Goal: Task Accomplishment & Management: Use online tool/utility

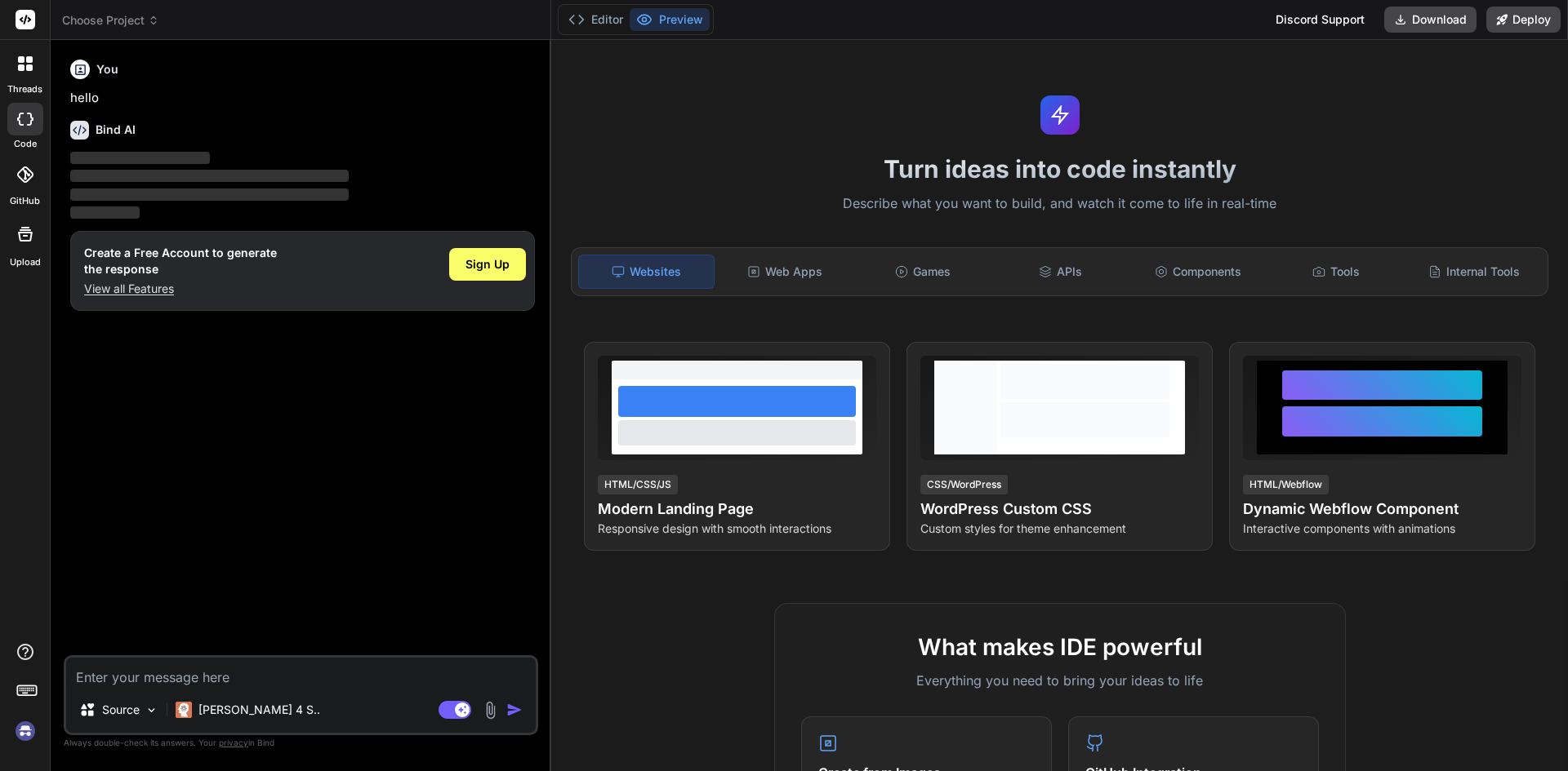
click at [164, 671] on textarea at bounding box center [300, 672] width 469 height 29
type textarea "x"
type textarea "s"
type textarea "x"
type textarea "ss"
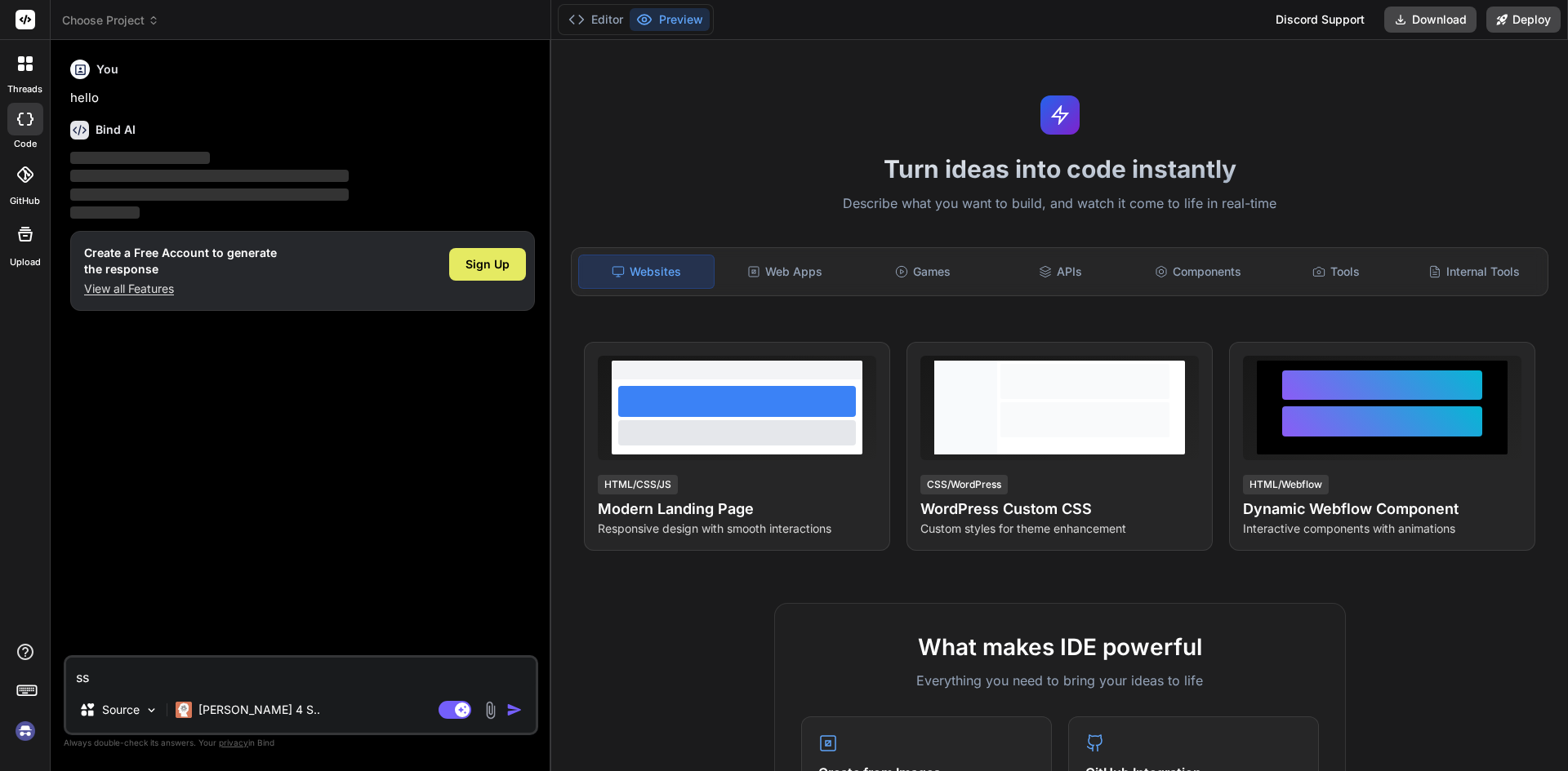
click at [460, 269] on div "Sign Up" at bounding box center [488, 265] width 76 height 33
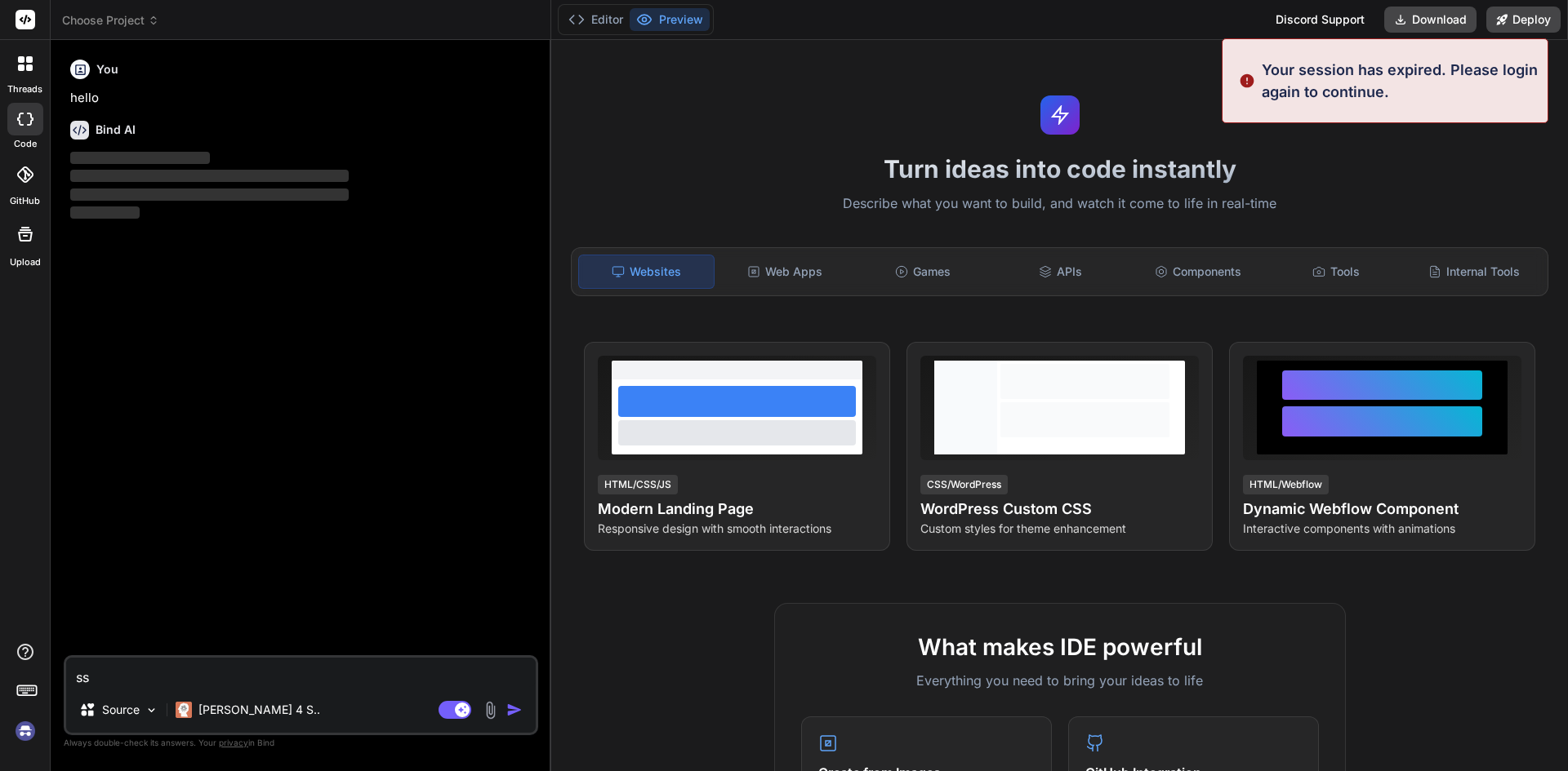
type textarea "x"
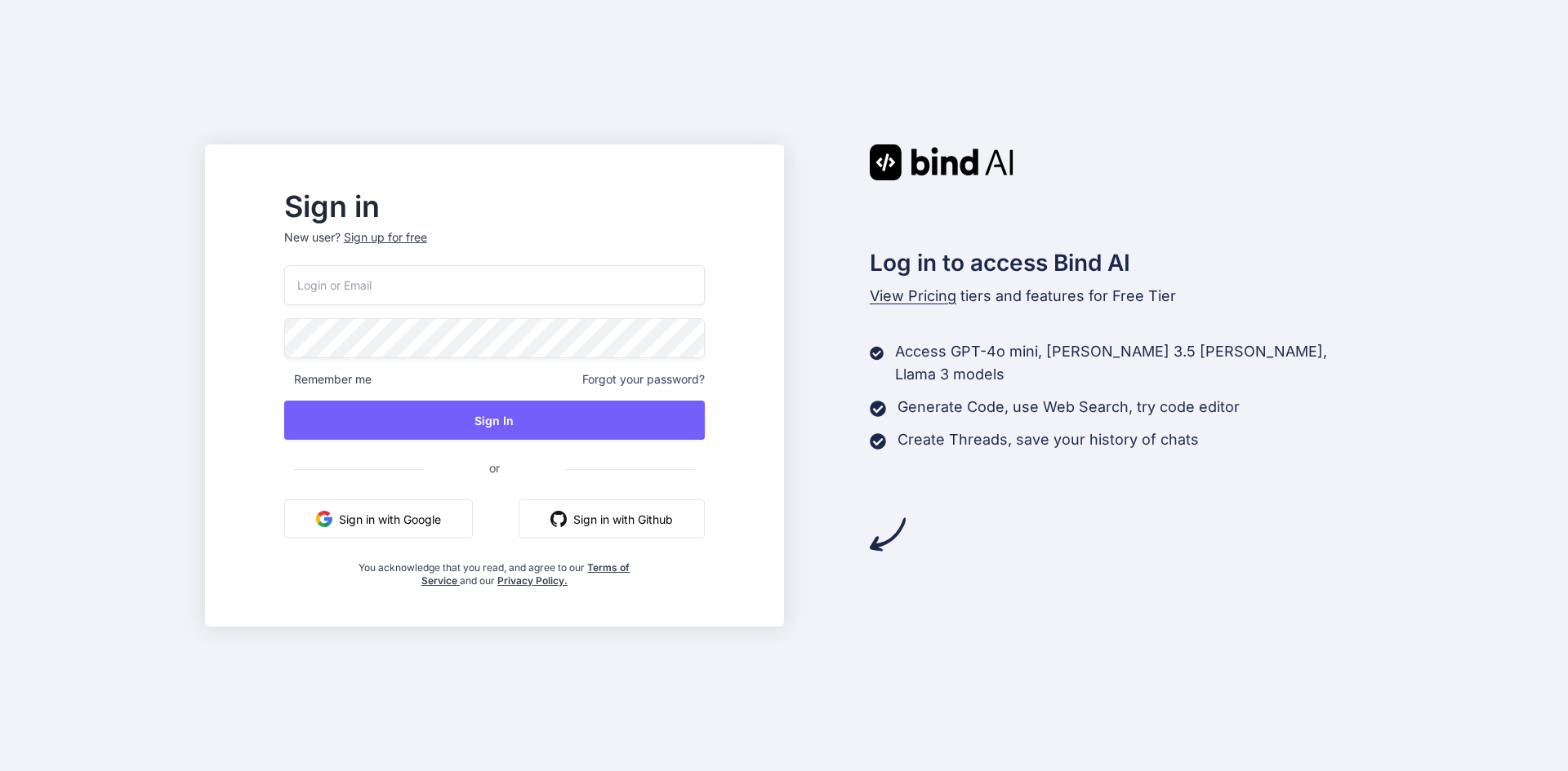
click at [396, 271] on input "email" at bounding box center [494, 285] width 421 height 40
type input "admin27@yopmail.com"
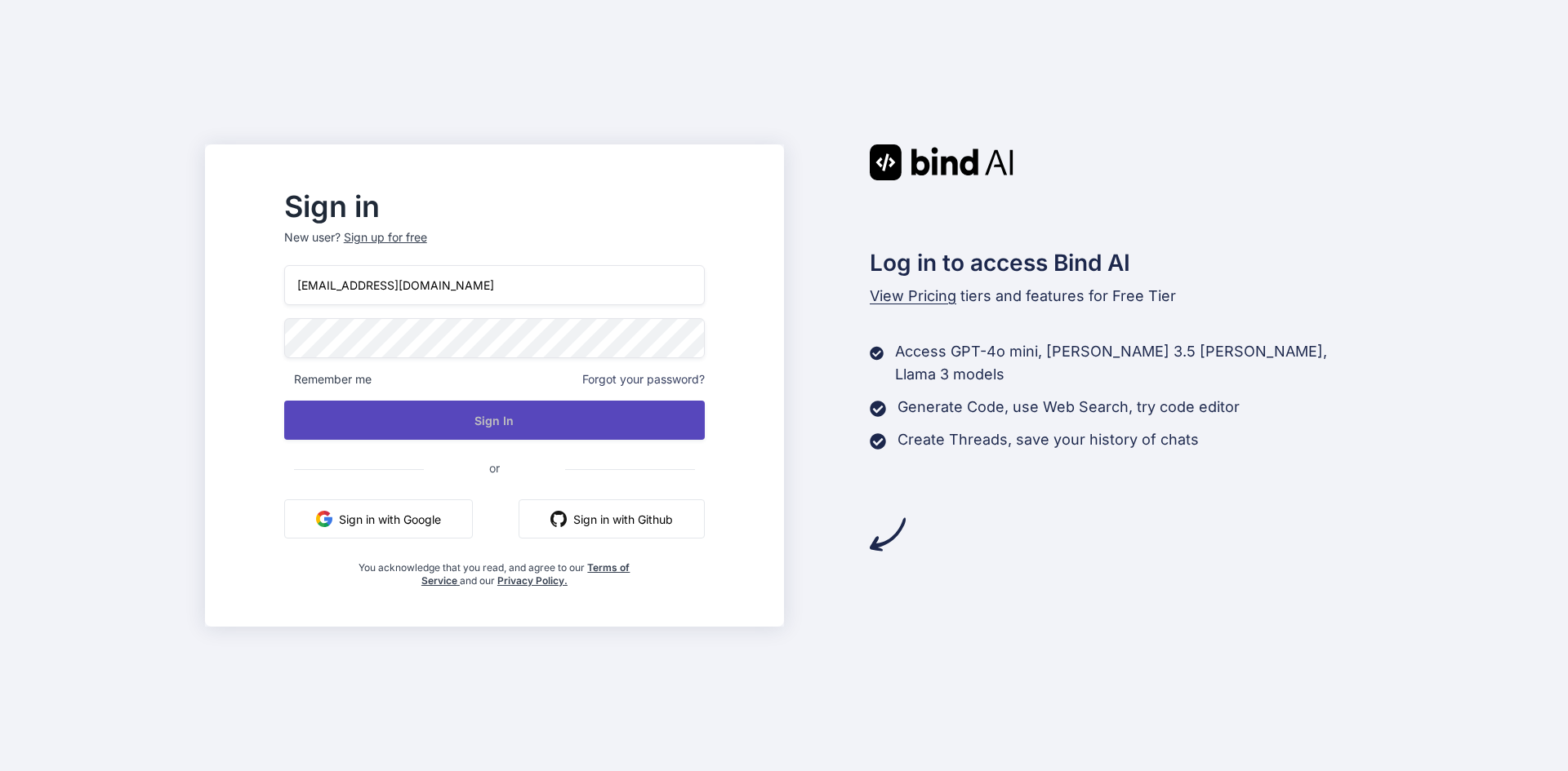
click at [457, 419] on button "Sign In" at bounding box center [494, 420] width 421 height 39
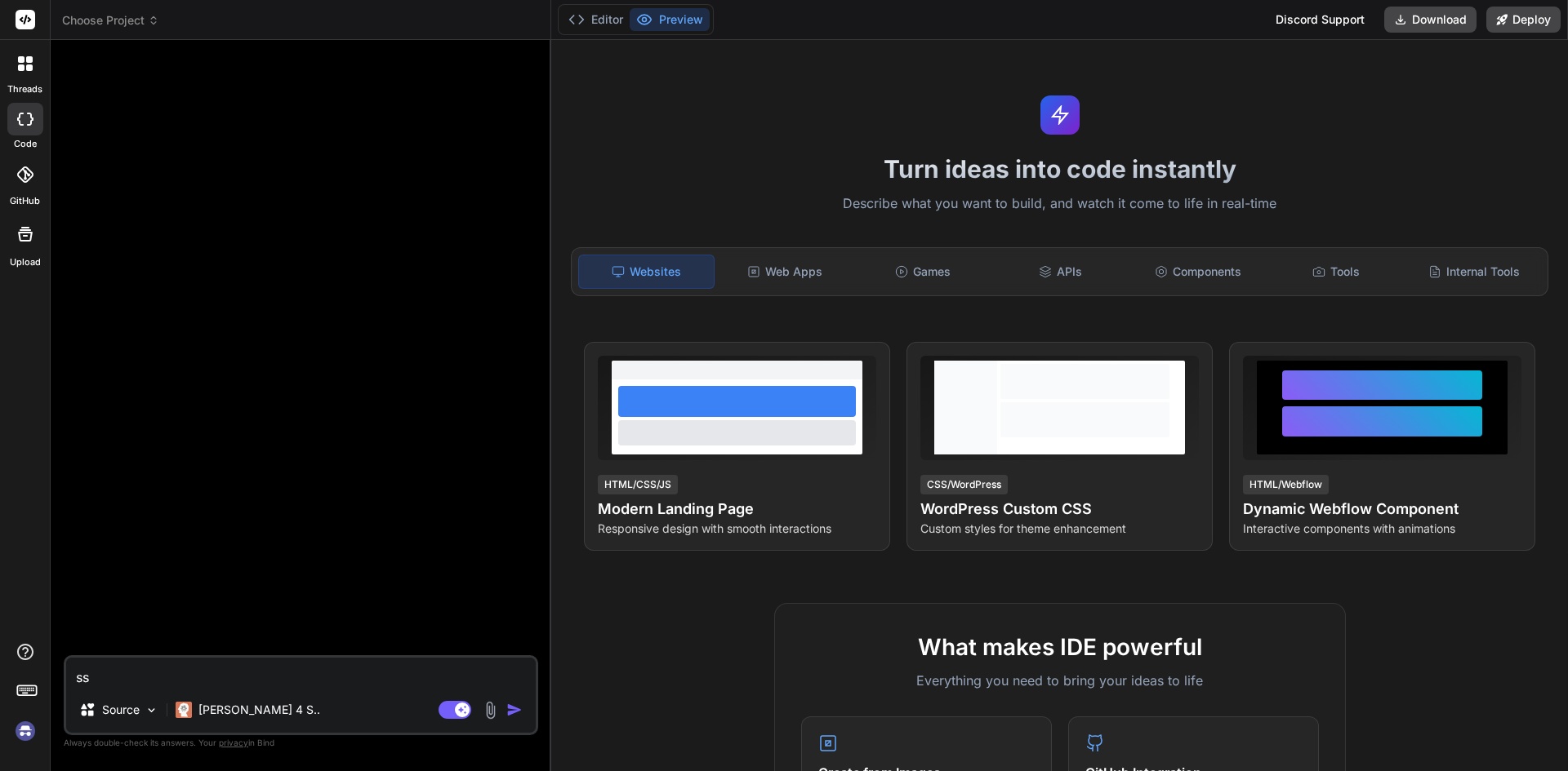
type textarea "x"
type textarea "s"
type textarea "x"
type textarea "c"
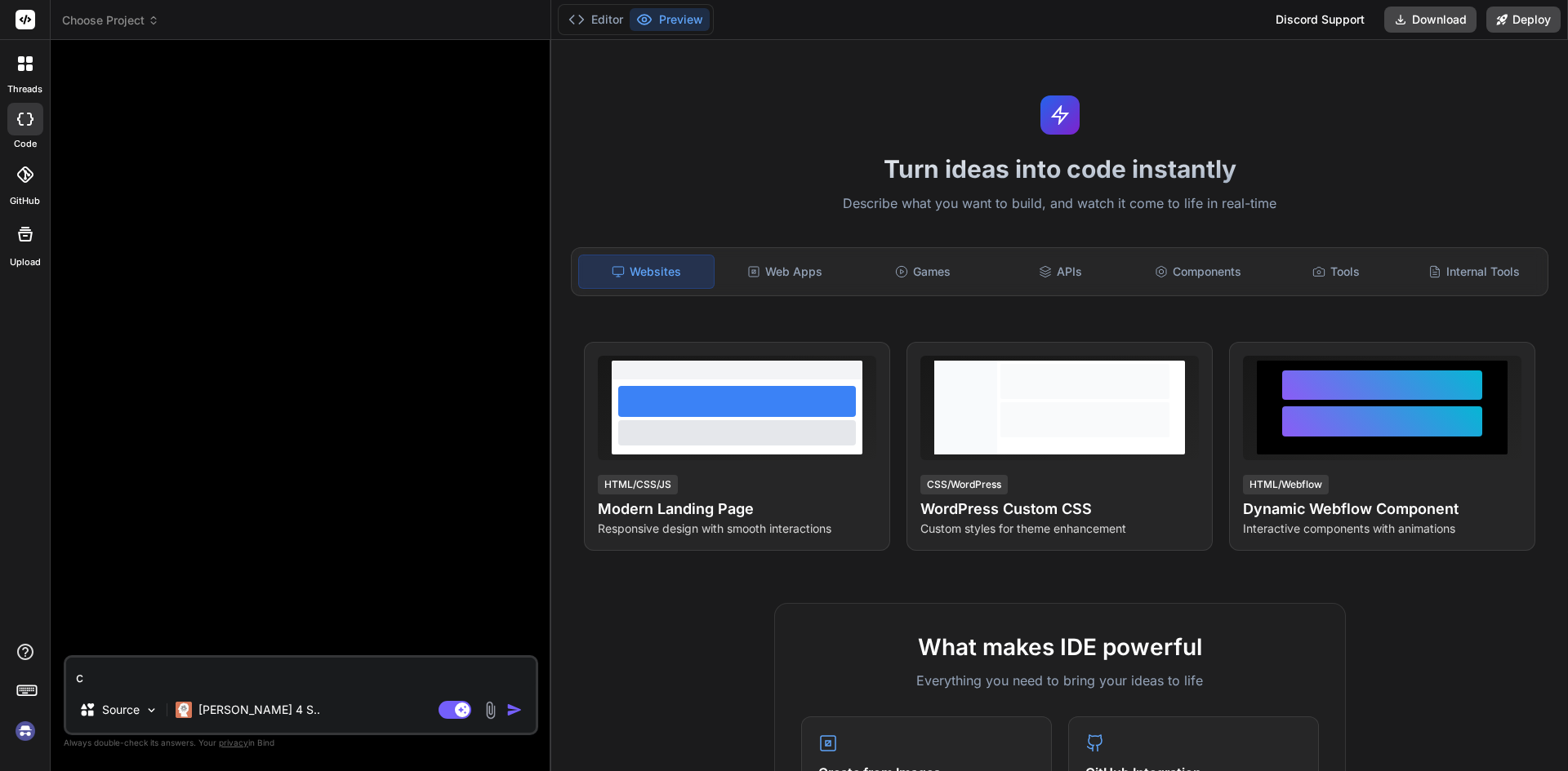
type textarea "x"
type textarea "cc"
type textarea "x"
type textarea "ccsu"
type textarea "x"
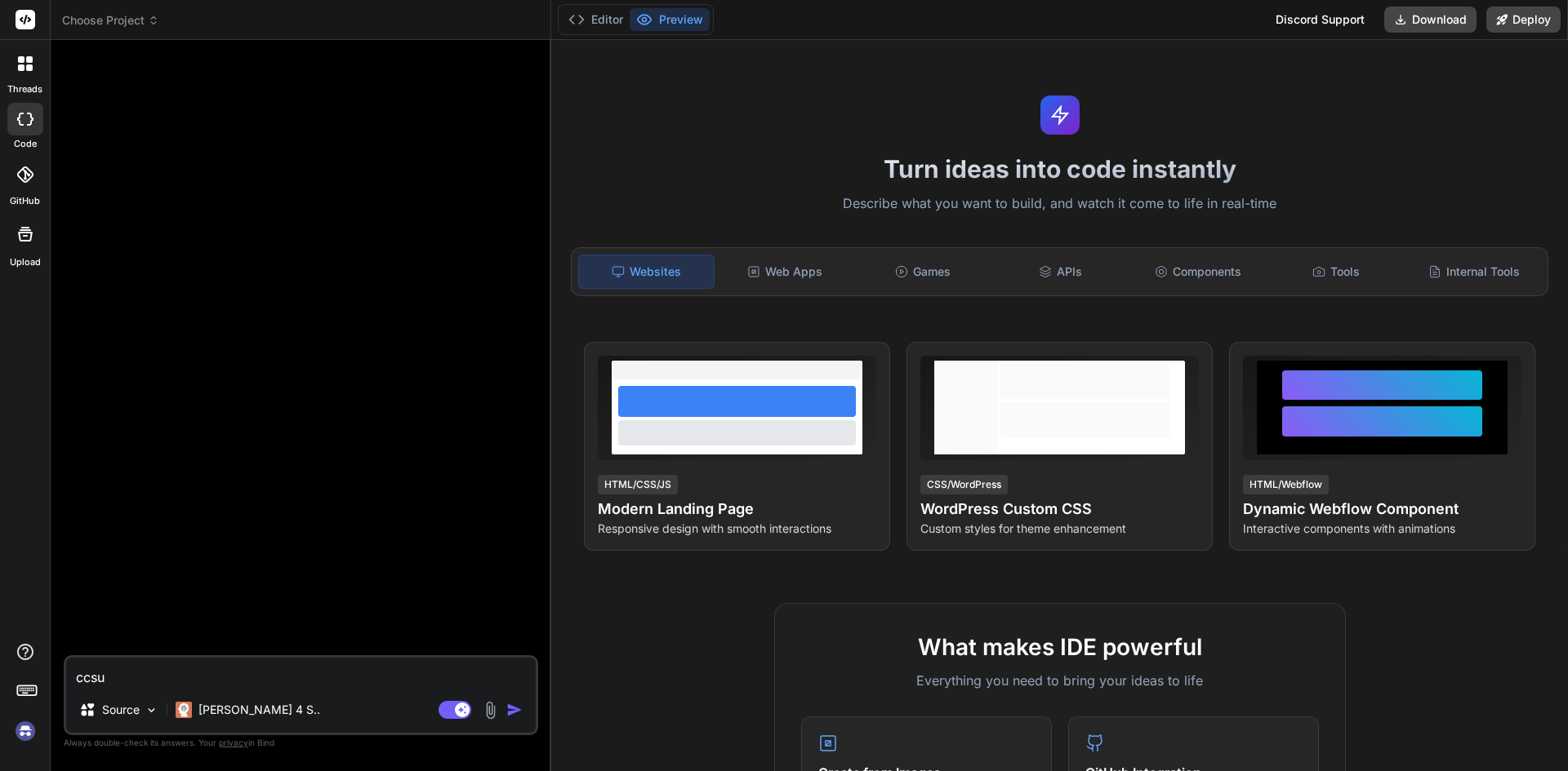
type textarea "ccsu"
click at [517, 712] on img "button" at bounding box center [514, 709] width 16 height 16
type textarea "x"
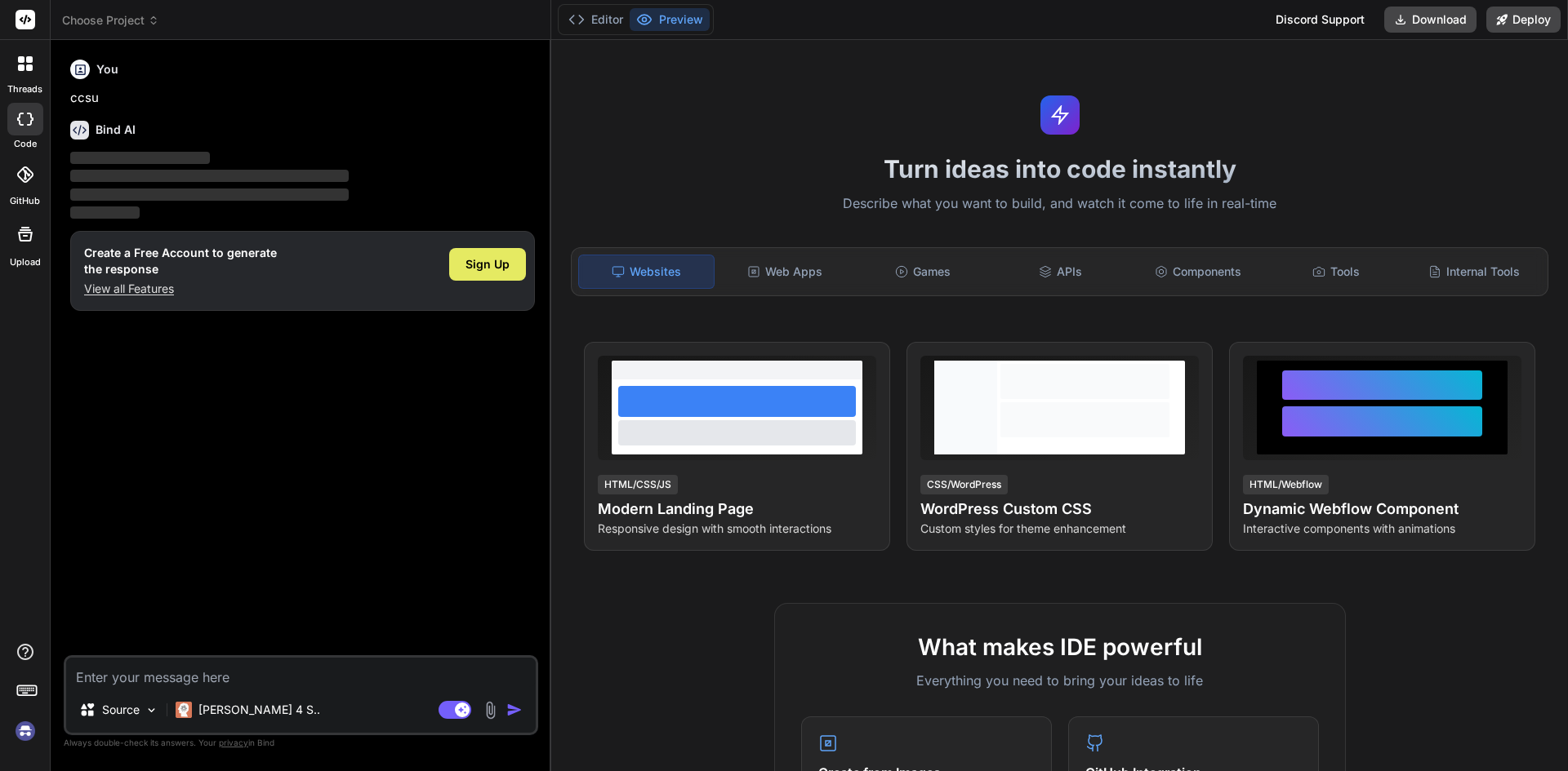
click at [469, 260] on span "Sign Up" at bounding box center [487, 264] width 44 height 16
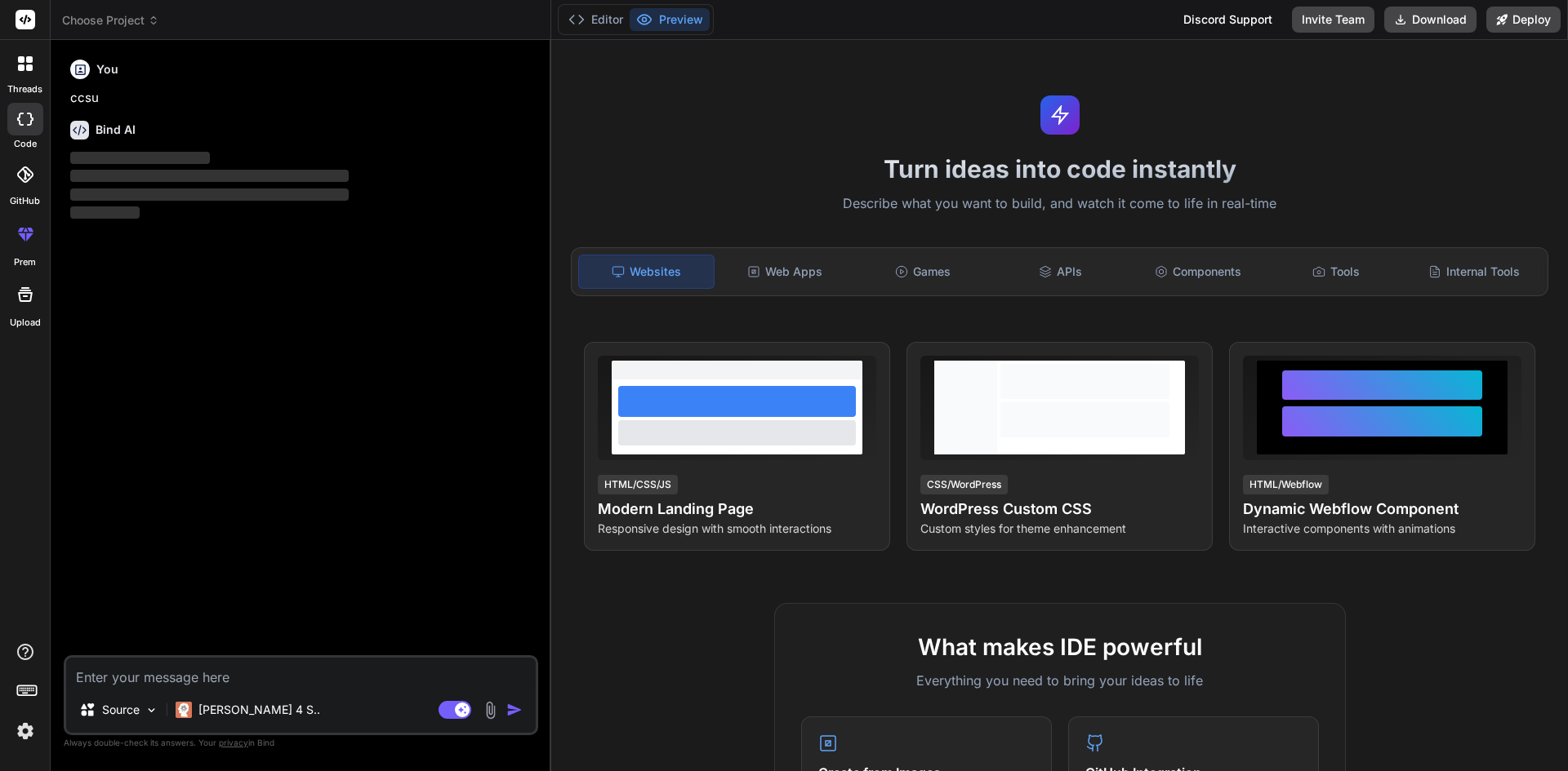
click at [121, 677] on textarea at bounding box center [300, 672] width 469 height 29
type textarea "x"
type textarea "c"
type textarea "x"
type textarea "cc"
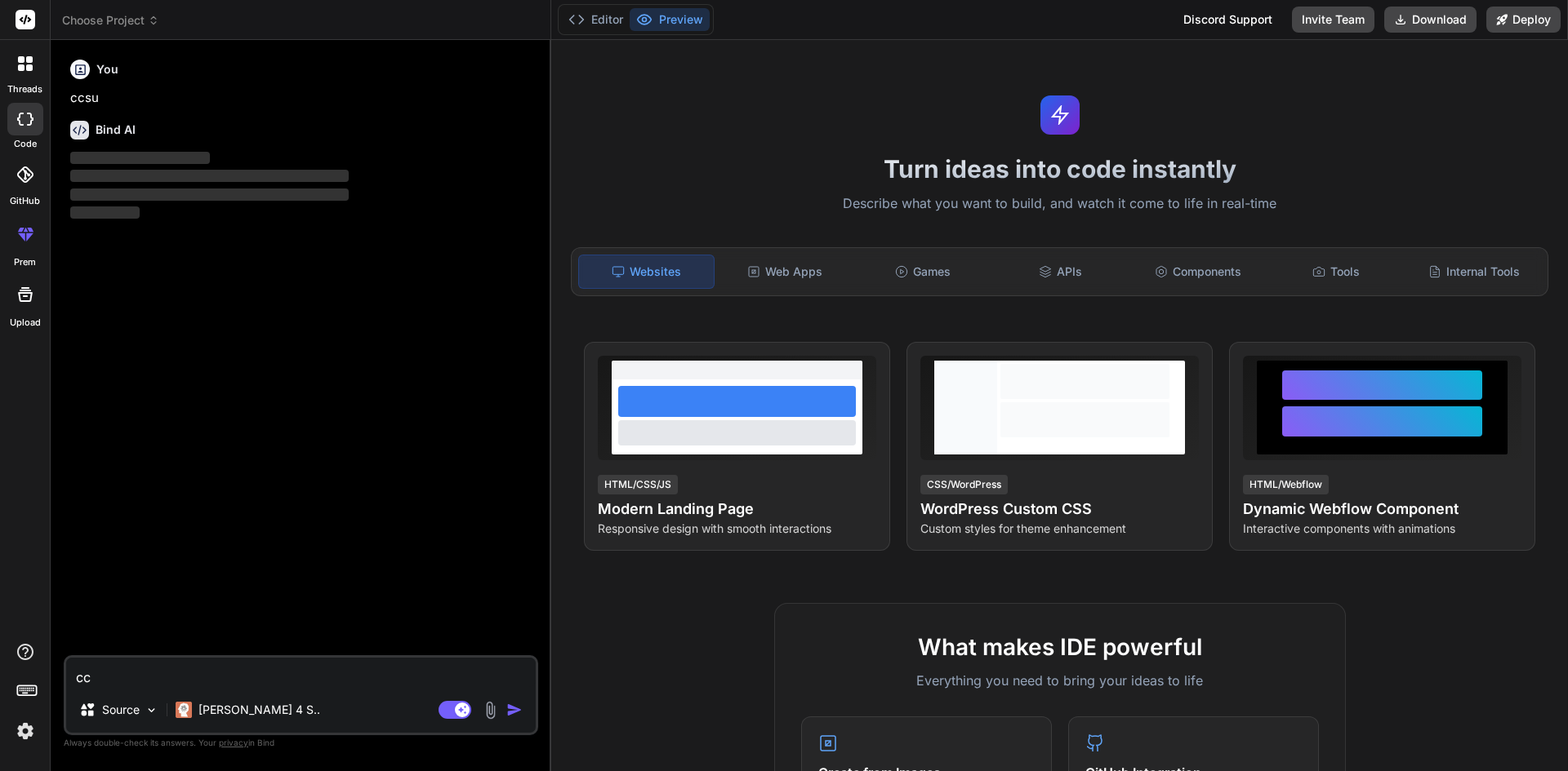
type textarea "x"
type textarea "ccs"
type textarea "x"
type textarea "ccsu"
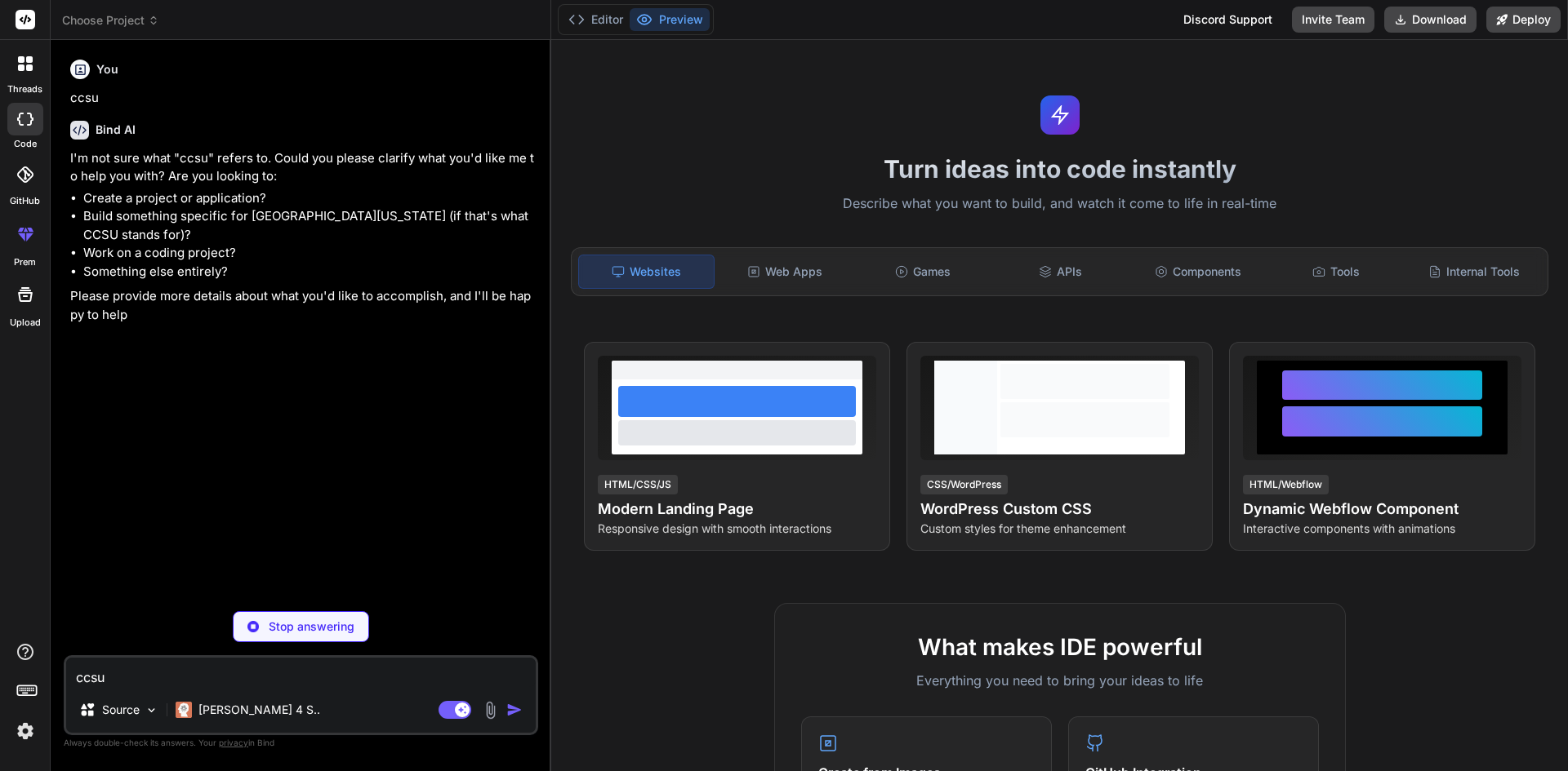
type textarea "x"
type textarea "ccsu"
click at [511, 710] on img "button" at bounding box center [514, 709] width 16 height 16
type textarea "x"
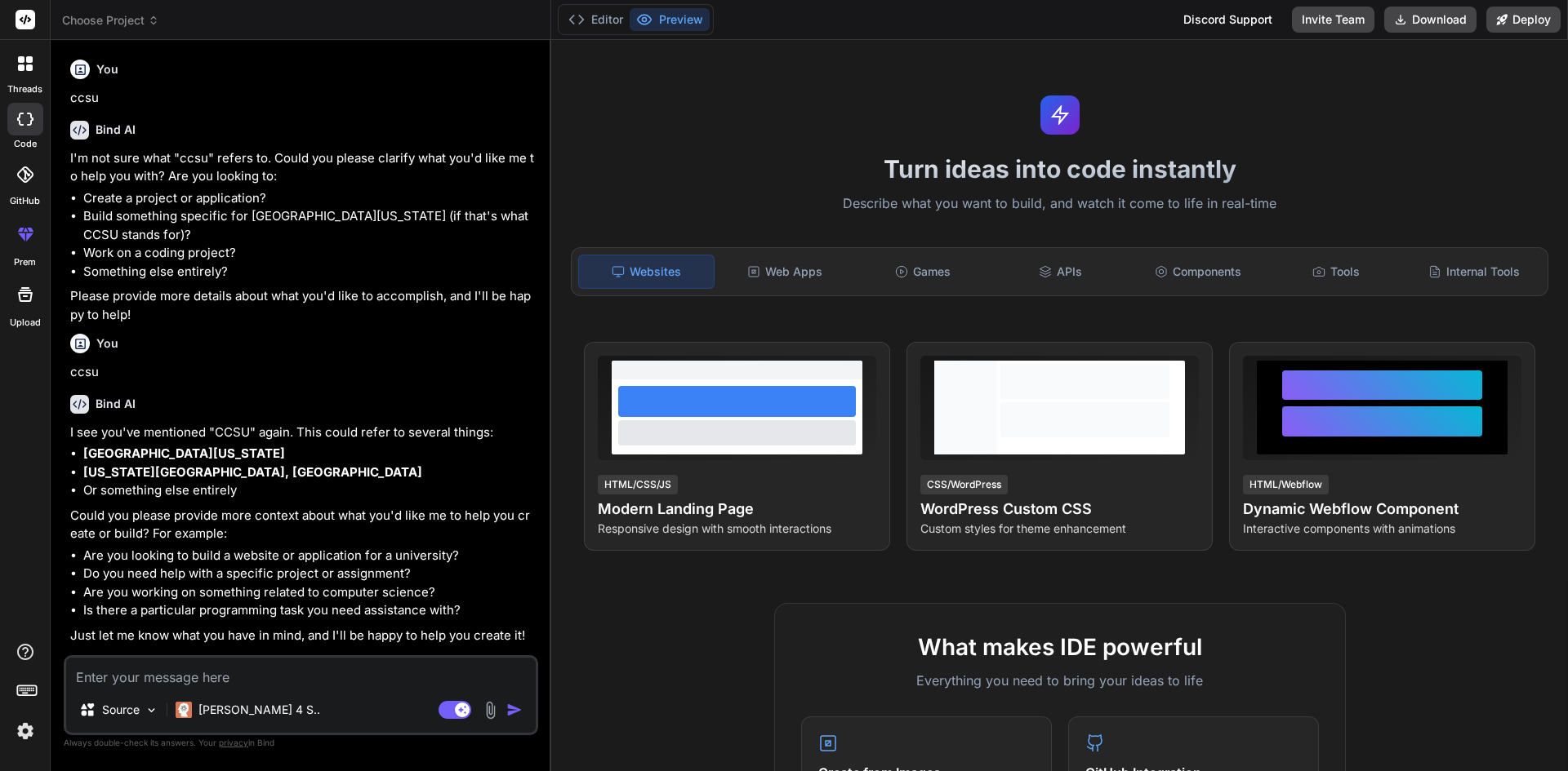
click at [137, 676] on textarea at bounding box center [300, 672] width 469 height 29
paste textarea "function insDelete(a,b) { var patientid = "<?php echo $info['PatientID']; ?>"; …"
type textarea "x"
type textarea "function insDelete(a,b) { var patientid = "<?php echo $info['PatientID']; ?>"; …"
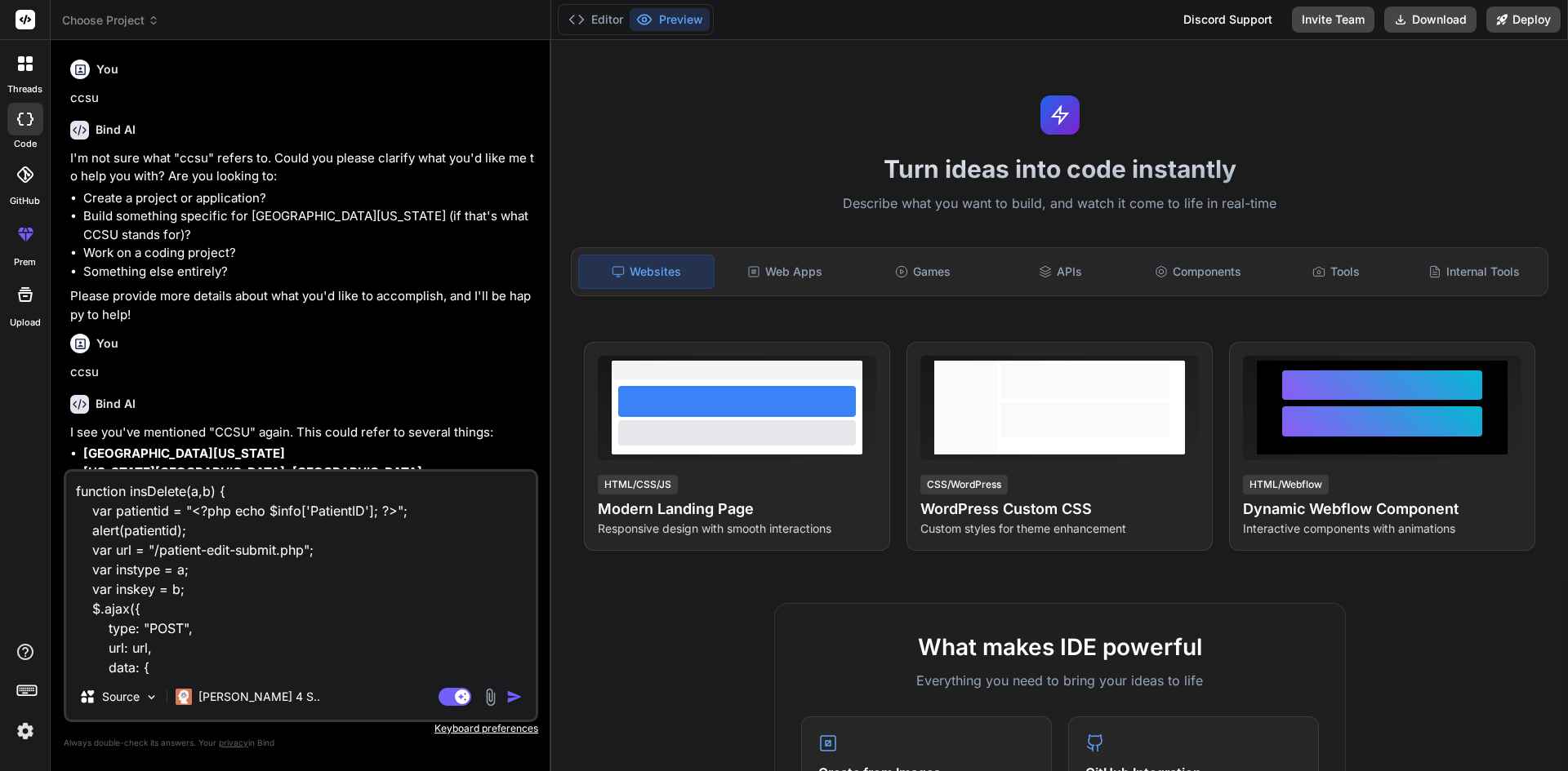
scroll to position [217, 0]
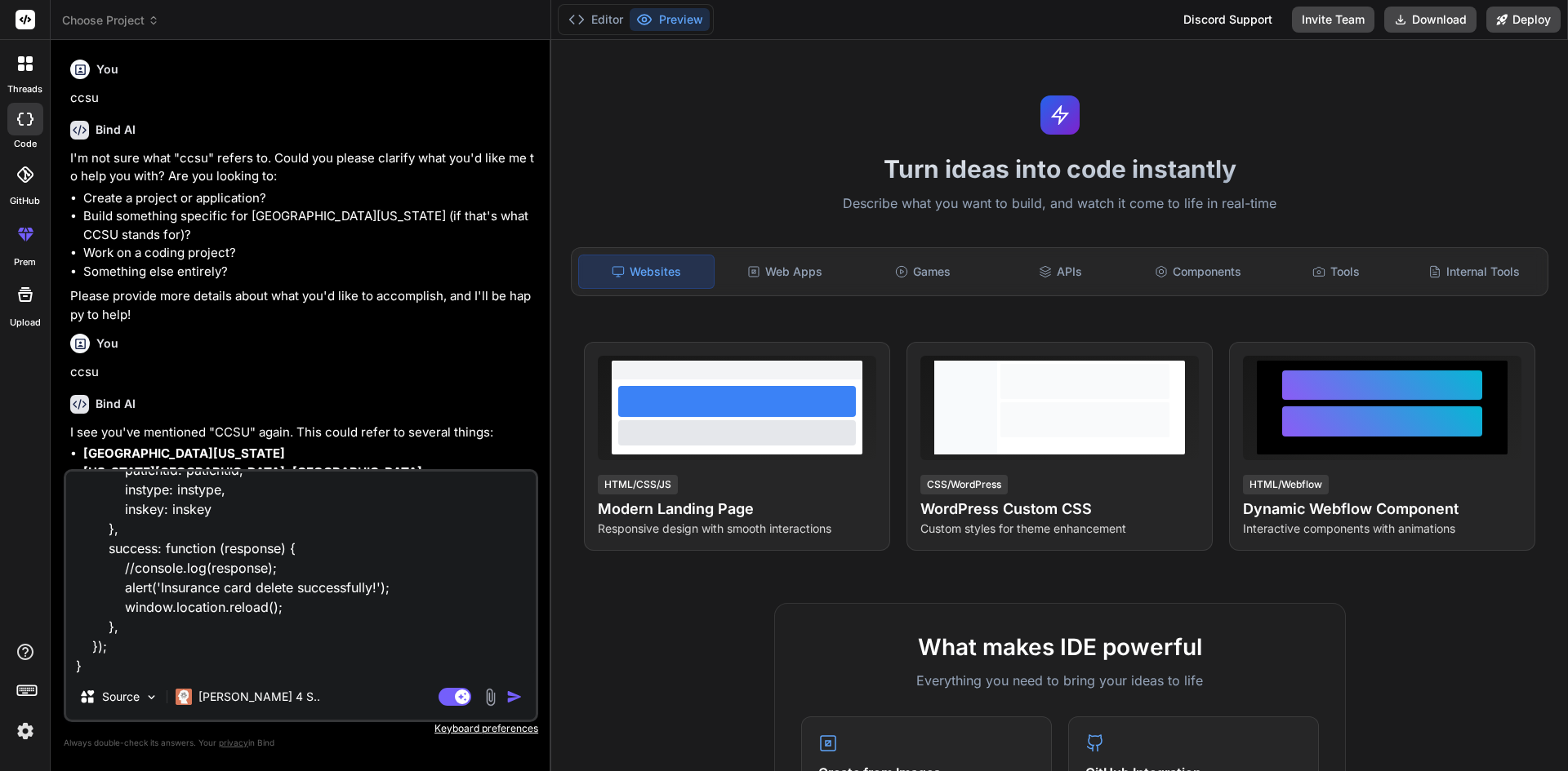
type textarea "x"
type textarea "function insDelete(a,b) { var patientid = "<?php echo $info['PatientID']; ?>"; …"
type textarea "x"
type textarea "function insDelete(a,b) { var patientid = "<?php echo $info['PatientID']; ?>"; …"
type textarea "x"
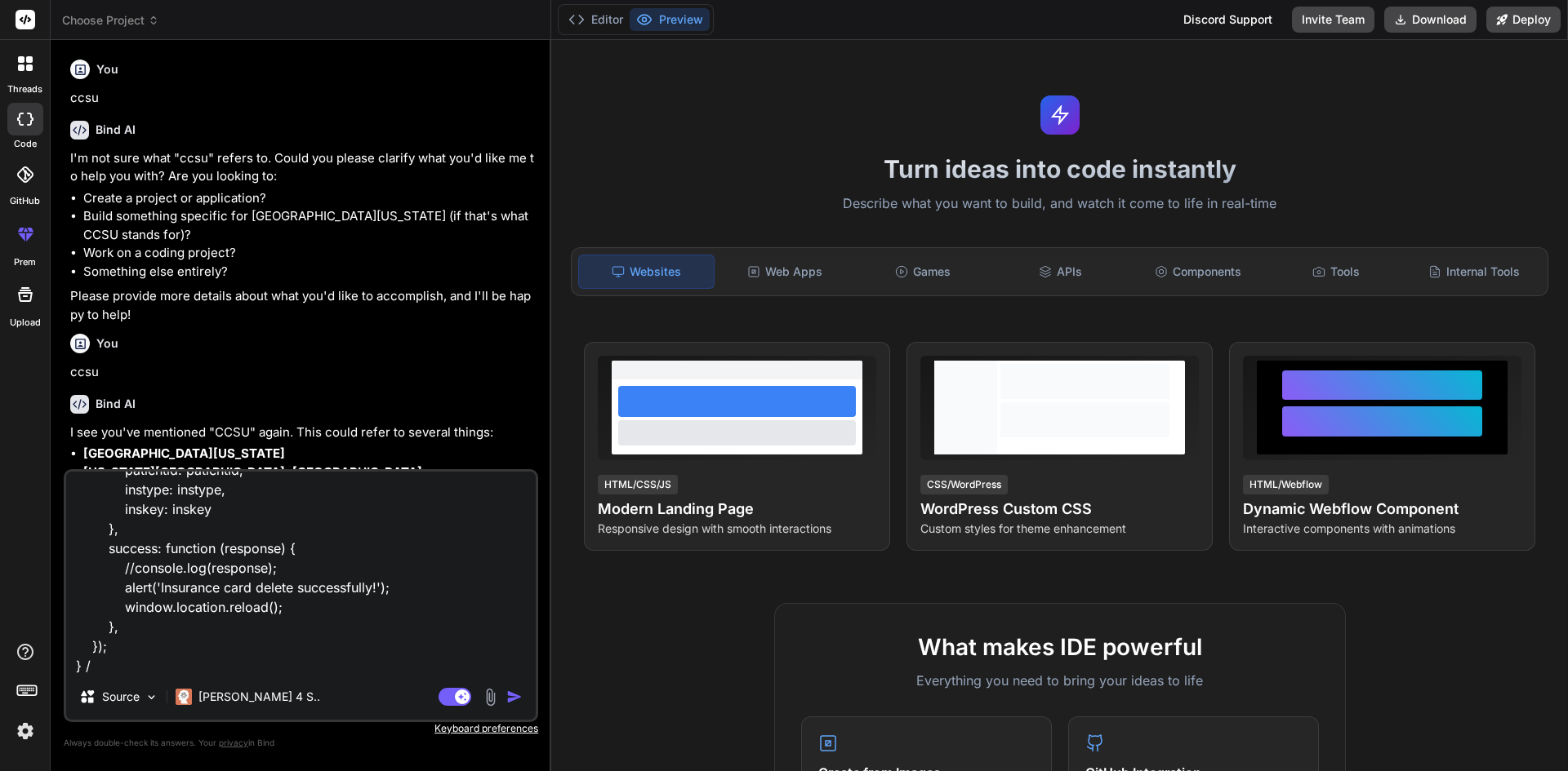
type textarea "function insDelete(a,b) { var patientid = "<?php echo $info['PatientID']; ?>"; …"
type textarea "x"
type textarea "function insDelete(a,b) { var patientid = "<?php echo $info['PatientID']; ?>"; …"
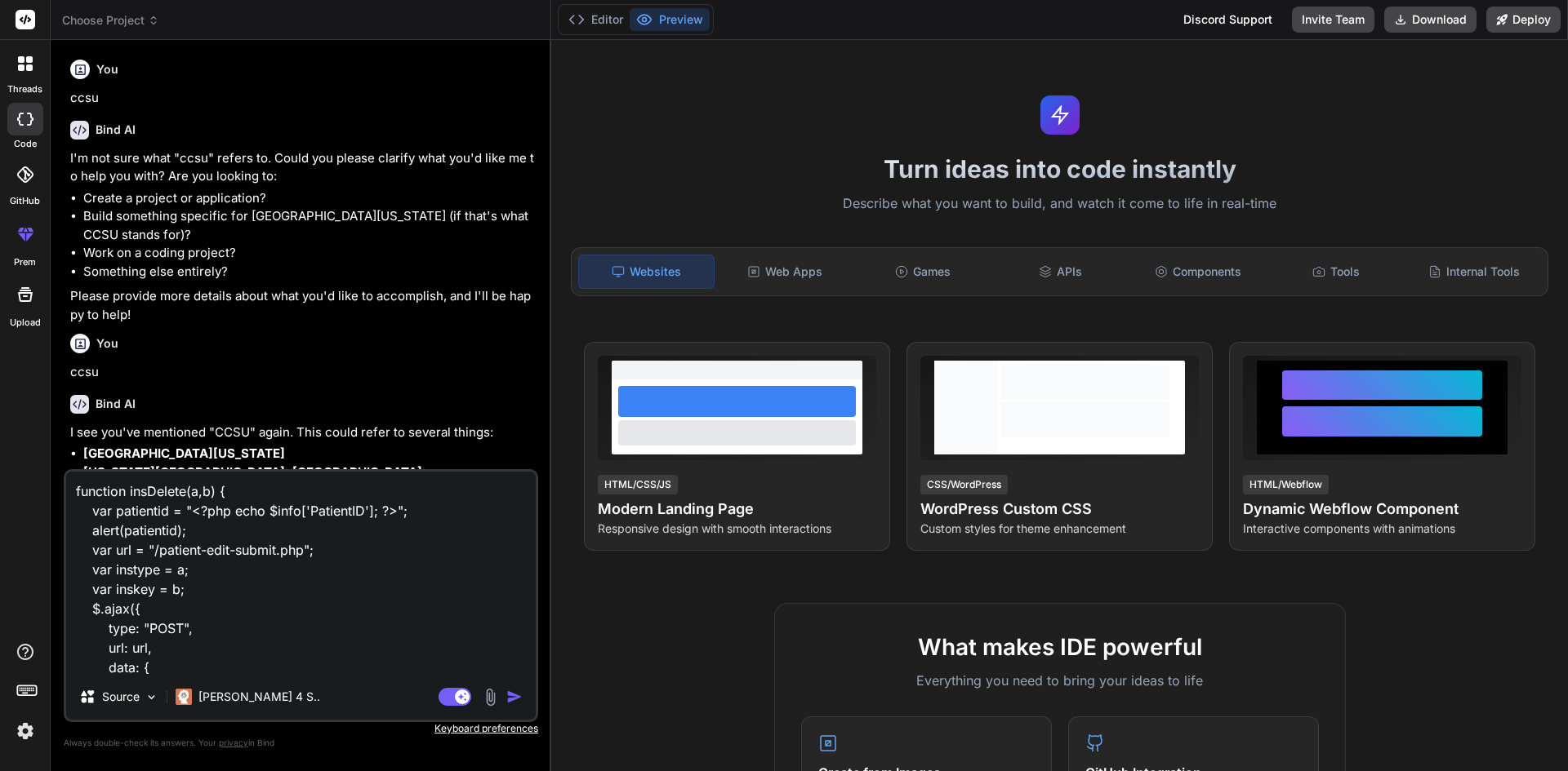
drag, startPoint x: 159, startPoint y: 551, endPoint x: 301, endPoint y: 548, distance: 142.0
click at [301, 548] on textarea "function insDelete(a,b) { var patientid = "<?php echo $info['PatientID']; ?>"; …" at bounding box center [300, 572] width 469 height 202
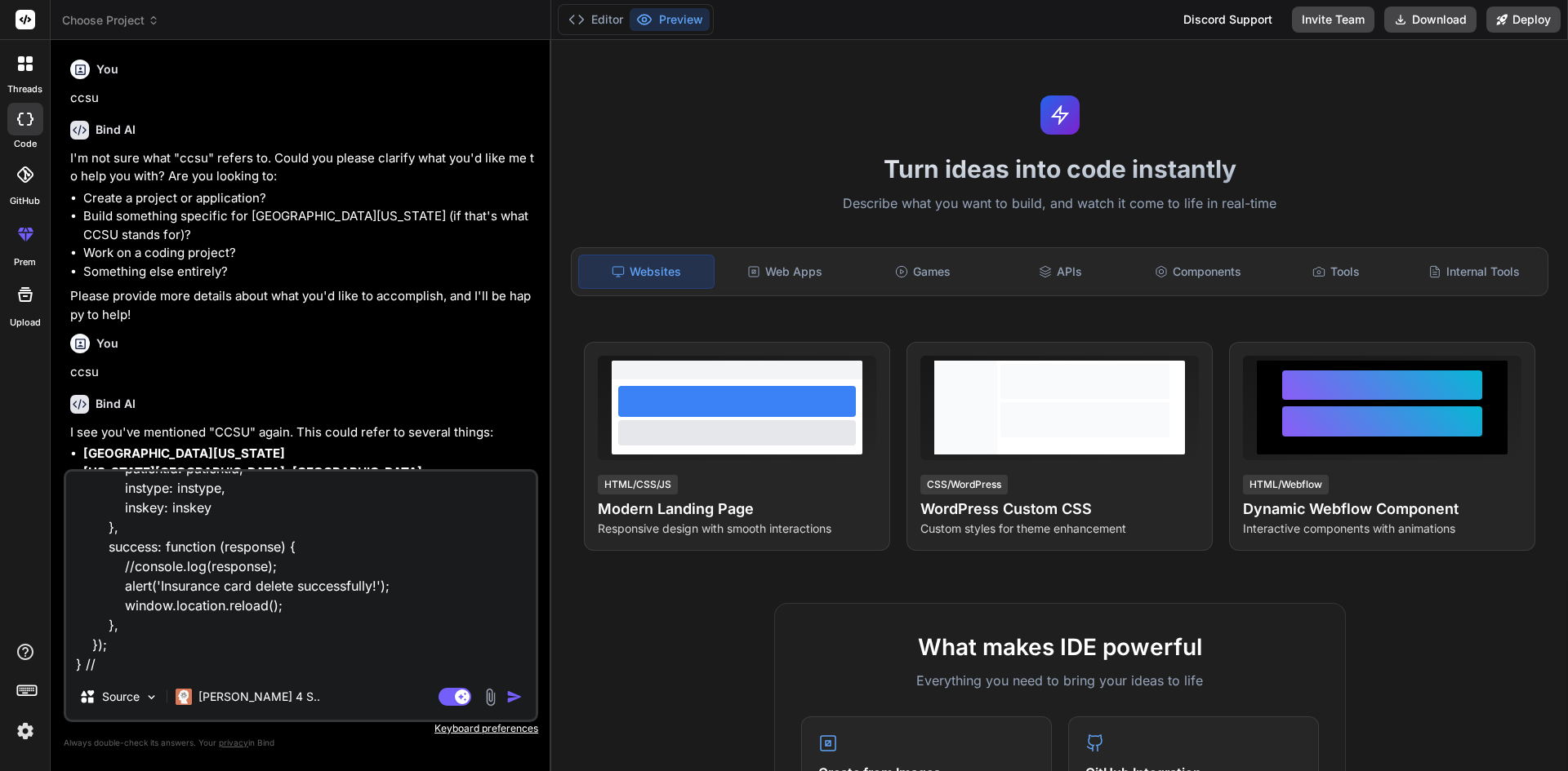
click at [143, 666] on textarea "function insDelete(a,b) { var patientid = "<?php echo $info['PatientID']; ?>"; …" at bounding box center [300, 572] width 469 height 202
type textarea "x"
type textarea "function insDelete(a,b) { var patientid = "<?php echo $info['PatientID']; ?>"; …"
type textarea "x"
type textarea "function insDelete(a,b) { var patientid = "<?php echo $info['PatientID']; ?>"; …"
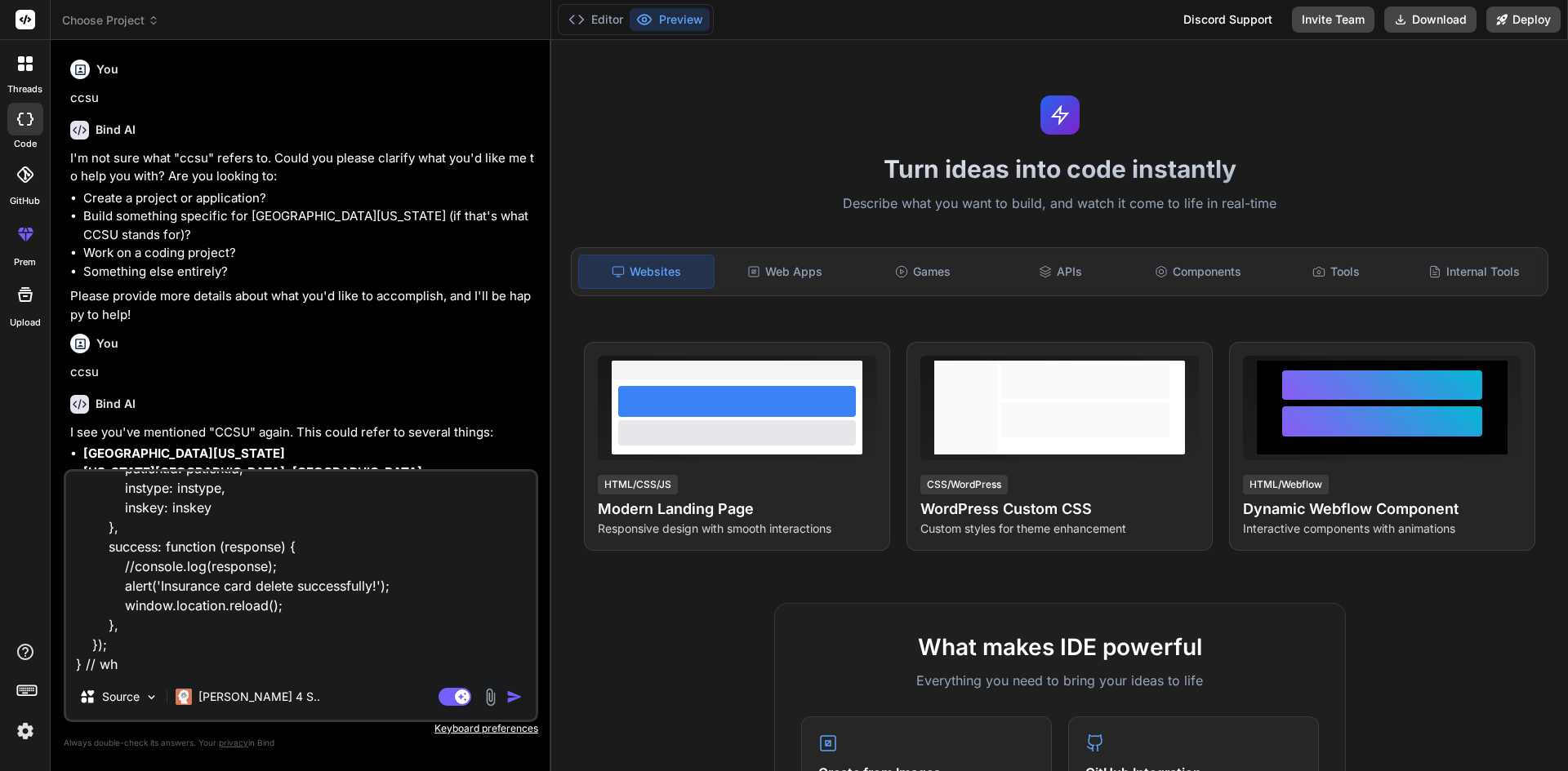
type textarea "x"
type textarea "function insDelete(a,b) { var patientid = "<?php echo $info['PatientID']; ?>"; …"
type textarea "x"
type textarea "function insDelete(a,b) { var patientid = "<?php echo $info['PatientID']; ?>"; …"
type textarea "x"
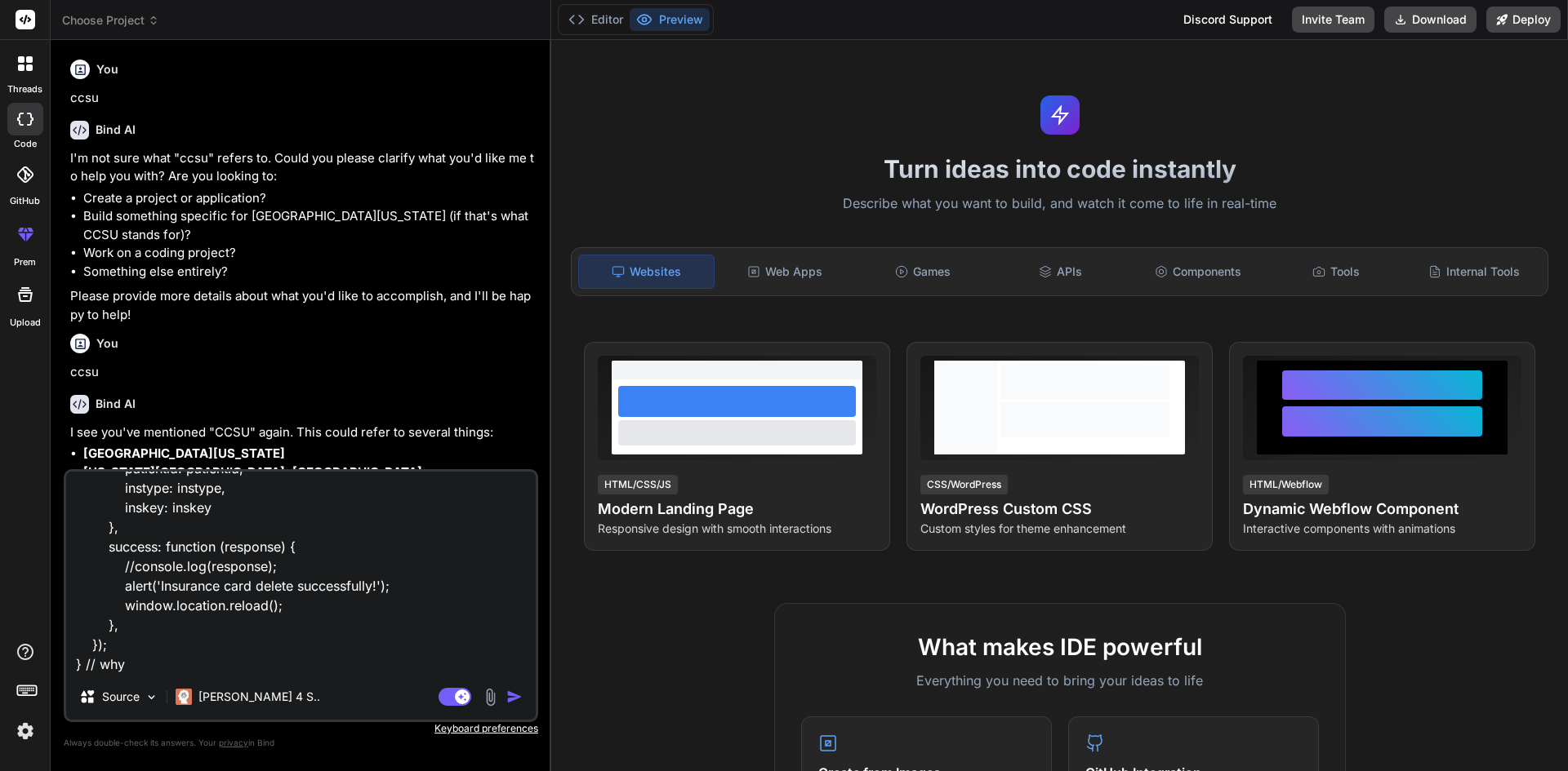
type textarea "function insDelete(a,b) { var patientid = "<?php echo $info['PatientID']; ?>"; …"
type textarea "x"
type textarea "function insDelete(a,b) { var patientid = "<?php echo $info['PatientID']; ?>"; …"
type textarea "x"
type textarea "function insDelete(a,b) { var patientid = "<?php echo $info['PatientID']; ?>"; …"
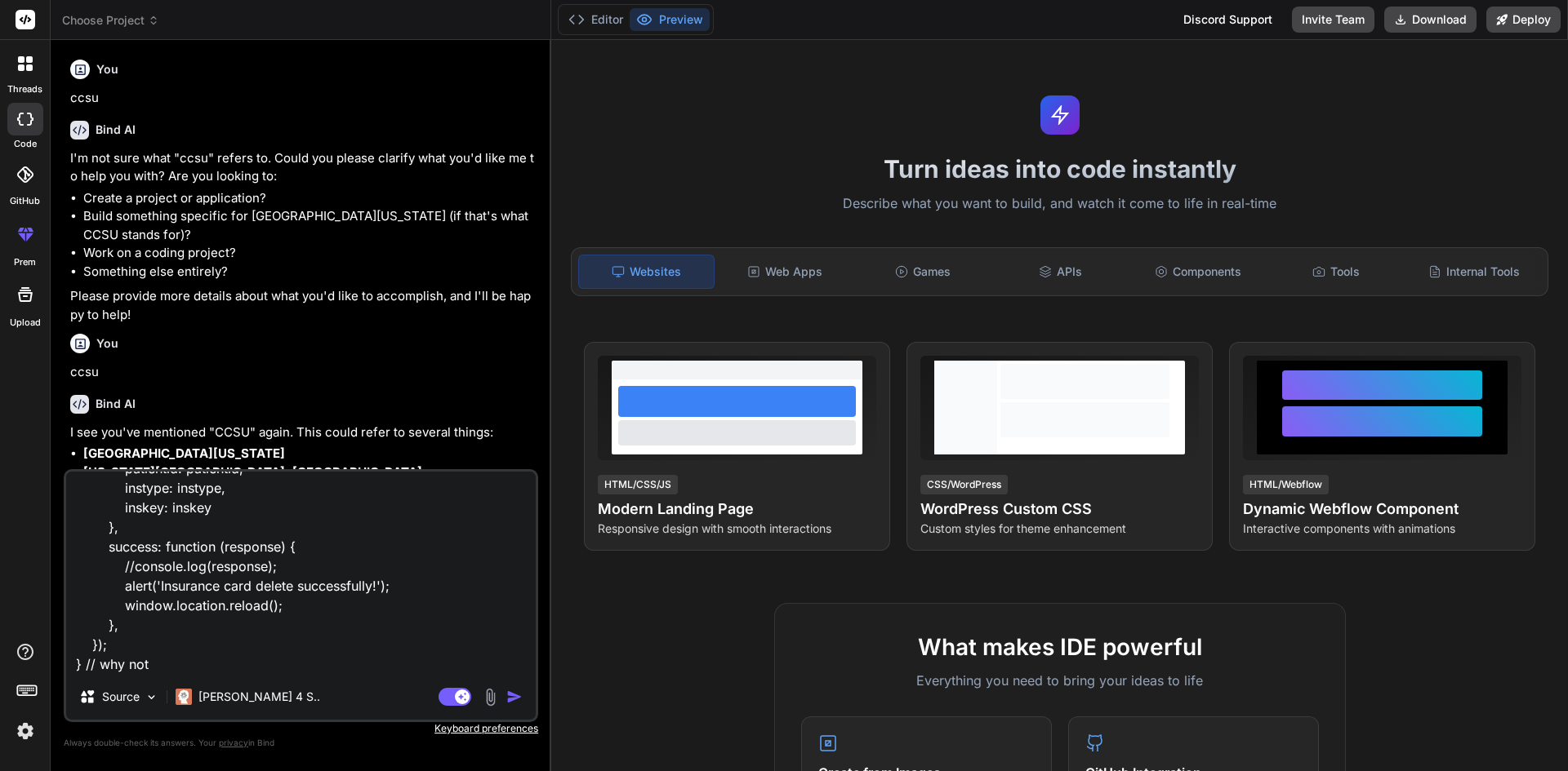
type textarea "x"
type textarea "function insDelete(a,b) { var patientid = "<?php echo $info['PatientID']; ?>"; …"
type textarea "x"
type textarea "function insDelete(a,b) { var patientid = "<?php echo $info['PatientID']; ?>"; …"
type textarea "x"
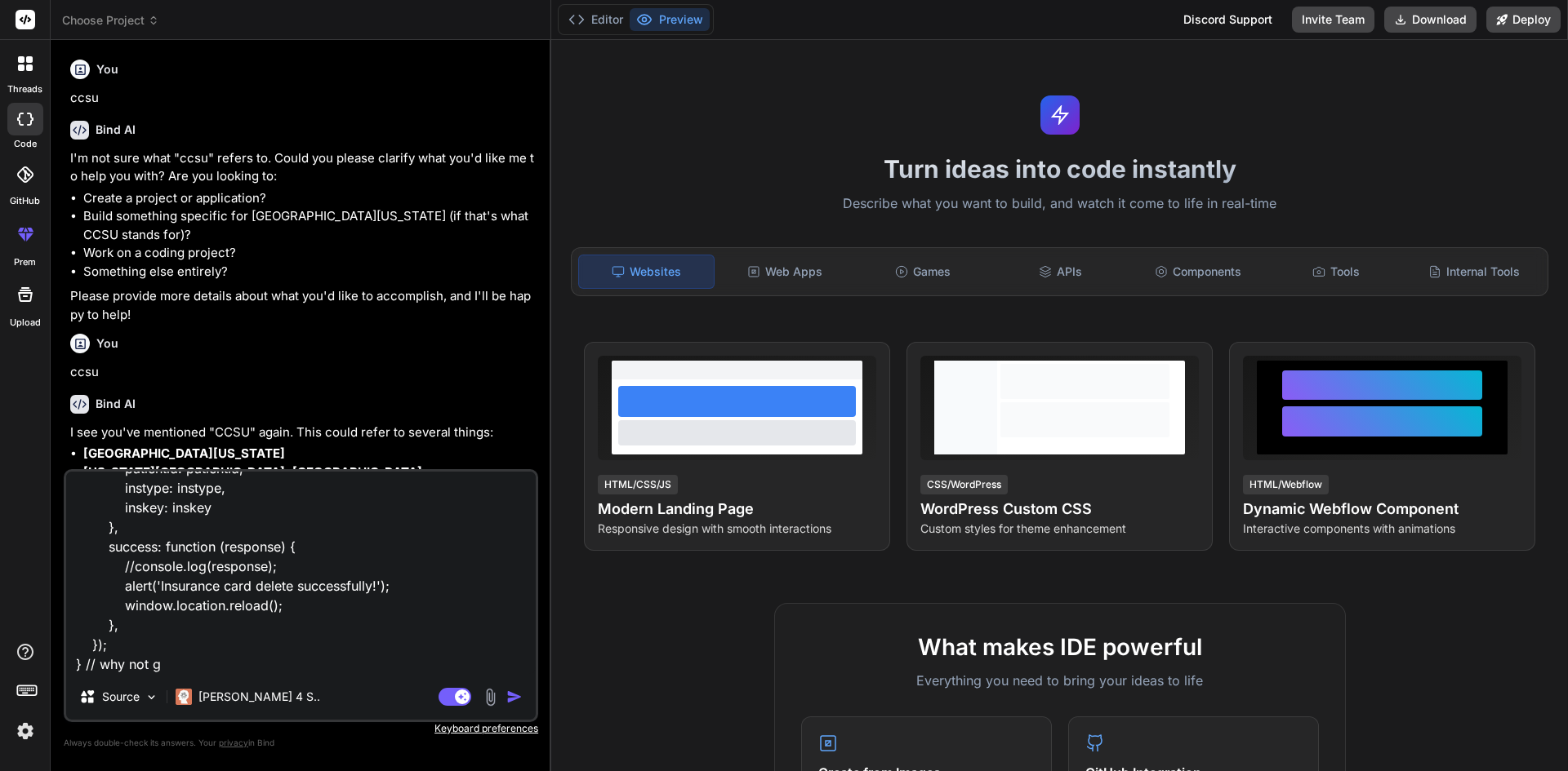
type textarea "function insDelete(a,b) { var patientid = "<?php echo $info['PatientID']; ?>"; …"
type textarea "x"
type textarea "function insDelete(a,b) { var patientid = "<?php echo $info['PatientID']; ?>"; …"
type textarea "x"
type textarea "function insDelete(a,b) { var patientid = "<?php echo $info['PatientID']; ?>"; …"
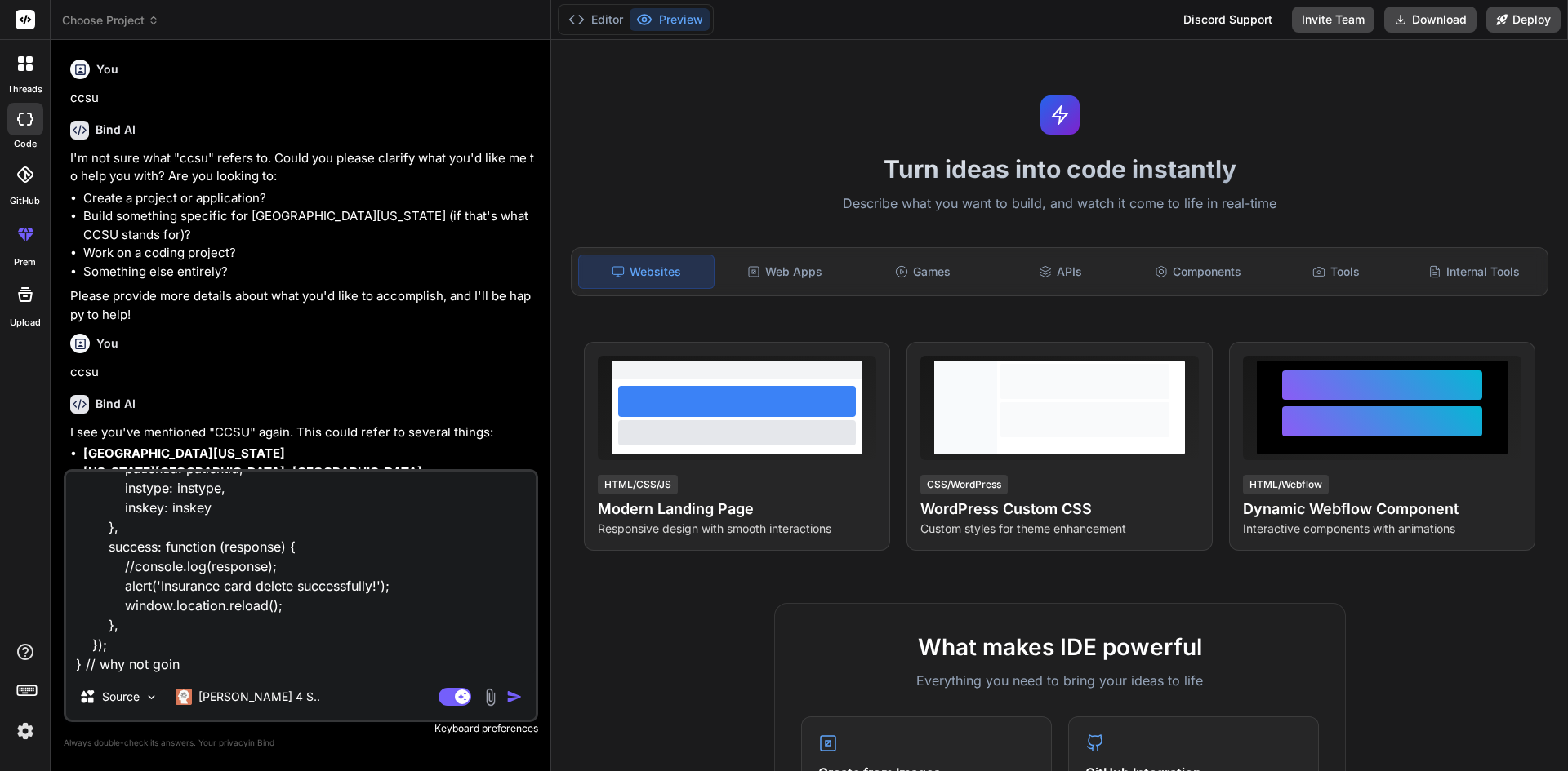
type textarea "x"
type textarea "function insDelete(a,b) { var patientid = "<?php echo $info['PatientID']; ?>"; …"
type textarea "x"
type textarea "function insDelete(a,b) { var patientid = "<?php echo $info['PatientID']; ?>"; …"
type textarea "x"
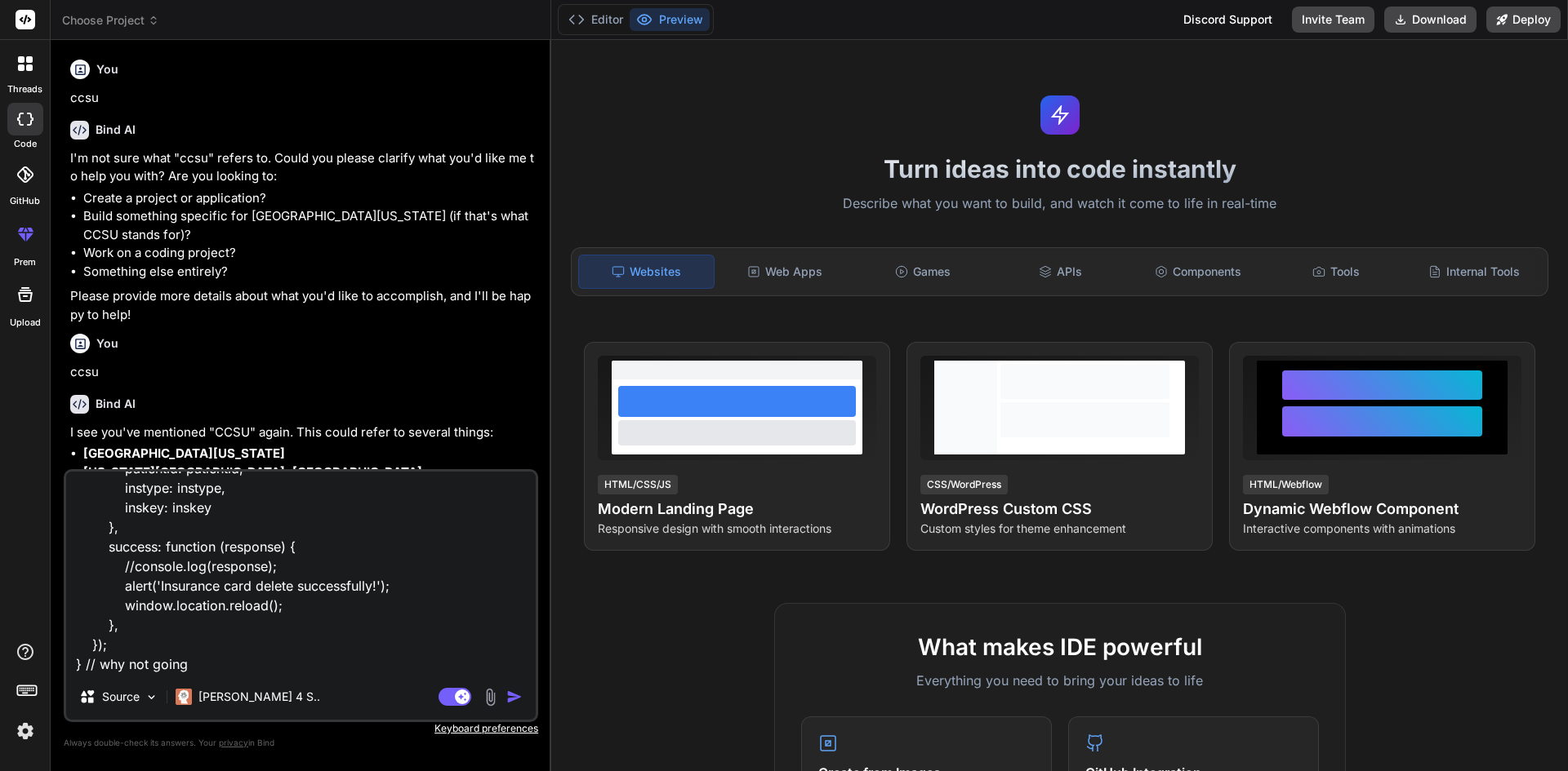
type textarea "function insDelete(a,b) { var patientid = "<?php echo $info['PatientID']; ?>"; …"
type textarea "x"
type textarea "function insDelete(a,b) { var patientid = "<?php echo $info['PatientID']; ?>"; …"
type textarea "x"
type textarea "function insDelete(a,b) { var patientid = "<?php echo $info['PatientID']; ?>"; …"
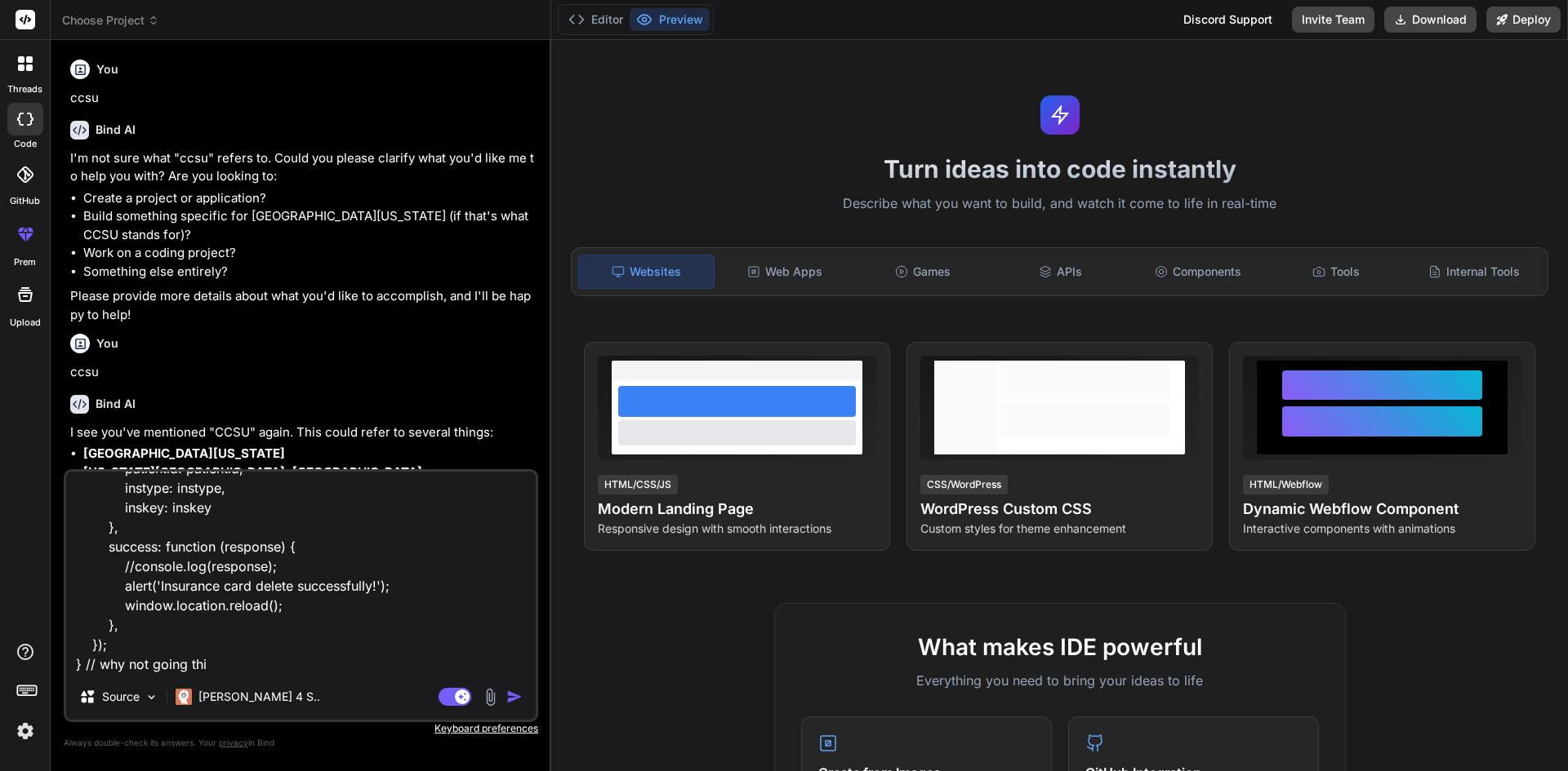
type textarea "x"
type textarea "function insDelete(a,b) { var patientid = "<?php echo $info['PatientID']; ?>"; …"
type textarea "x"
type textarea "function insDelete(a,b) { var patientid = "<?php echo $info['PatientID']; ?>"; …"
type textarea "x"
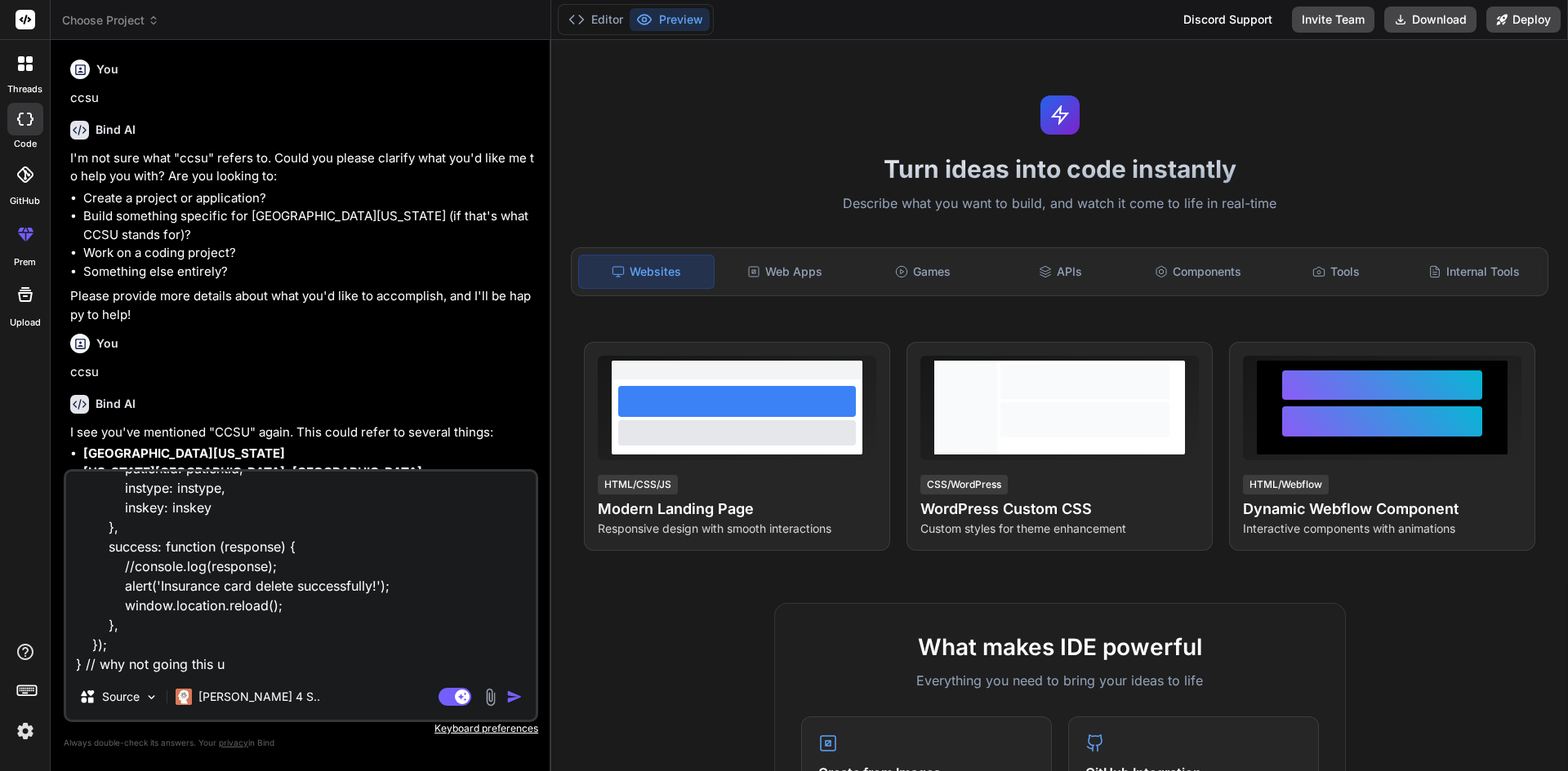
type textarea "function insDelete(a,b) { var patientid = "<?php echo $info['PatientID']; ?>"; …"
type textarea "x"
type textarea "function insDelete(a,b) { var patientid = "<?php echo $info['PatientID']; ?>"; …"
type textarea "x"
type textarea "function insDelete(a,b) { var patientid = "<?php echo $info['PatientID']; ?>"; …"
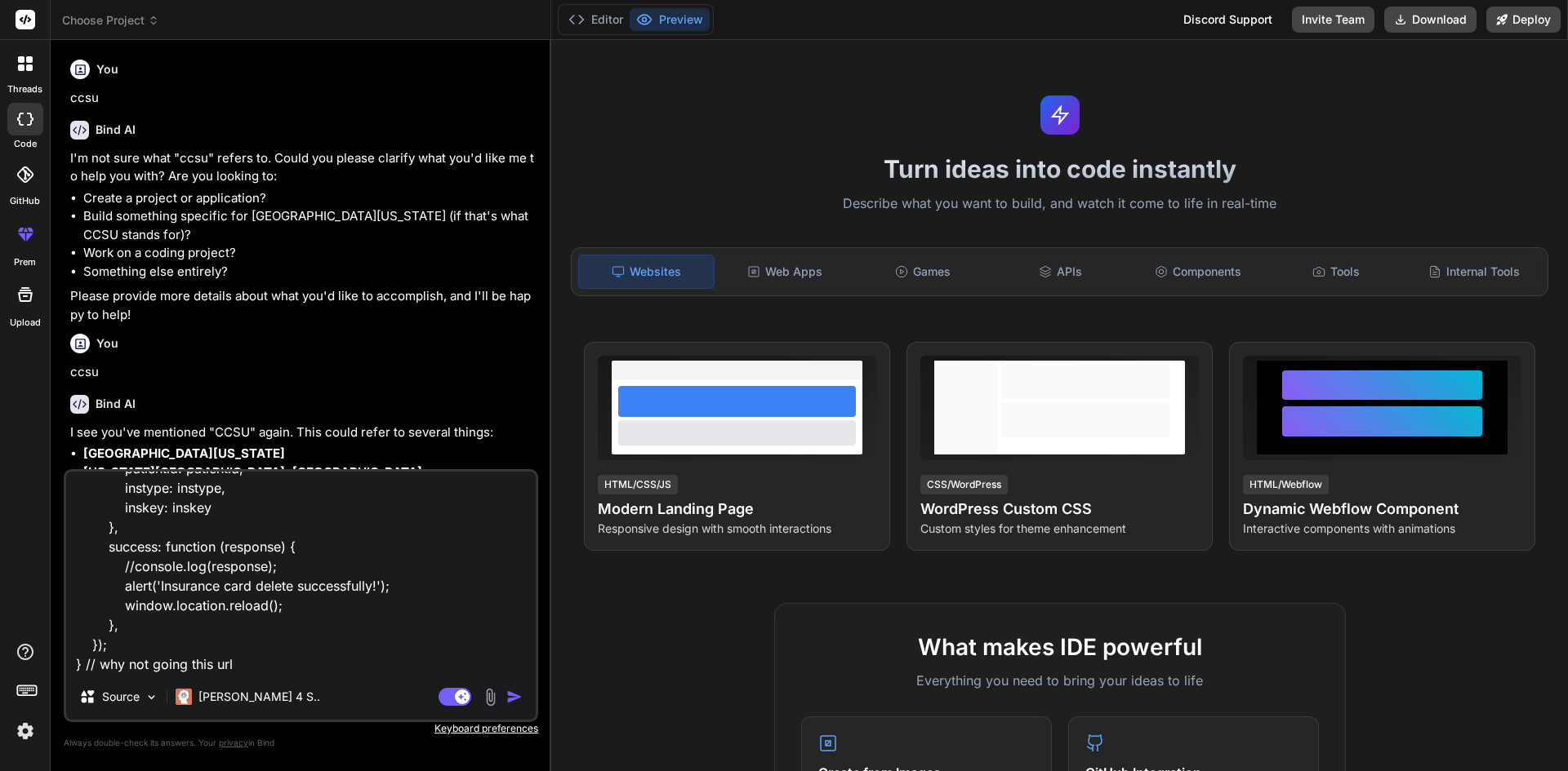
type textarea "x"
type textarea "function insDelete(a,b) { var patientid = "<?php echo $info['PatientID']; ?>"; …"
type textarea "x"
type textarea "function insDelete(a,b) { var patientid = "<?php echo $info['PatientID']; ?>"; …"
type textarea "x"
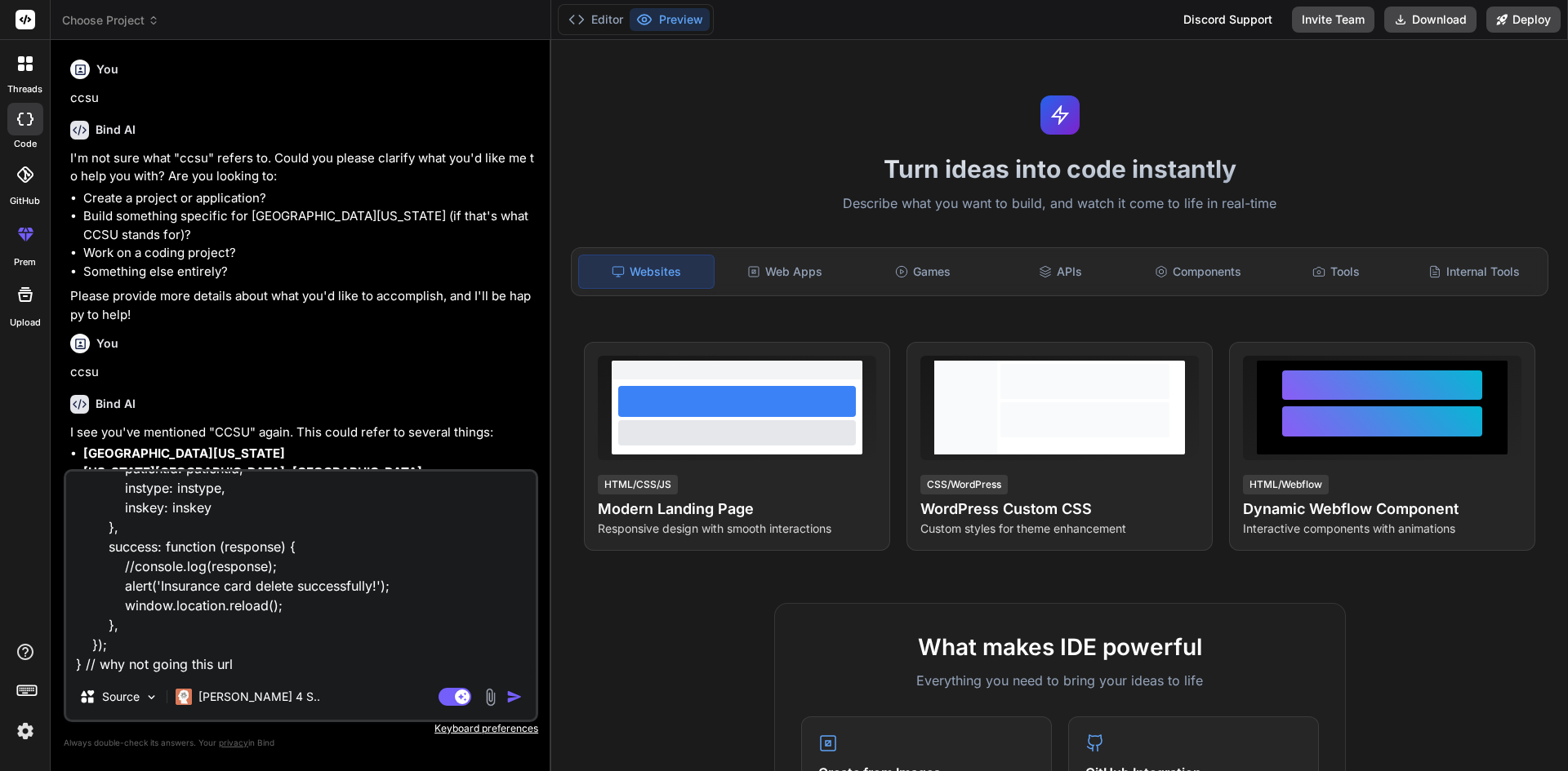
type textarea "function insDelete(a,b) { var patientid = "<?php echo $info['PatientID']; ?>"; …"
type textarea "x"
type textarea "function insDelete(a,b) { var patientid = "<?php echo $info['PatientID']; ?>"; …"
type textarea "x"
type textarea "function insDelete(a,b) { var patientid = "<?php echo $info['PatientID']; ?>"; …"
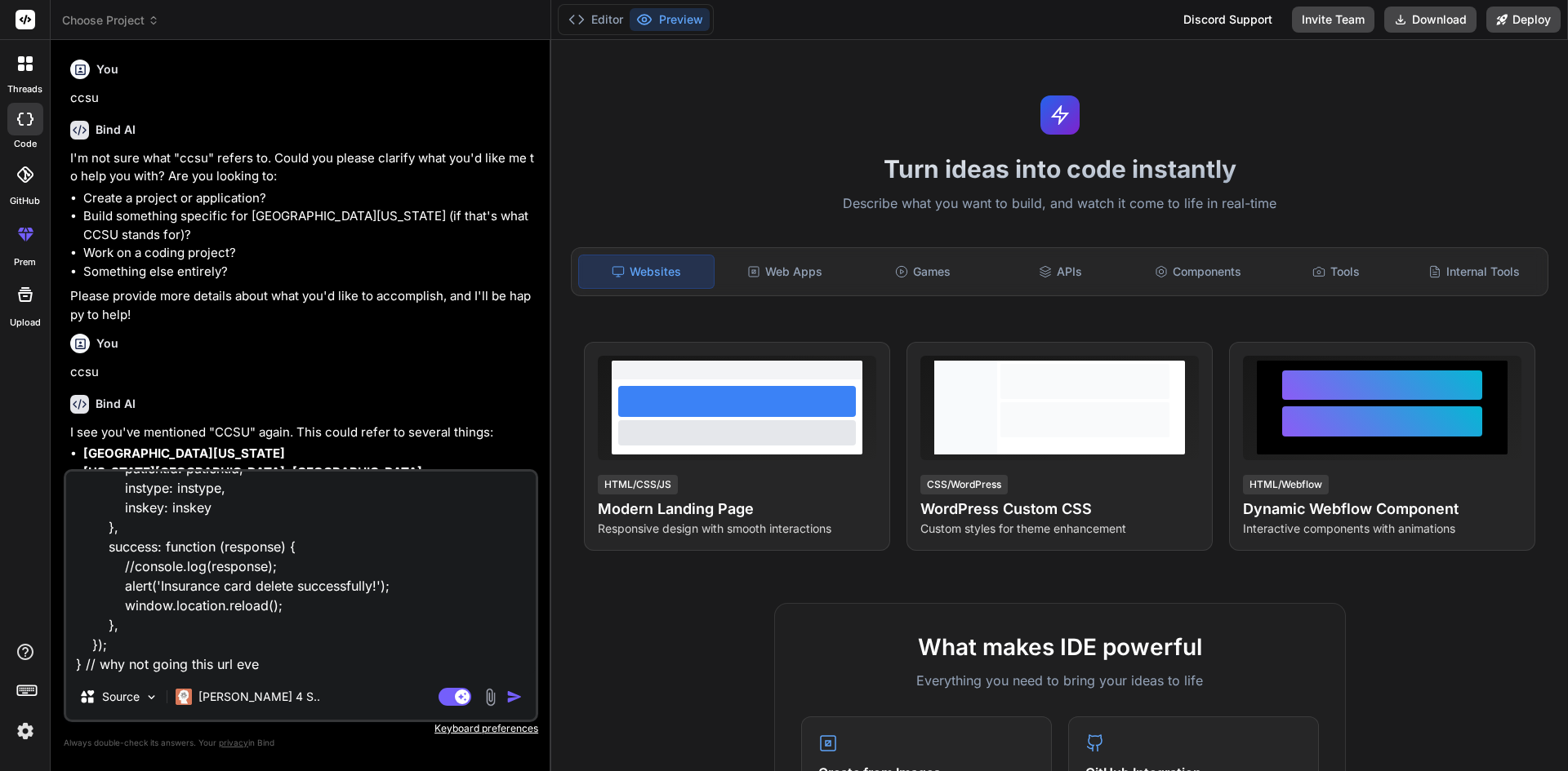
type textarea "x"
type textarea "function insDelete(a,b) { var patientid = "<?php echo $info['PatientID']; ?>"; …"
type textarea "x"
type textarea "function insDelete(a,b) { var patientid = "<?php echo $info['PatientID']; ?>"; …"
type textarea "x"
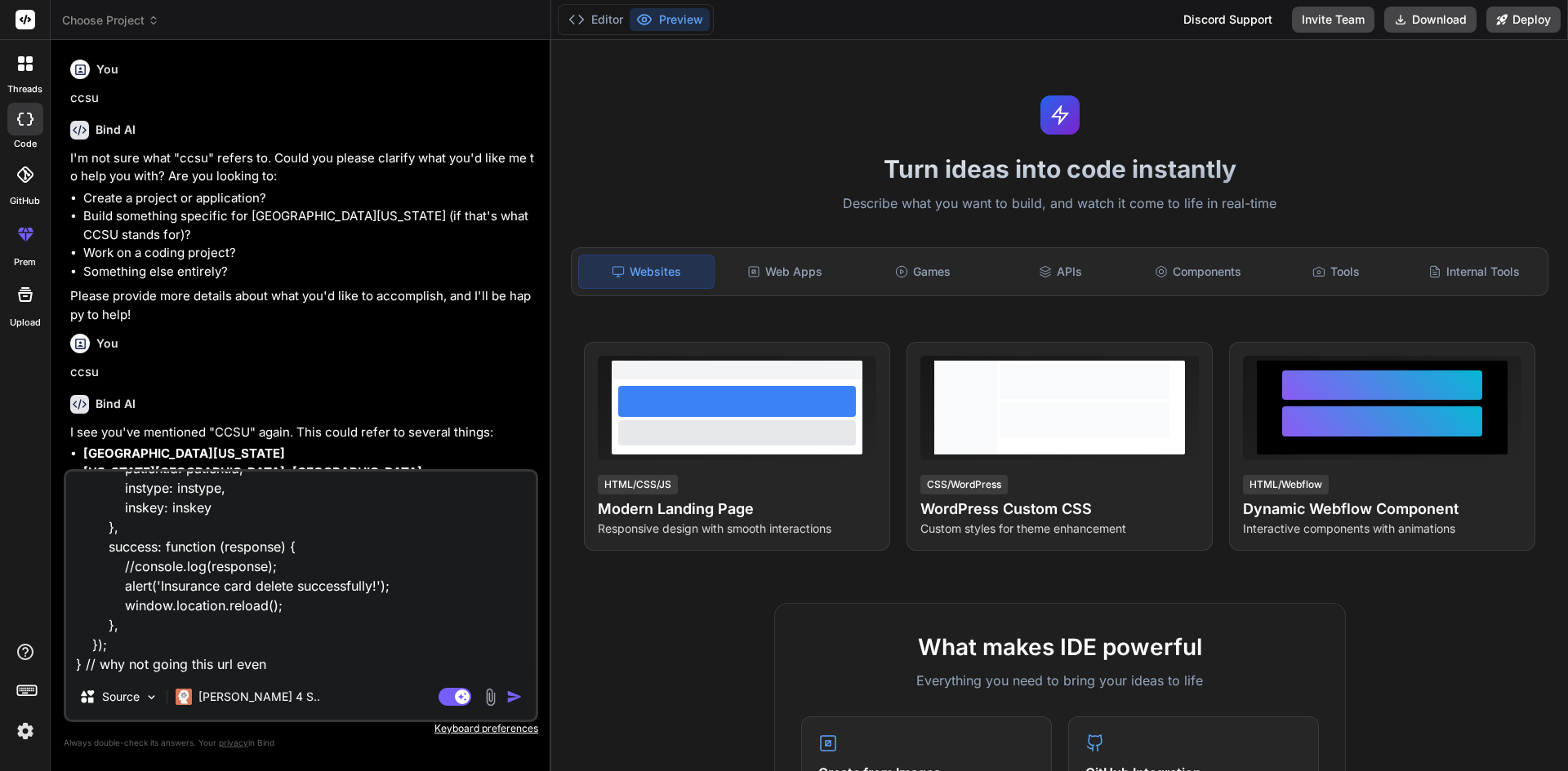
type textarea "function insDelete(a,b) { var patientid = "<?php echo $info['PatientID']; ?>"; …"
type textarea "x"
type textarea "function insDelete(a,b) { var patientid = "<?php echo $info['PatientID']; ?>"; …"
type textarea "x"
type textarea "function insDelete(a,b) { var patientid = "<?php echo $info['PatientID']; ?>"; …"
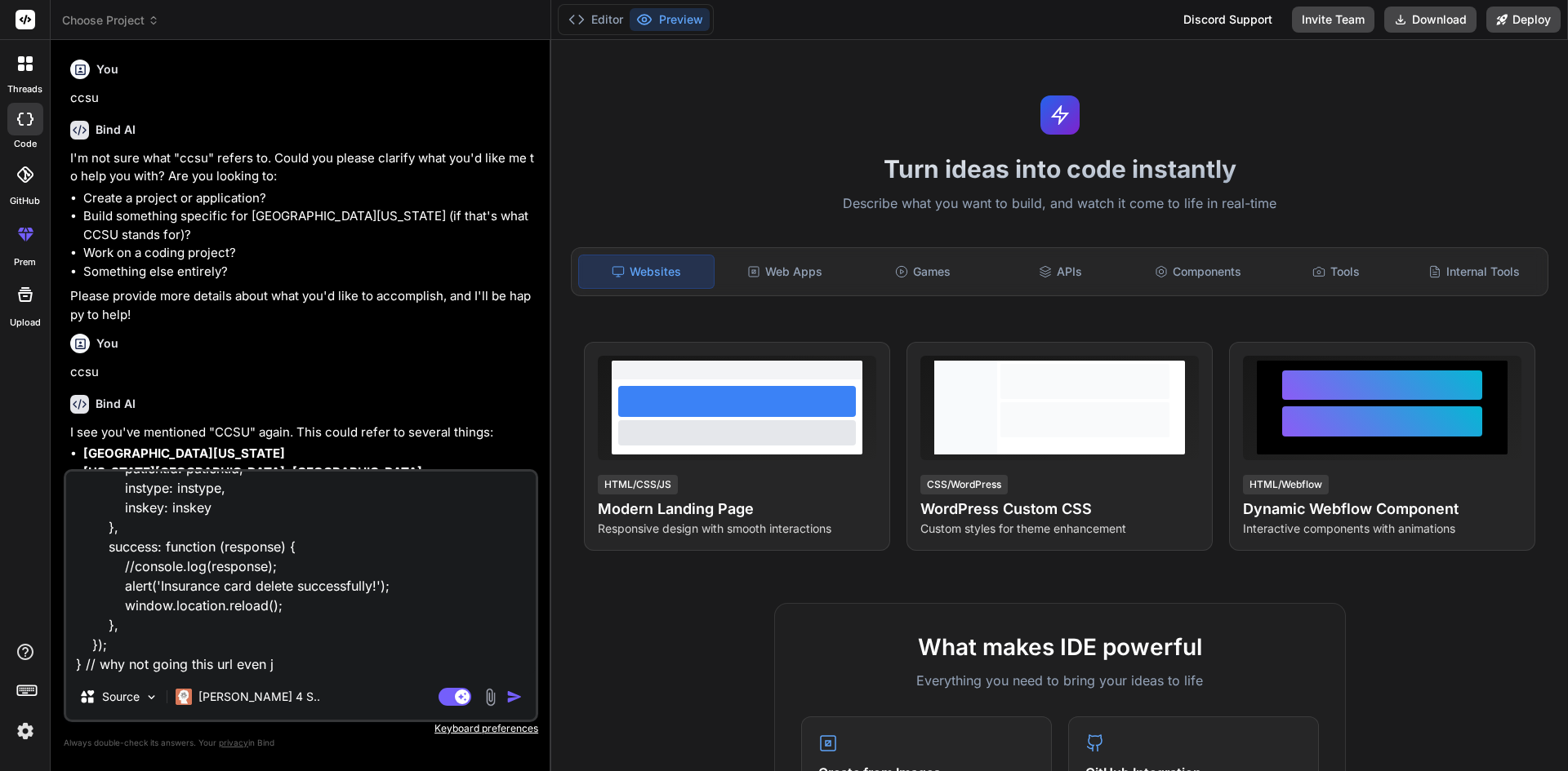
type textarea "x"
type textarea "function insDelete(a,b) { var patientid = "<?php echo $info['PatientID']; ?>"; …"
type textarea "x"
type textarea "function insDelete(a,b) { var patientid = "<?php echo $info['PatientID']; ?>"; …"
type textarea "x"
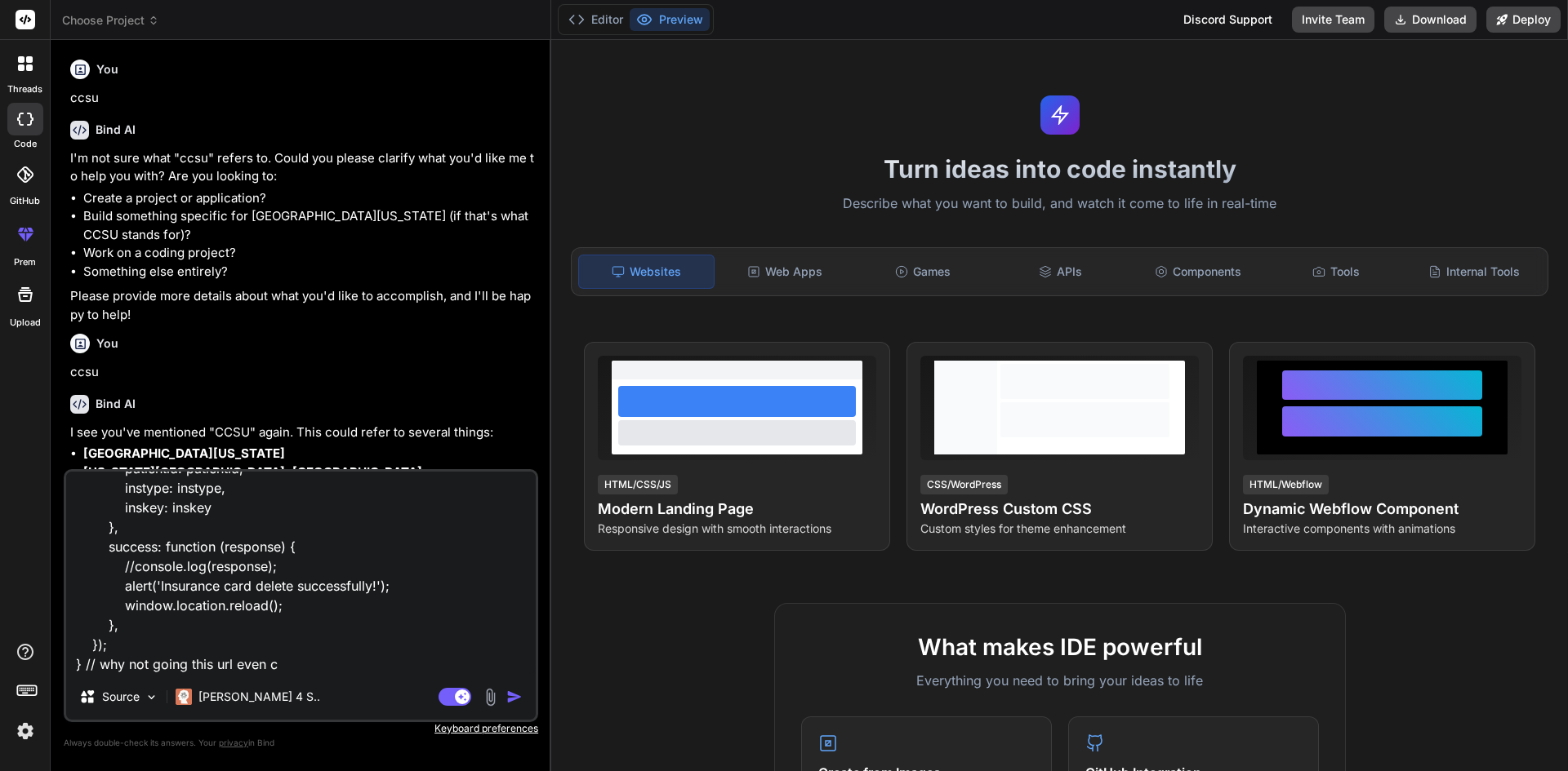
type textarea "function insDelete(a,b) { var patientid = "<?php echo $info['PatientID']; ?>"; …"
type textarea "x"
type textarea "function insDelete(a,b) { var patientid = "<?php echo $info['PatientID']; ?>"; …"
type textarea "x"
type textarea "function insDelete(a,b) { var patientid = "<?php echo $info['PatientID']; ?>"; …"
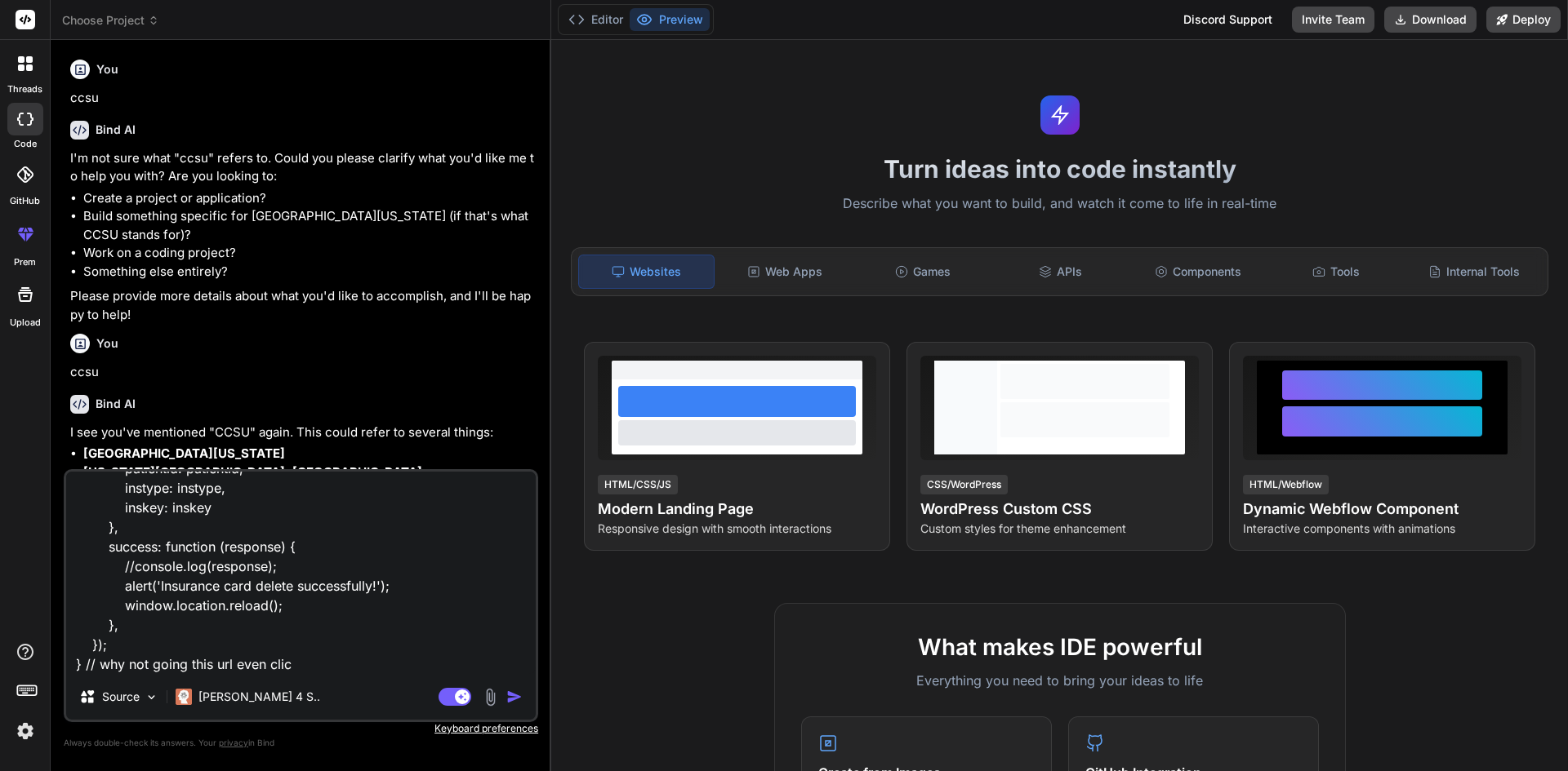
type textarea "x"
type textarea "function insDelete(a,b) { var patientid = "<?php echo $info['PatientID']; ?>"; …"
type textarea "x"
type textarea "function insDelete(a,b) { var patientid = "<?php echo $info['PatientID']; ?>"; …"
type textarea "x"
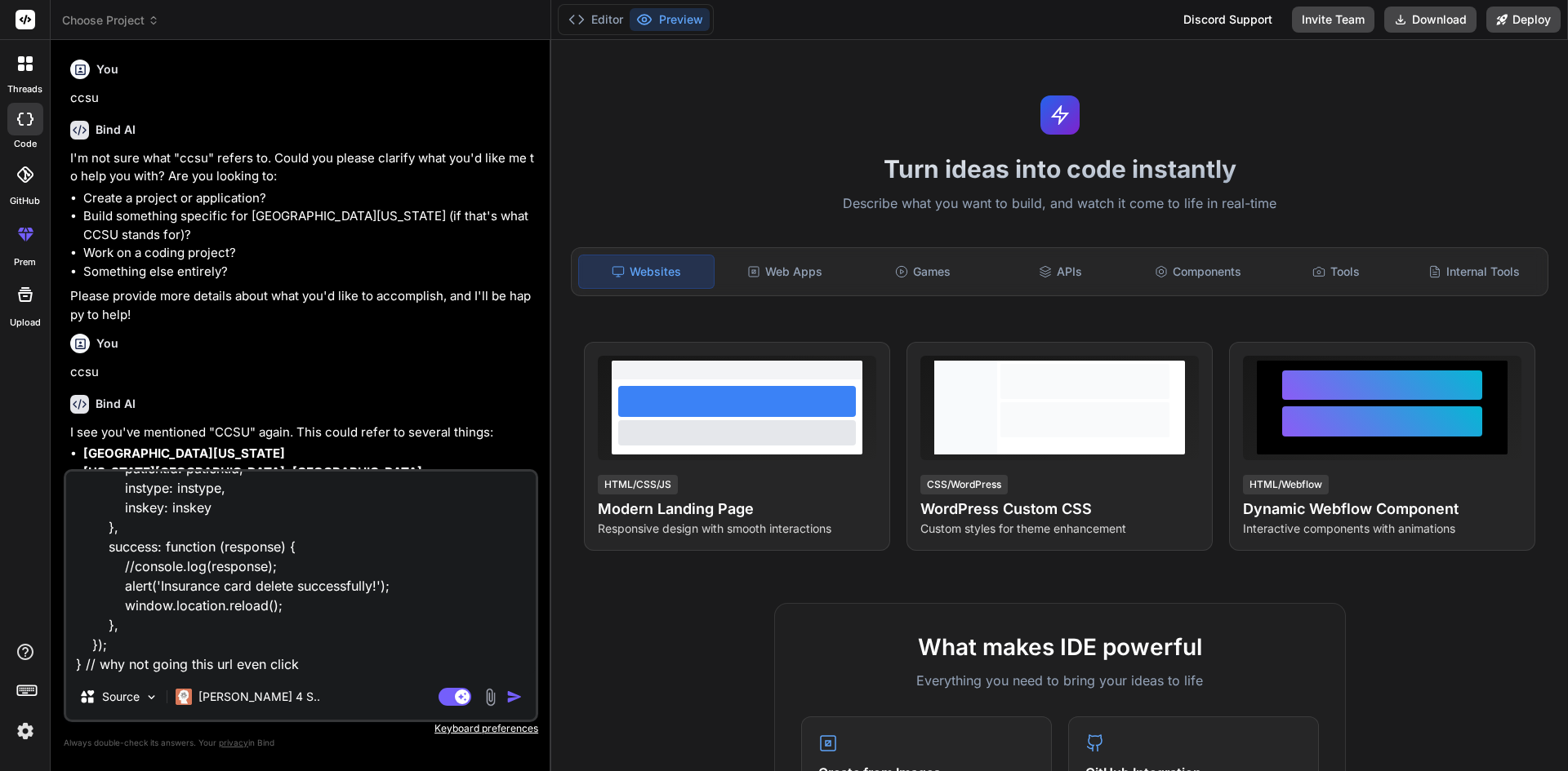
type textarea "function insDelete(a,b) { var patientid = "<?php echo $info['PatientID']; ?>"; …"
type textarea "x"
type textarea "function insDelete(a,b) { var patientid = "<?php echo $info['PatientID']; ?>"; …"
type textarea "x"
type textarea "function insDelete(a,b) { var patientid = "<?php echo $info['PatientID']; ?>"; …"
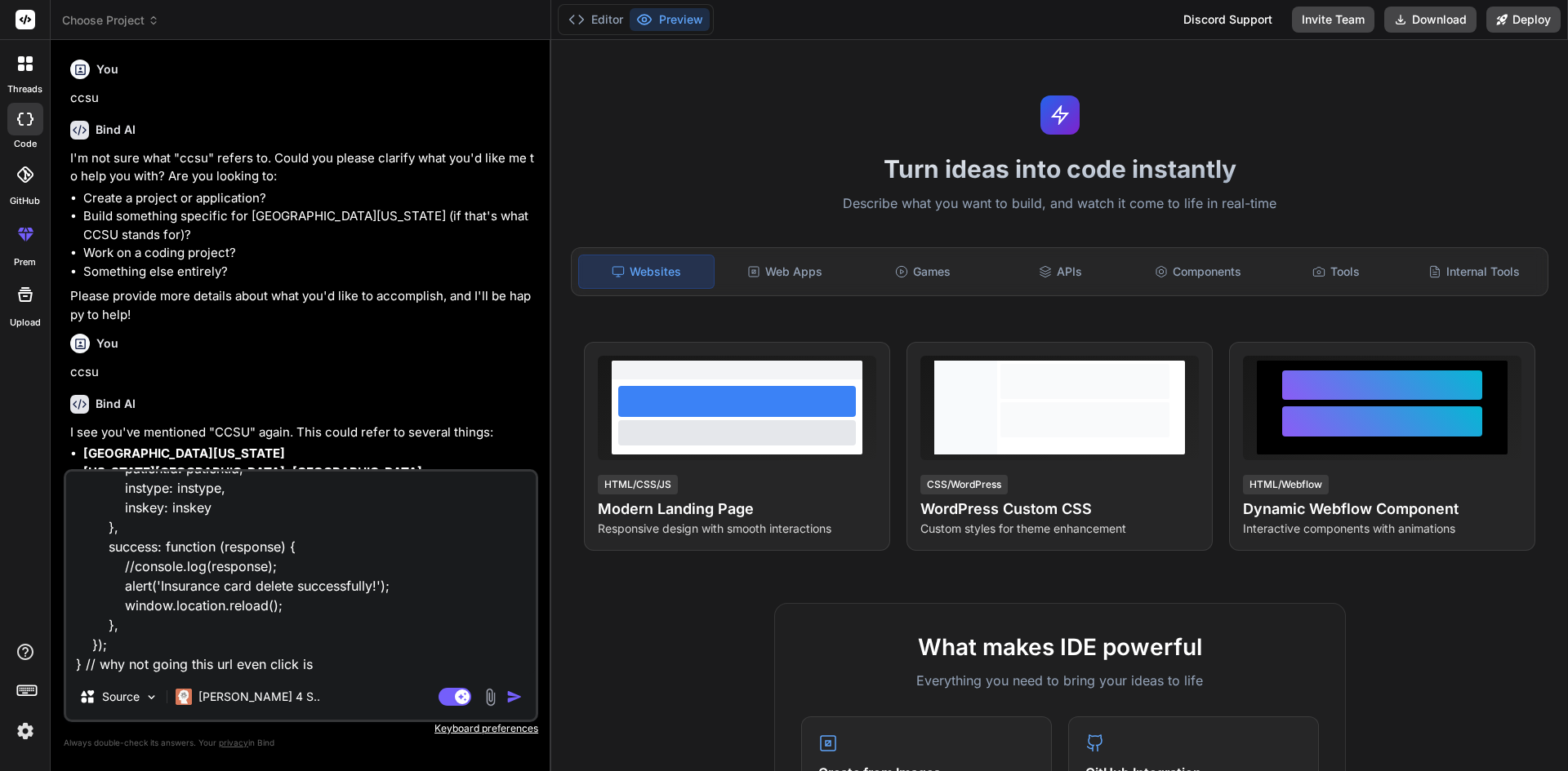
type textarea "x"
type textarea "function insDelete(a,b) { var patientid = "<?php echo $info['PatientID']; ?>"; …"
type textarea "x"
type textarea "function insDelete(a,b) { var patientid = "<?php echo $info['PatientID']; ?>"; …"
type textarea "x"
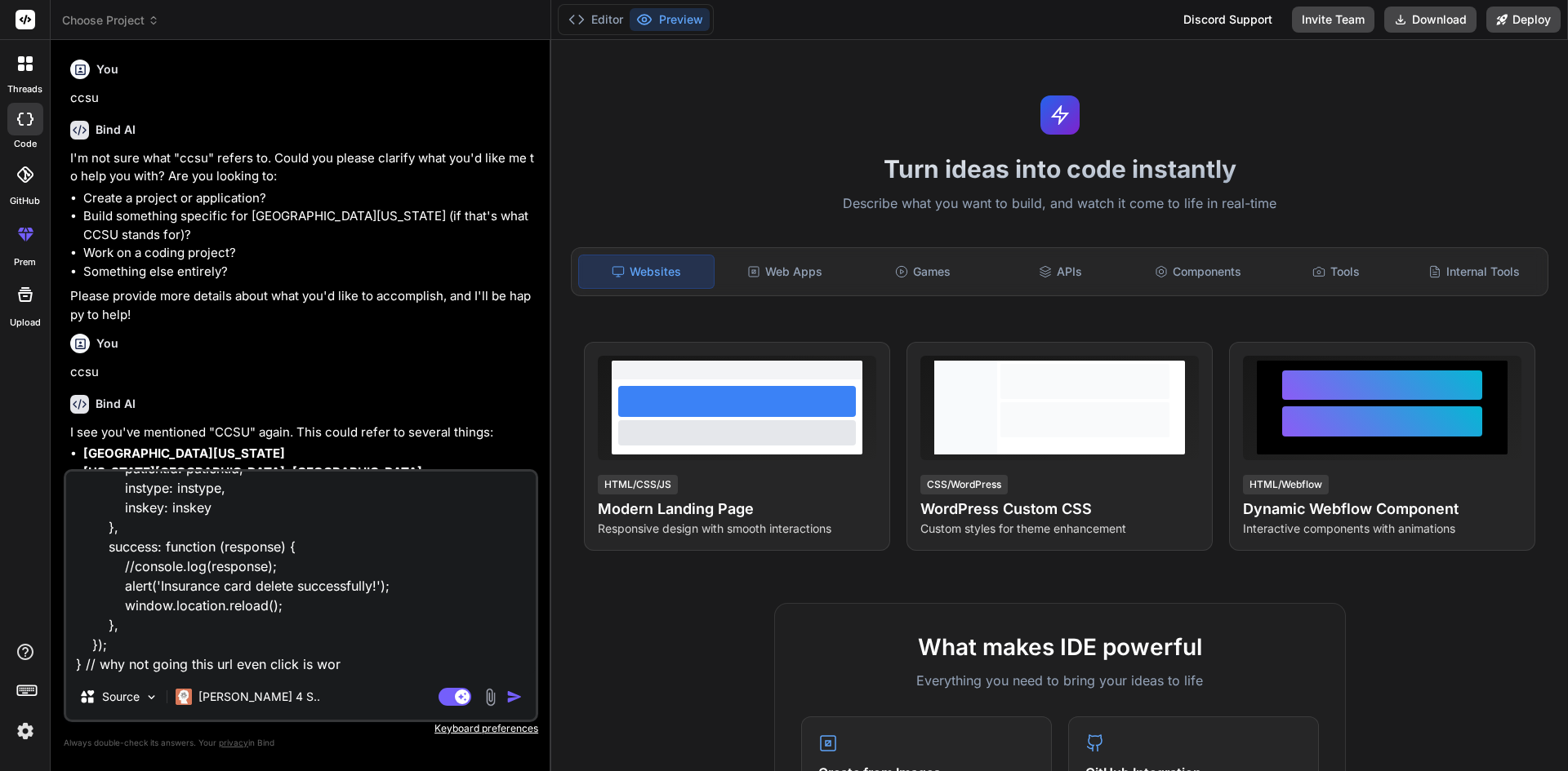
type textarea "function insDelete(a,b) { var patientid = "<?php echo $info['PatientID']; ?>"; …"
type textarea "x"
type textarea "function insDelete(a,b) { var patientid = "<?php echo $info['PatientID']; ?>"; …"
type textarea "x"
type textarea "function insDelete(a,b) { var patientid = "<?php echo $info['PatientID']; ?>"; …"
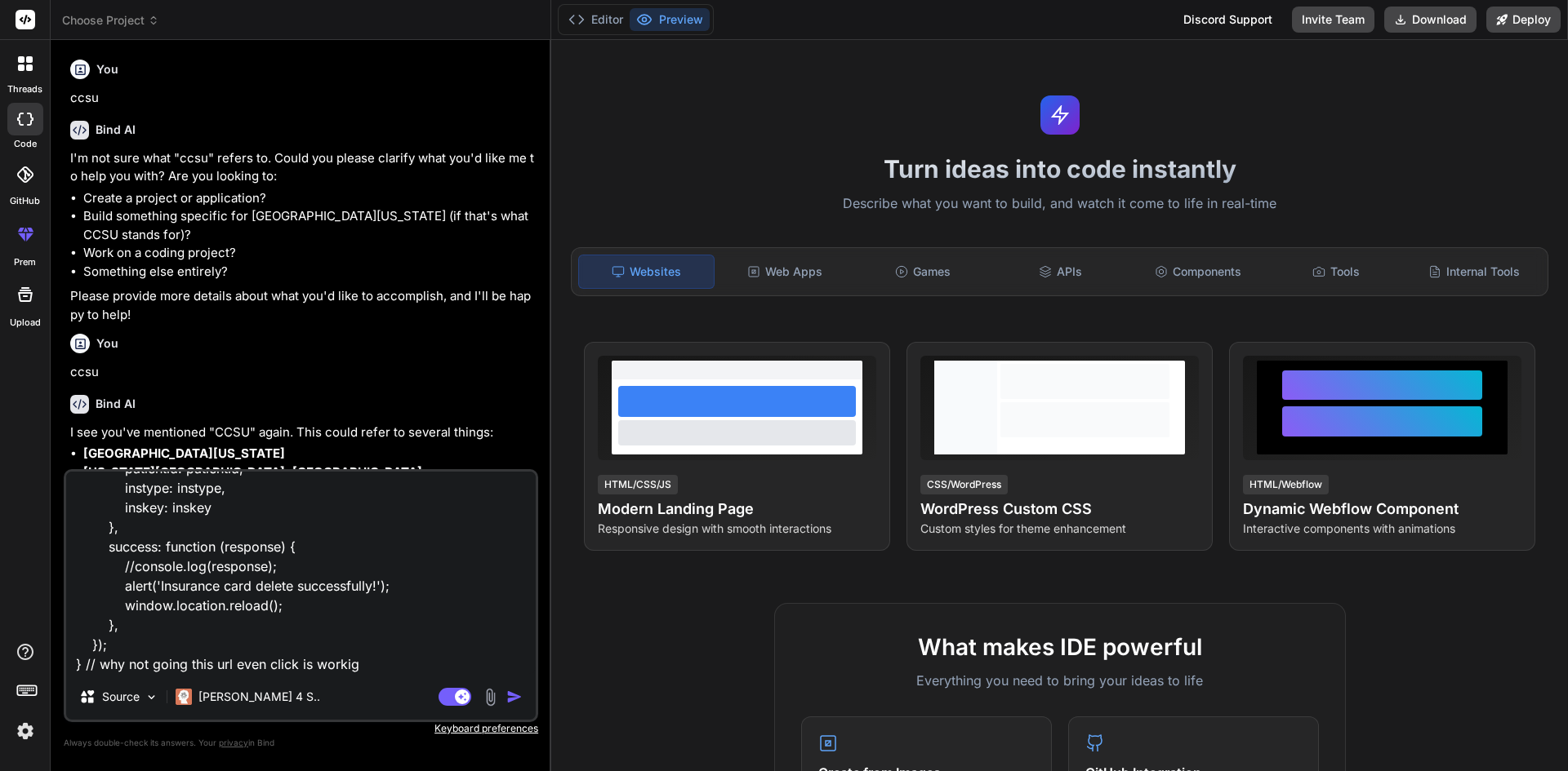
type textarea "x"
type textarea "function insDelete(a,b) { var patientid = "<?php echo $info['PatientID']; ?>"; …"
type textarea "x"
type textarea "function insDelete(a,b) { var patientid = "<?php echo $info['PatientID']; ?>"; …"
click at [208, 663] on textarea "function insDelete(a,b) { var patientid = "<?php echo $info['PatientID']; ?>"; …" at bounding box center [300, 572] width 469 height 202
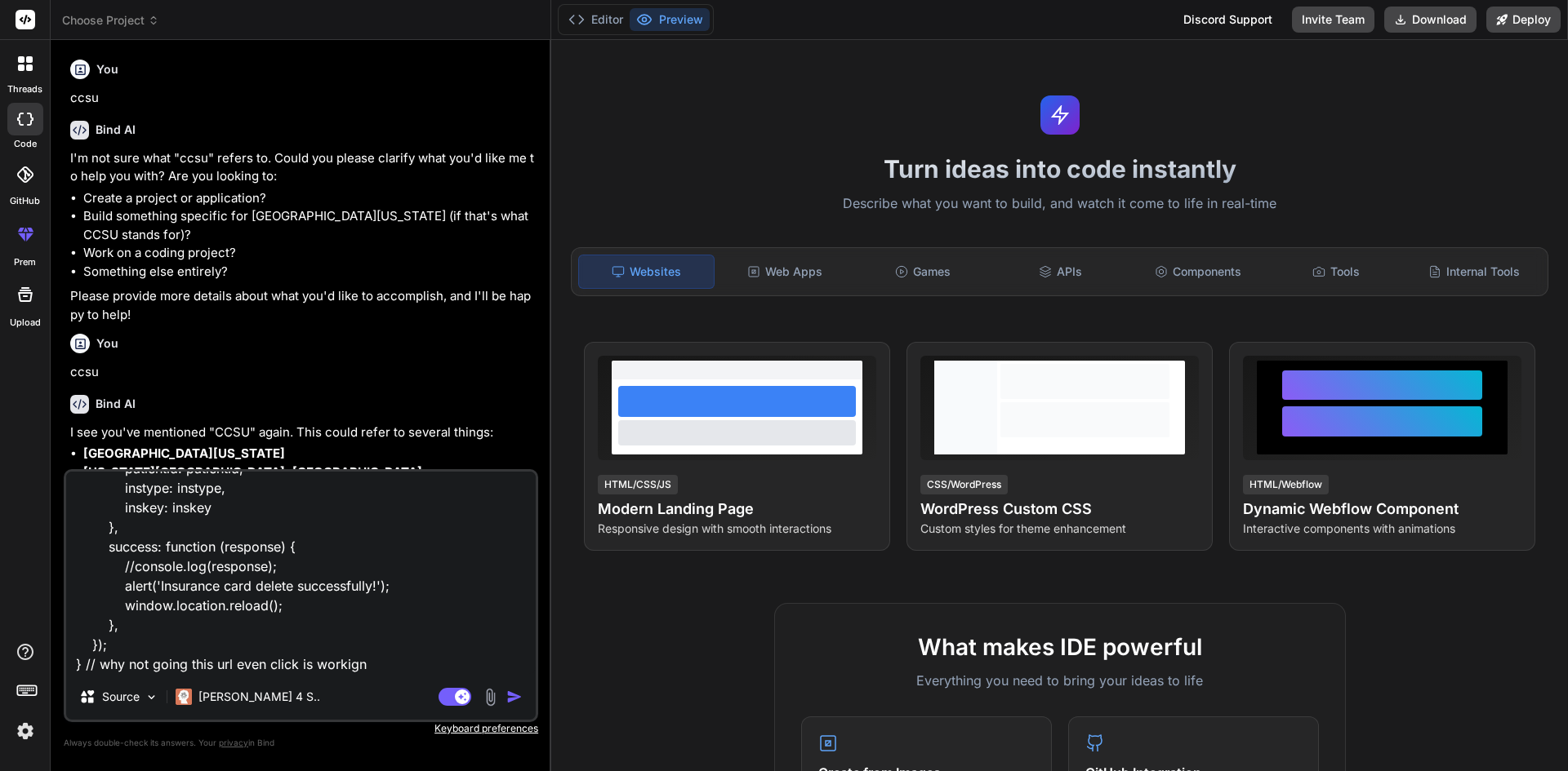
type textarea "x"
type textarea "function insDelete(a,b) { var patientid = "<?php echo $info['PatientID']; ?>"; …"
paste textarea "patient-edit-submit.php"
type textarea "x"
type textarea "function insDelete(a,b) { var patientid = "<?php echo $info['PatientID']; ?>"; …"
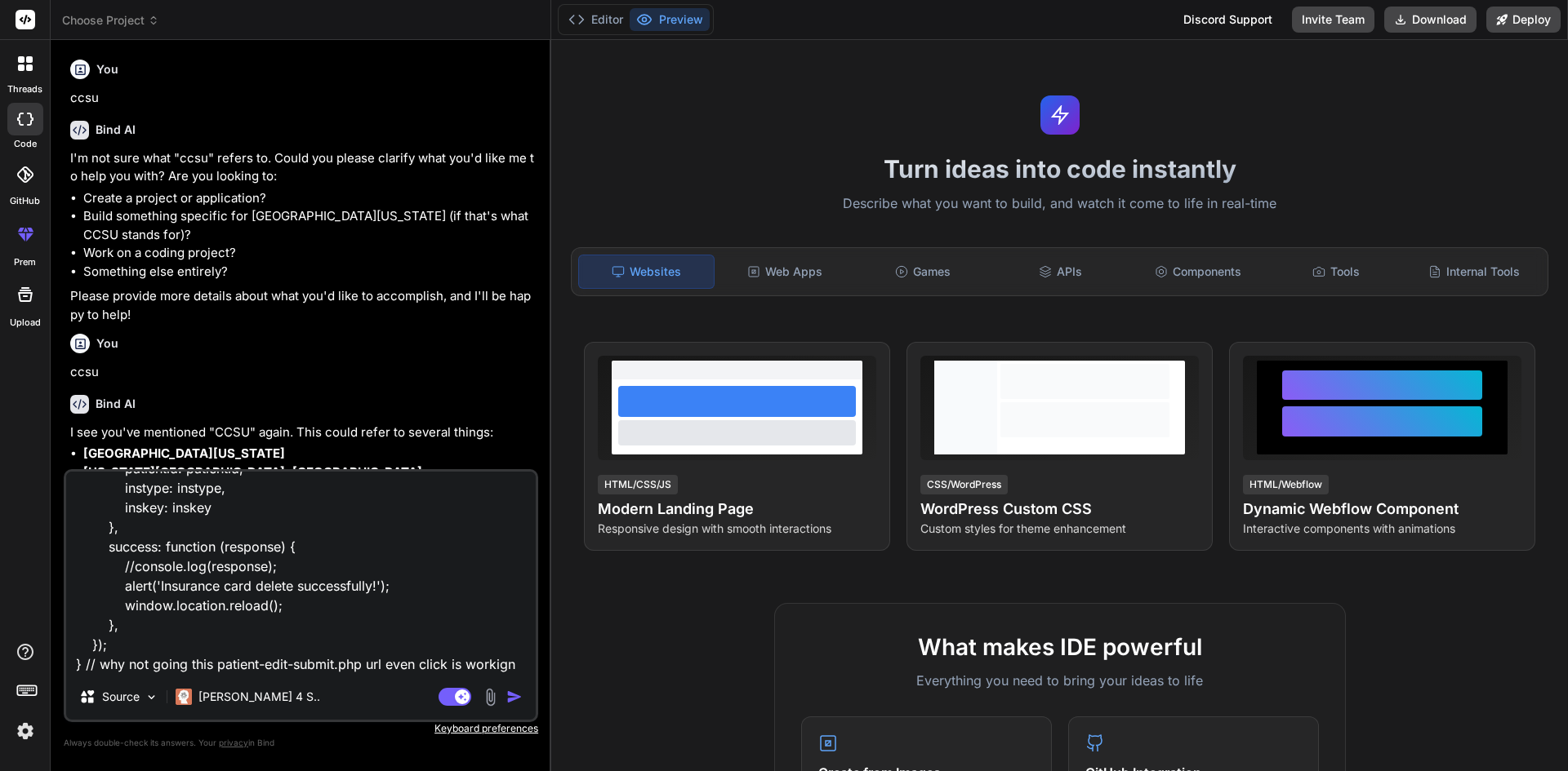
click at [517, 695] on img "button" at bounding box center [514, 696] width 16 height 16
type textarea "x"
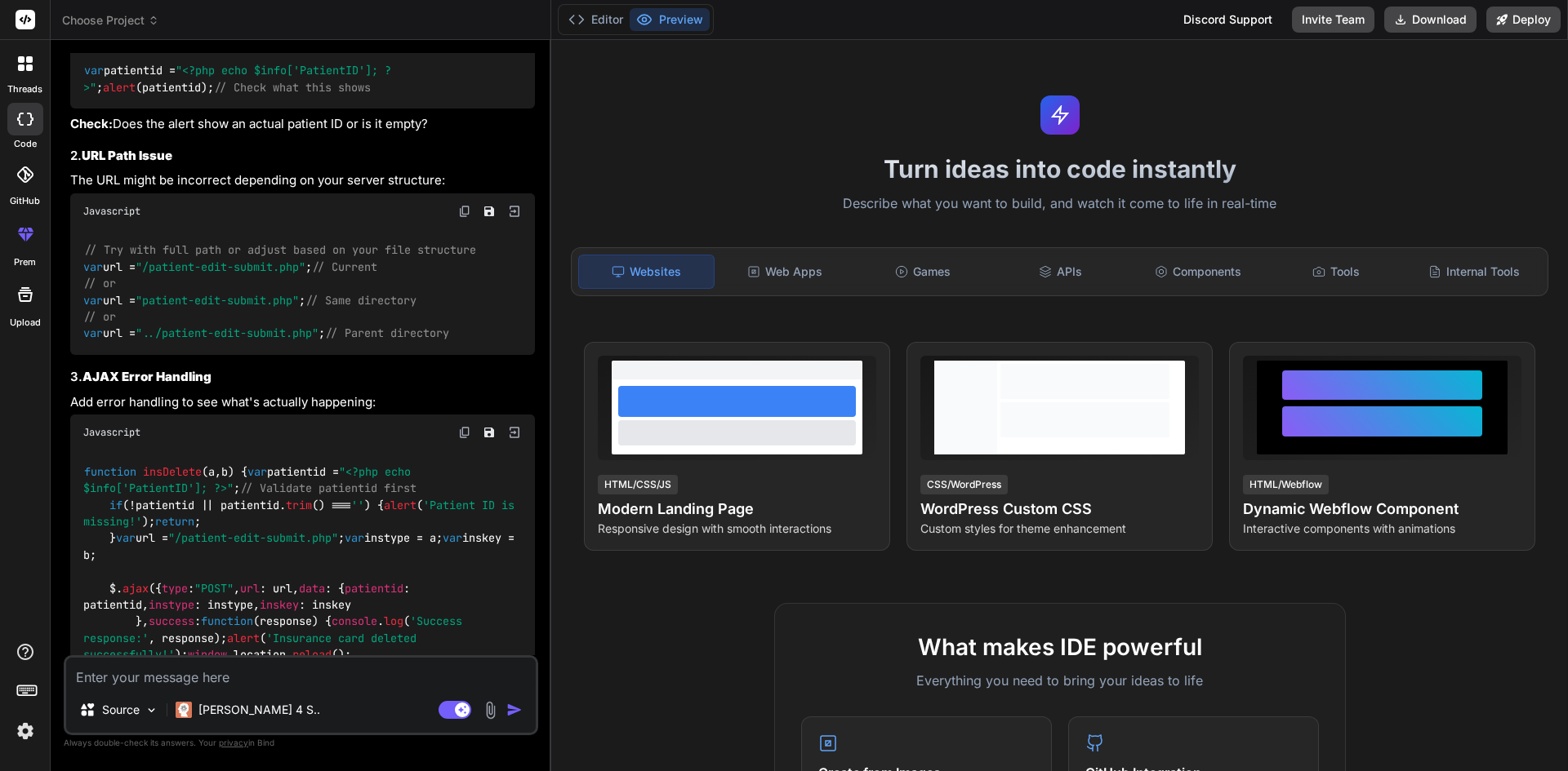
scroll to position [881, 0]
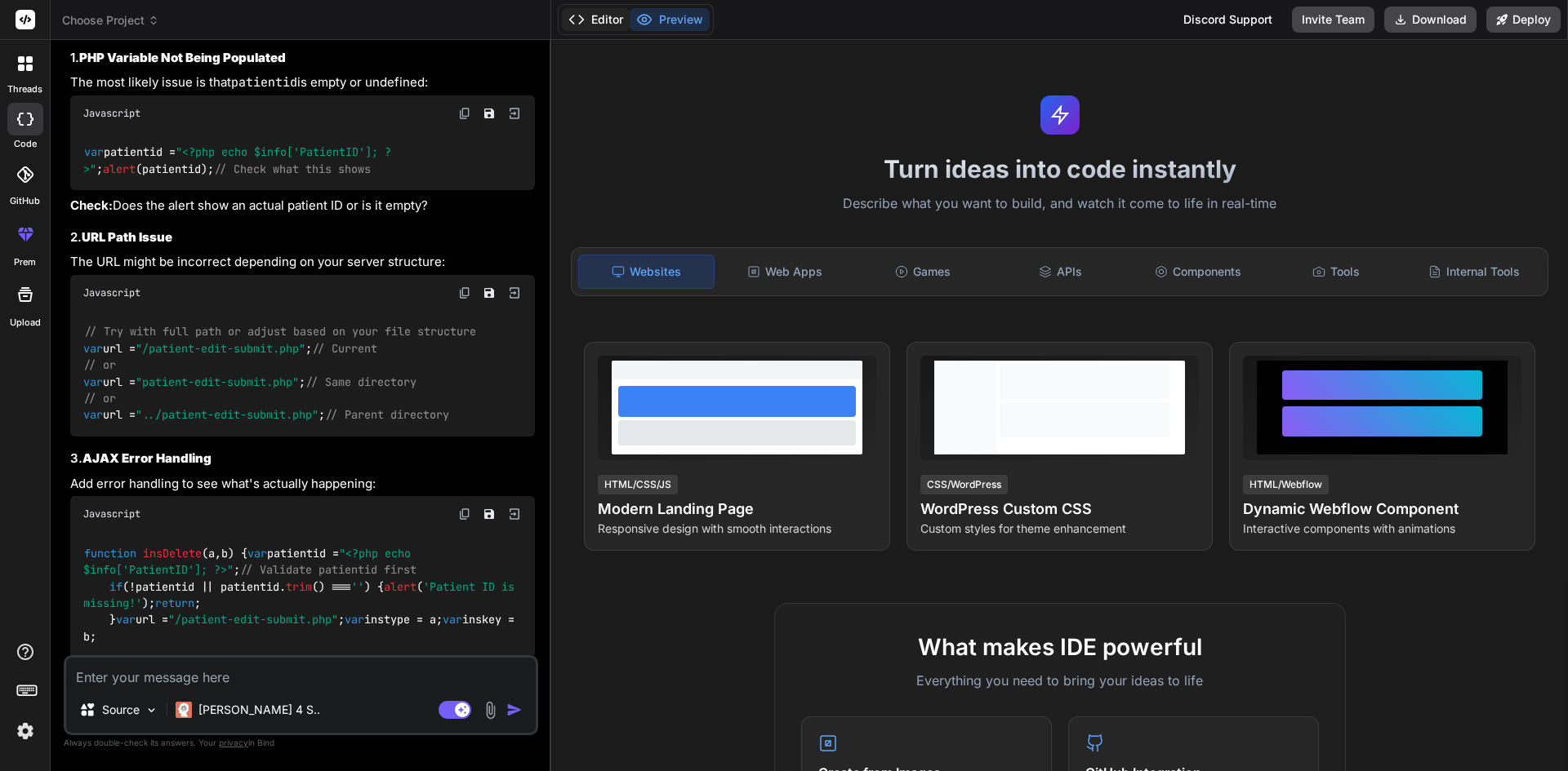
click at [604, 22] on button "Editor" at bounding box center [595, 19] width 68 height 23
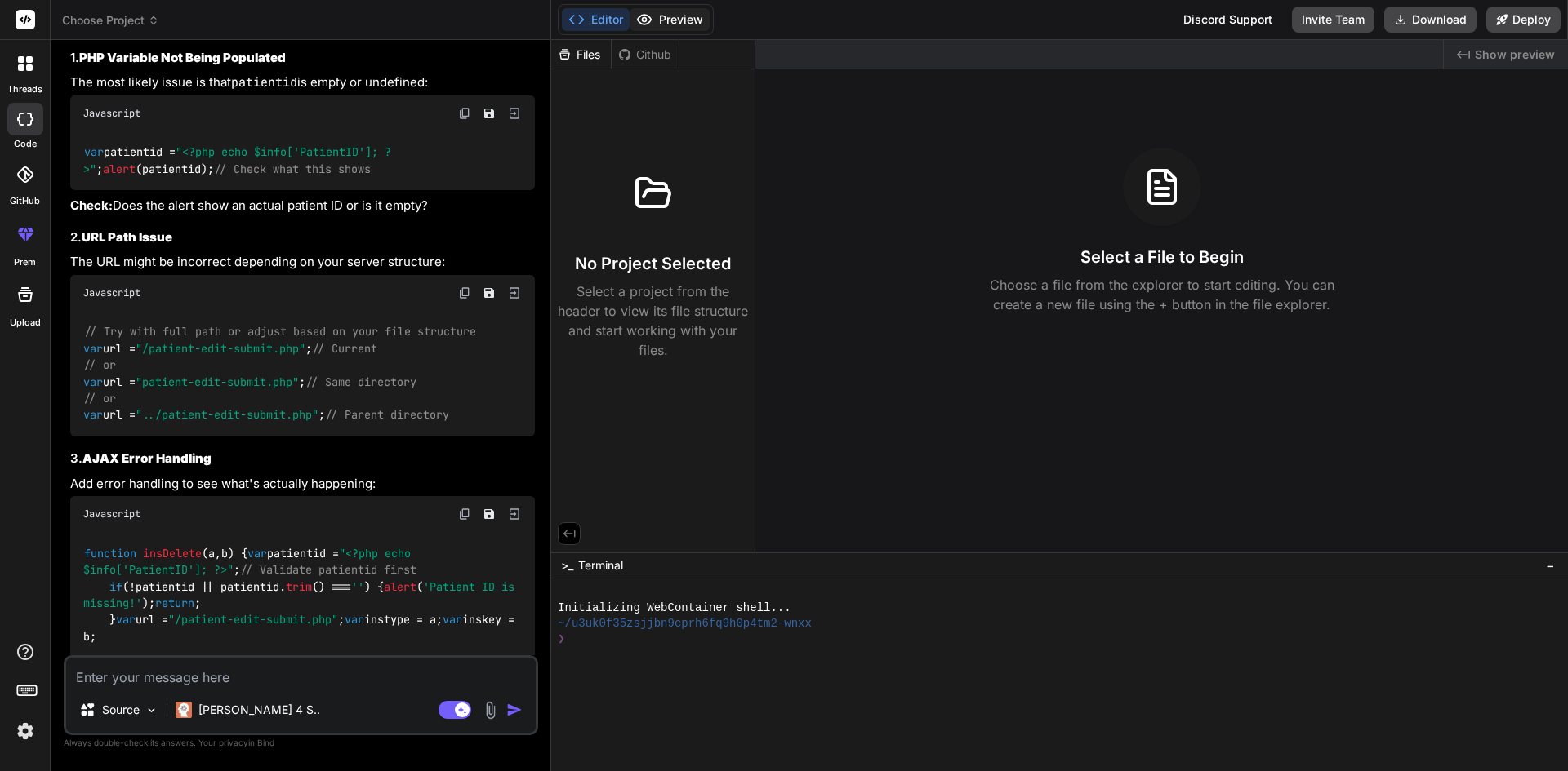
click at [659, 23] on button "Preview" at bounding box center [669, 19] width 80 height 23
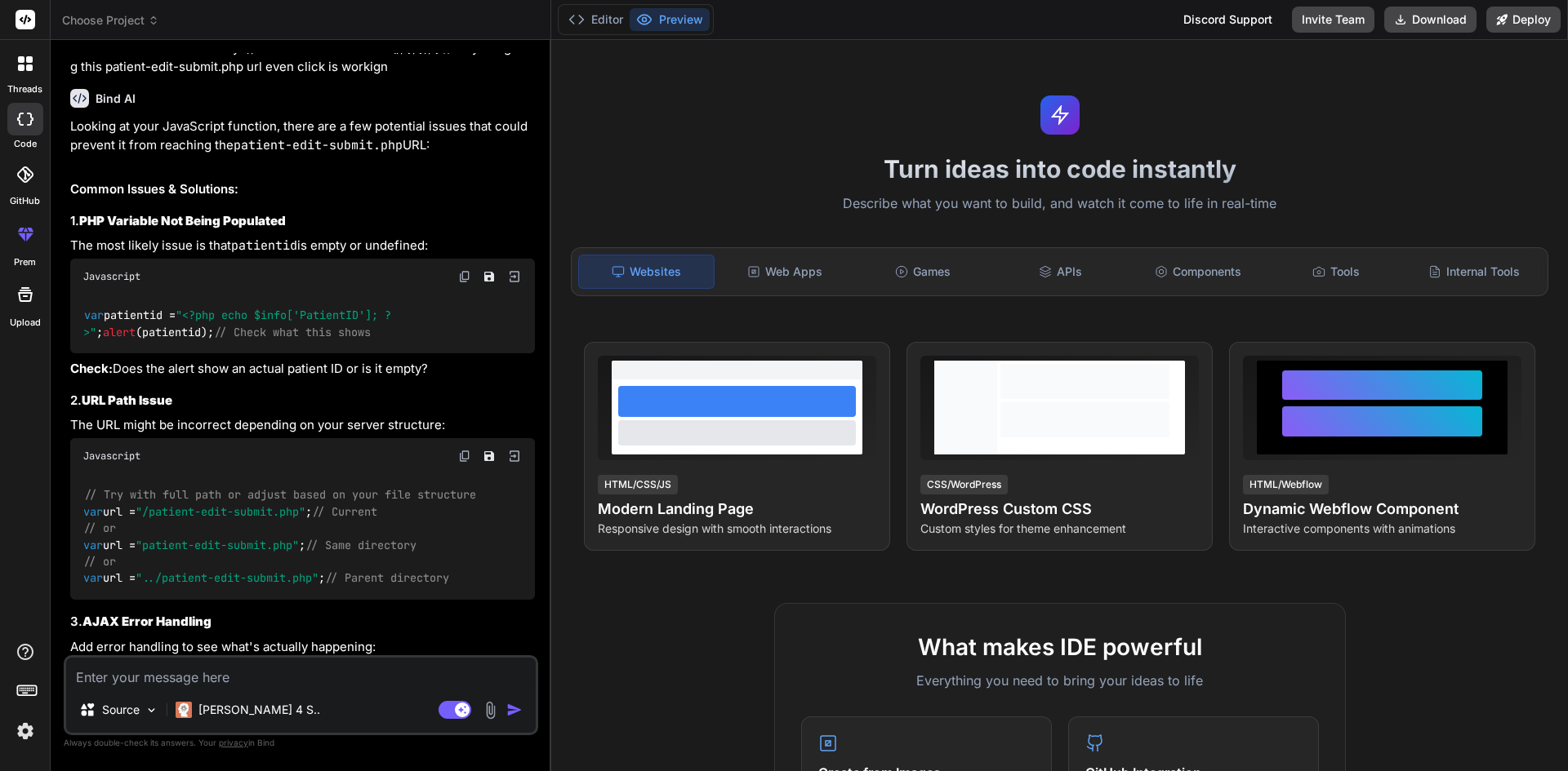
scroll to position [1044, 0]
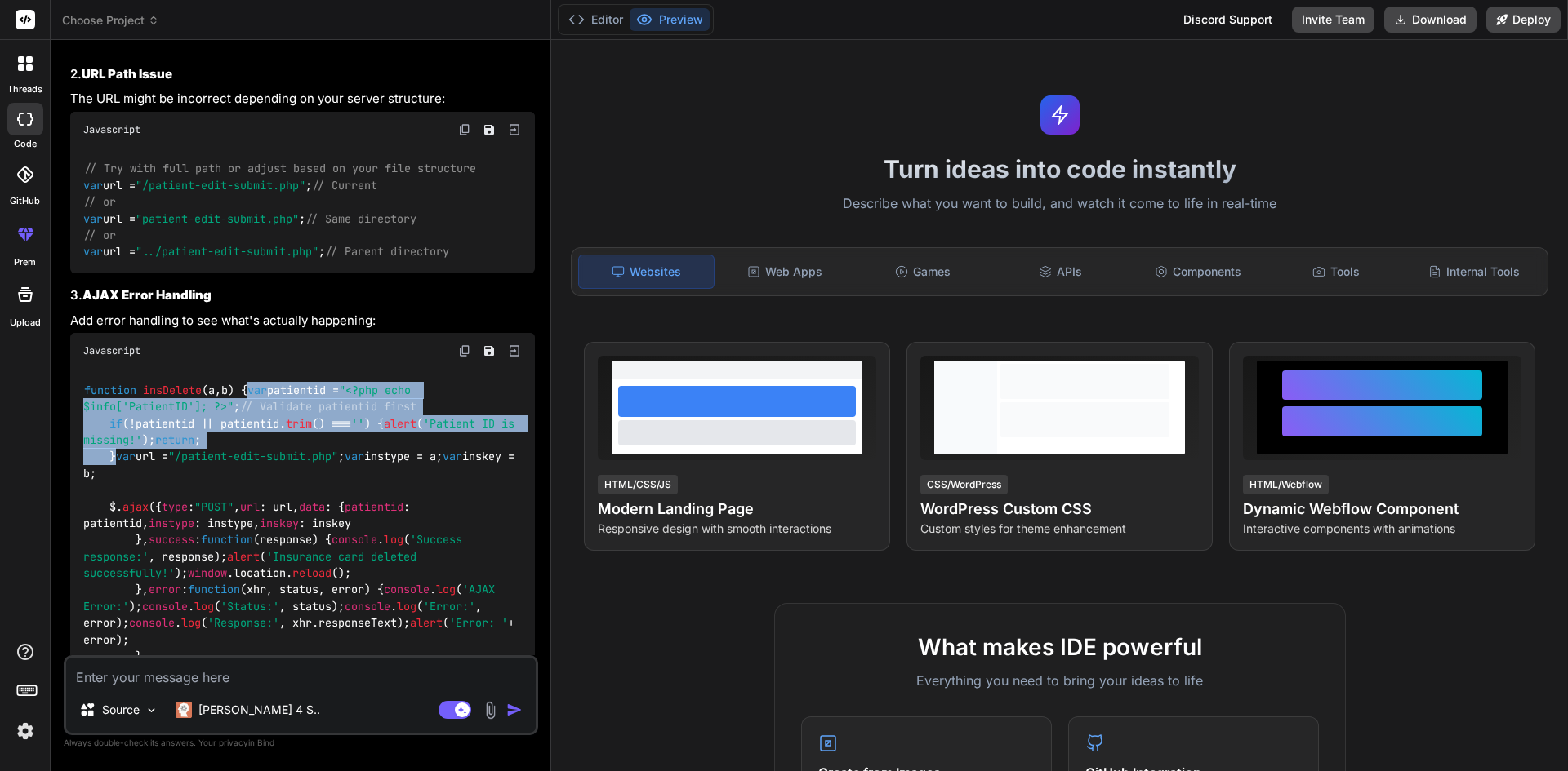
drag, startPoint x: 108, startPoint y: 408, endPoint x: 125, endPoint y: 502, distance: 95.5
click at [125, 502] on div "function insDelete ( a,b ) { var patientid = "<?php echo $info['PatientID']; ?>…" at bounding box center [302, 539] width 464 height 342
copy code "var patientid = "<?php echo $info['PatientID']; ?>" ; // Validate patientid fir…"
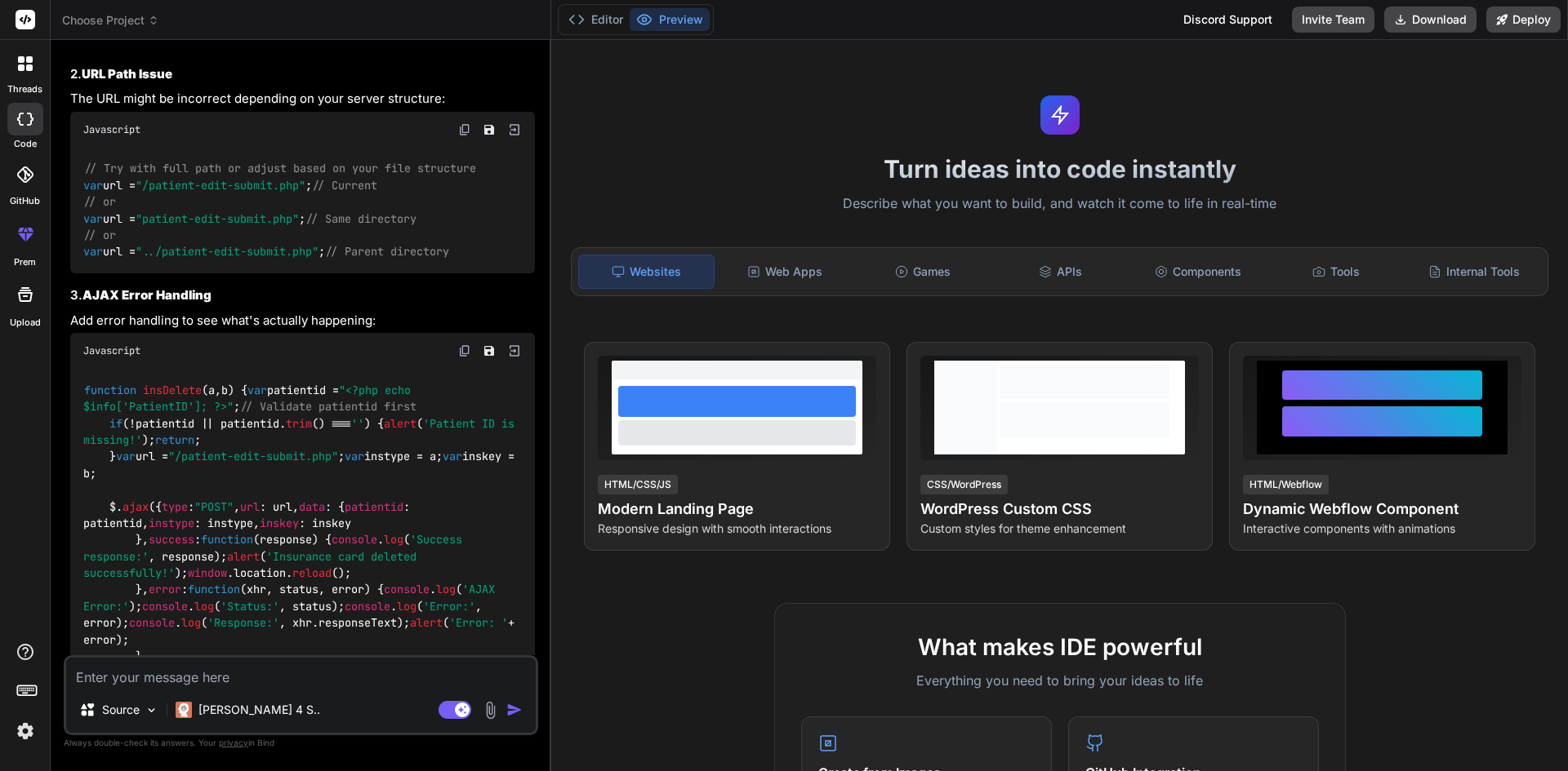
click at [141, 670] on textarea at bounding box center [300, 672] width 469 height 29
paste textarea "<td><a class="dlt-btn" onclick="insDelete('active','1', '<?php echo $info['Pati…"
type textarea "x"
type textarea "<td><a class="dlt-btn" onclick="insDelete('active','1', '<?php echo $info['Pati…"
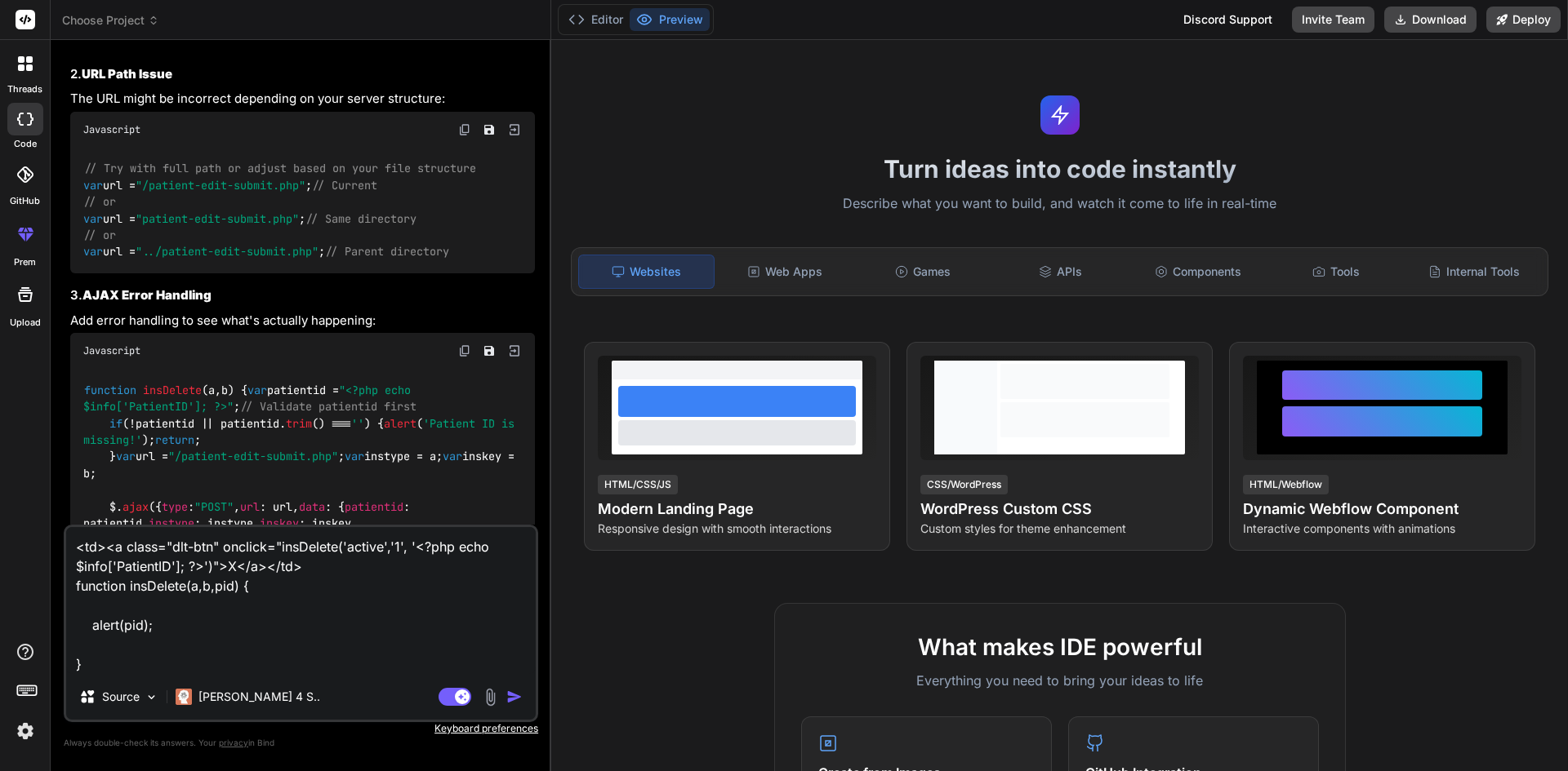
type textarea "x"
type textarea "<td><a class="dlt-btn" onclick="insDelete('active','1', '<?php echo $info['Pati…"
type textarea "x"
type textarea "<td><a class="dlt-btn" onclick="insDelete('active','1', '<?php echo $info['Pati…"
type textarea "x"
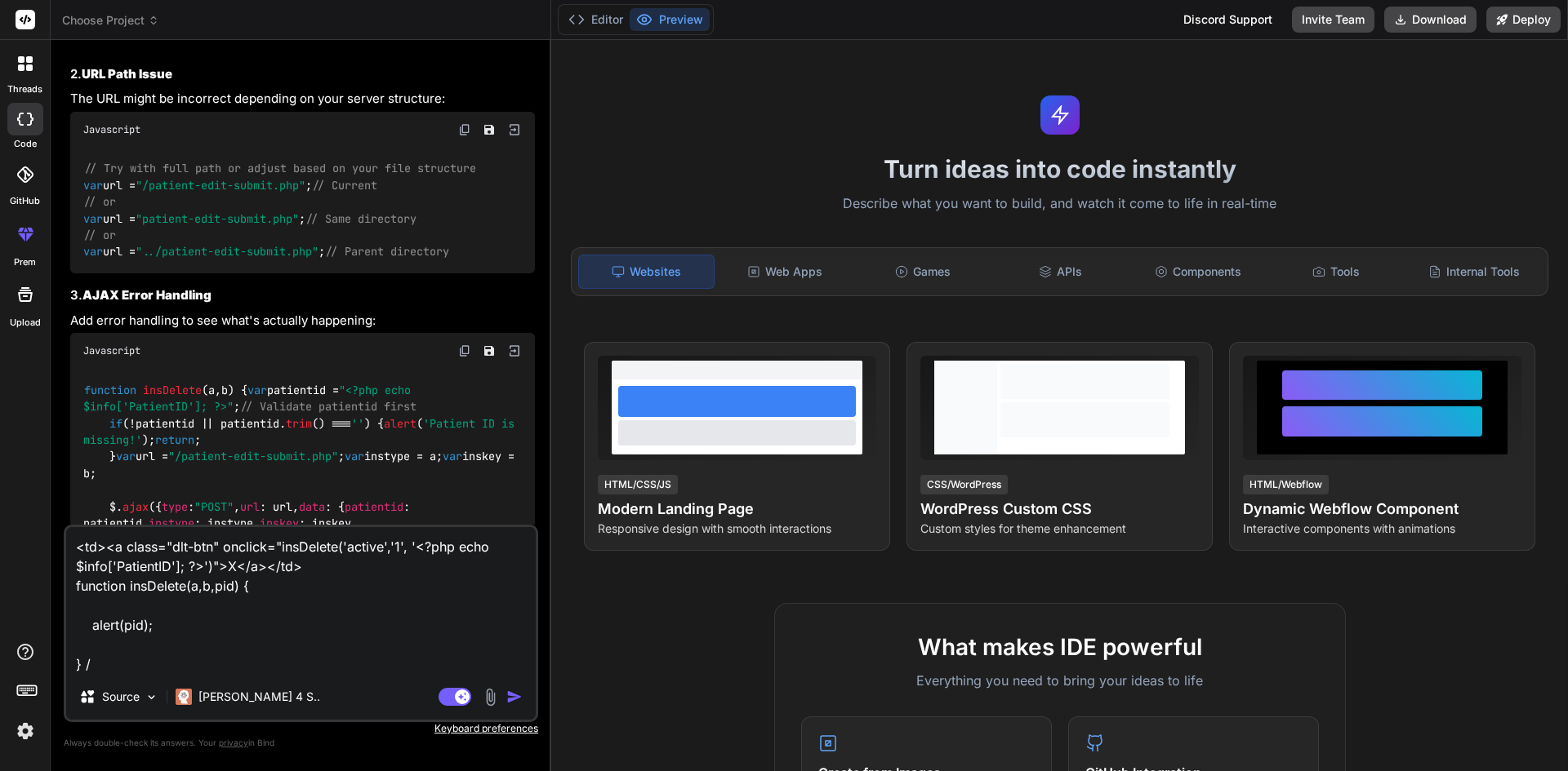
type textarea "<td><a class="dlt-btn" onclick="insDelete('active','1', '<?php echo $info['Pati…"
type textarea "x"
type textarea "<td><a class="dlt-btn" onclick="insDelete('active','1', '<?php echo $info['Pati…"
type textarea "x"
type textarea "<td><a class="dlt-btn" onclick="insDelete('active','1', '<?php echo $info['Pati…"
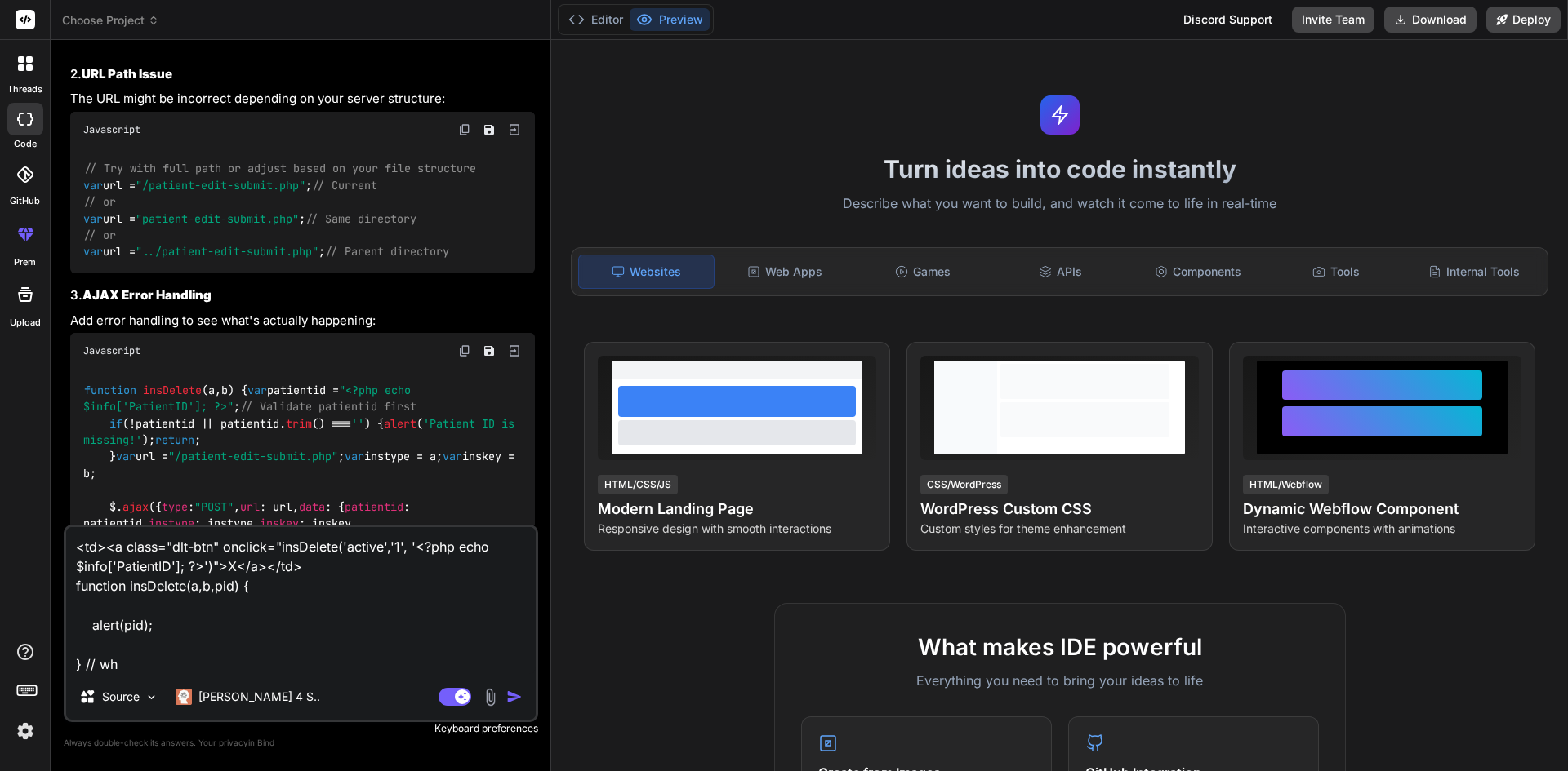
type textarea "x"
type textarea "<td><a class="dlt-btn" onclick="insDelete('active','1', '<?php echo $info['Pati…"
type textarea "x"
type textarea "<td><a class="dlt-btn" onclick="insDelete('active','1', '<?php echo $info['Pati…"
type textarea "x"
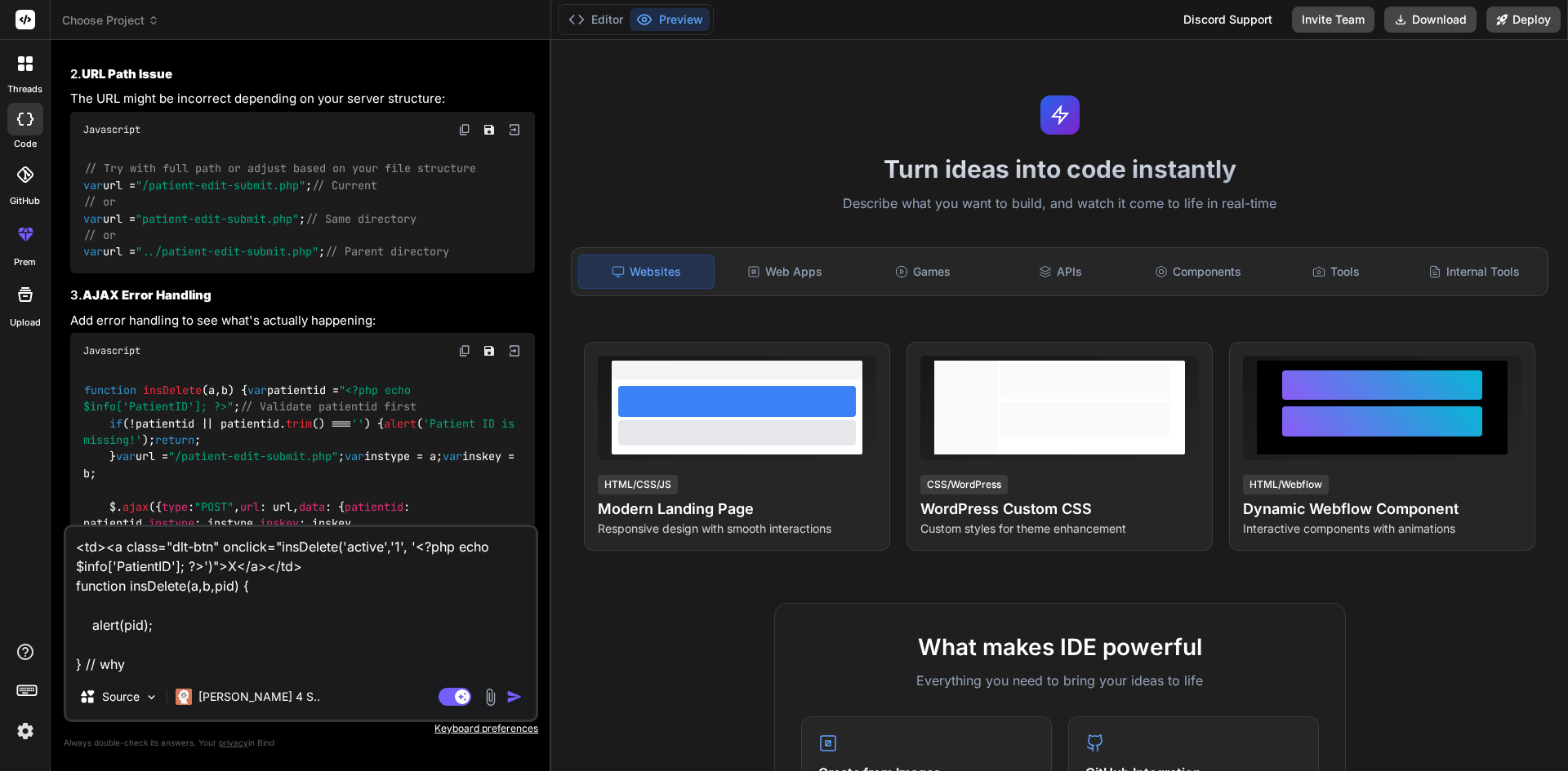
type textarea "<td><a class="dlt-btn" onclick="insDelete('active','1', '<?php echo $info['Pati…"
type textarea "x"
type textarea "<td><a class="dlt-btn" onclick="insDelete('active','1', '<?php echo $info['Pati…"
type textarea "x"
type textarea "<td><a class="dlt-btn" onclick="insDelete('active','1', '<?php echo $info['Pati…"
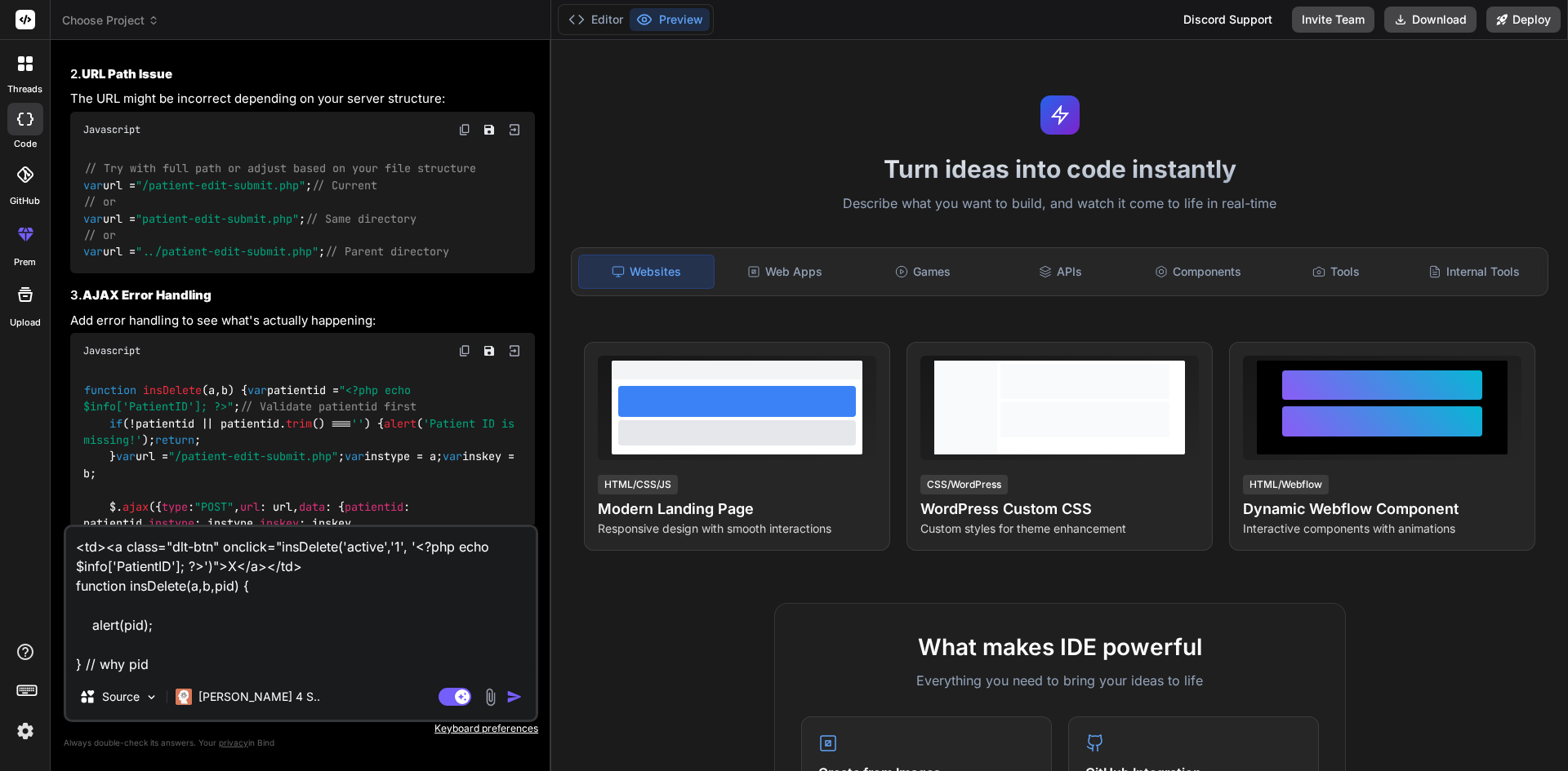
type textarea "x"
type textarea "<td><a class="dlt-btn" onclick="insDelete('active','1', '<?php echo $info['Pati…"
type textarea "x"
type textarea "<td><a class="dlt-btn" onclick="insDelete('active','1', '<?php echo $info['Pati…"
type textarea "x"
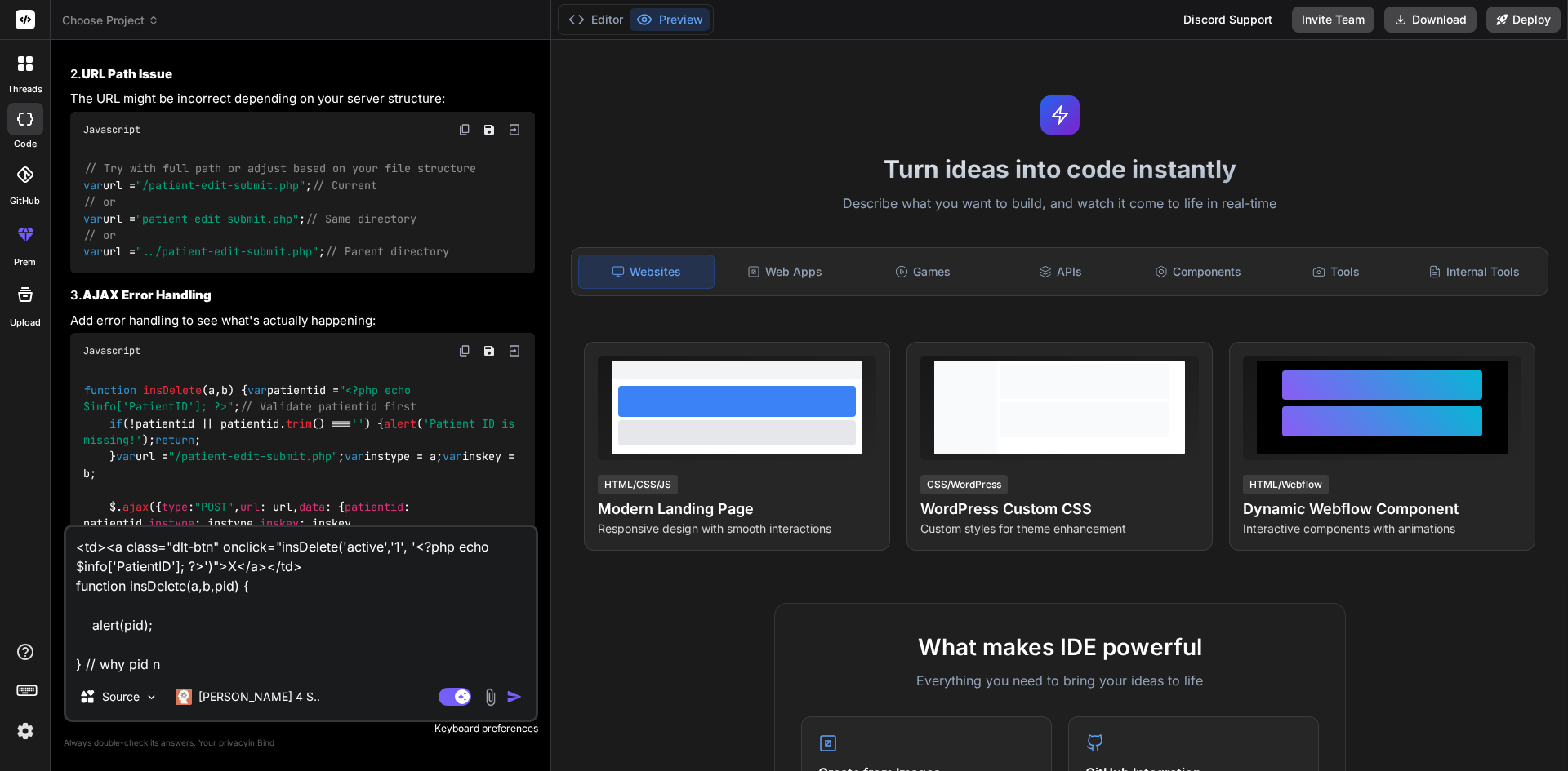
type textarea "<td><a class="dlt-btn" onclick="insDelete('active','1', '<?php echo $info['Pati…"
type textarea "x"
type textarea "<td><a class="dlt-btn" onclick="insDelete('active','1', '<?php echo $info['Pati…"
type textarea "x"
type textarea "<td><a class="dlt-btn" onclick="insDelete('active','1', '<?php echo $info['Pati…"
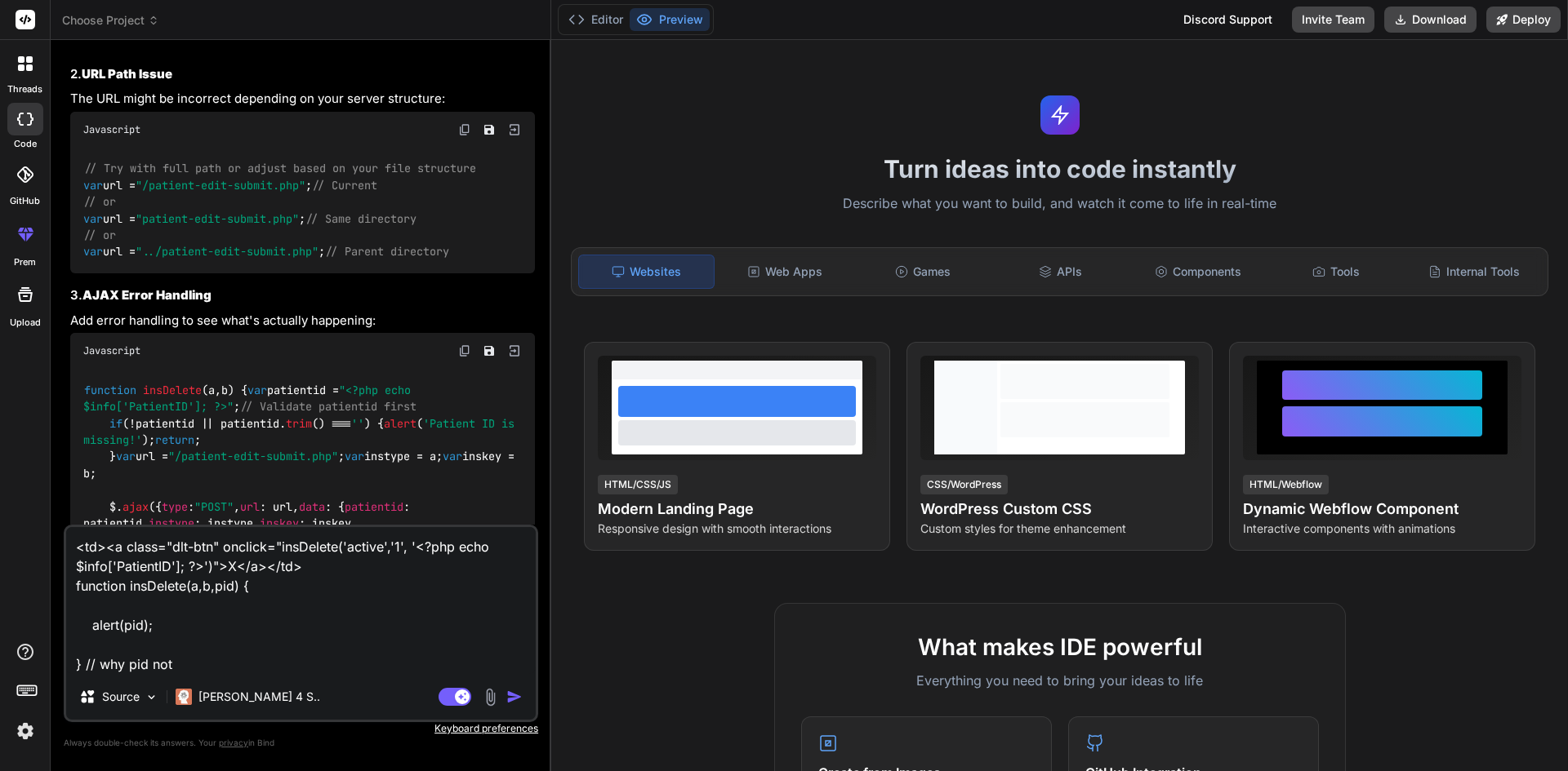
type textarea "x"
type textarea "<td><a class="dlt-btn" onclick="insDelete('active','1', '<?php echo $info['Pati…"
type textarea "x"
type textarea "<td><a class="dlt-btn" onclick="insDelete('active','1', '<?php echo $info['Pati…"
type textarea "x"
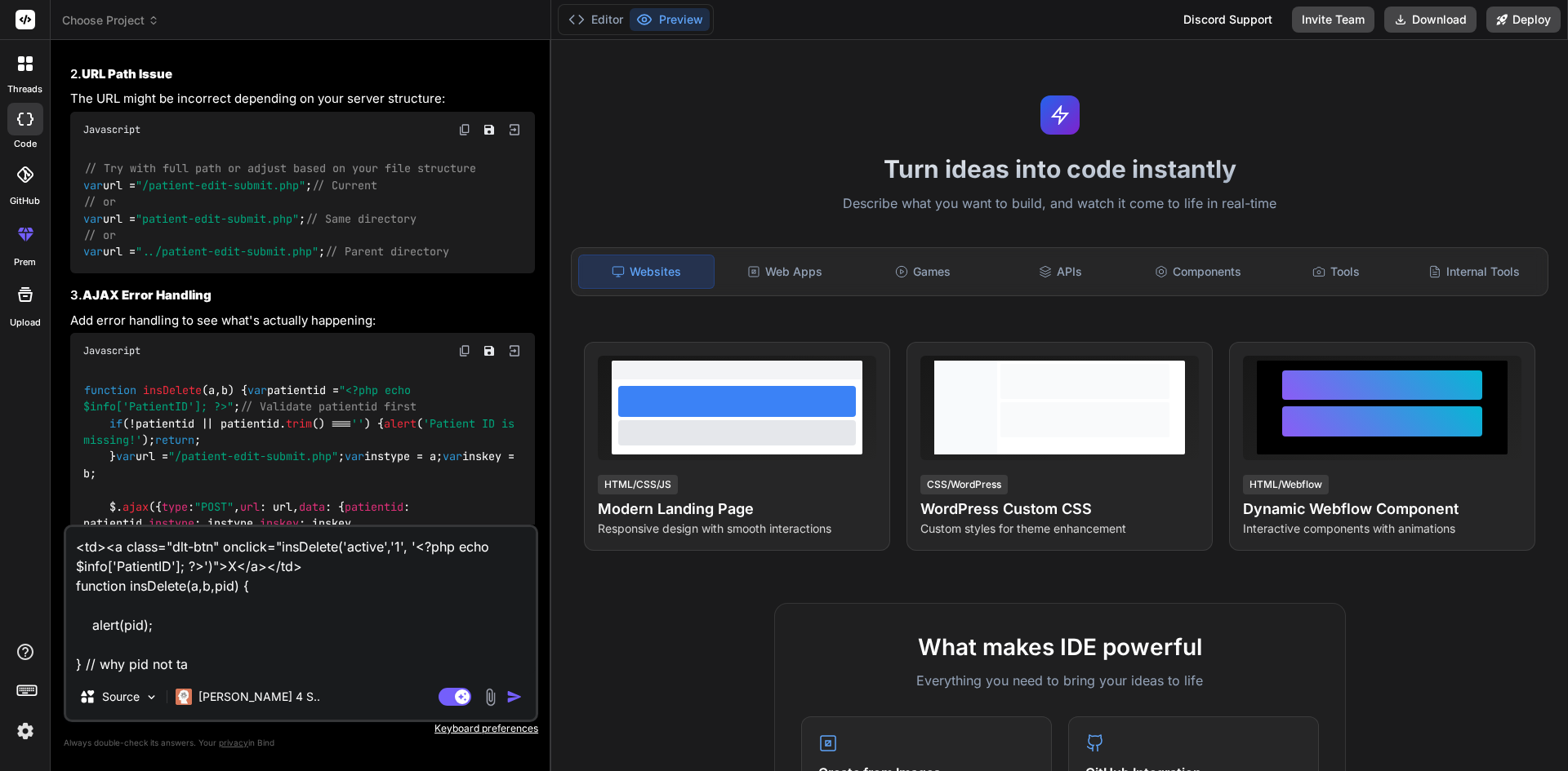
type textarea "<td><a class="dlt-btn" onclick="insDelete('active','1', '<?php echo $info['Pati…"
type textarea "x"
type textarea "<td><a class="dlt-btn" onclick="insDelete('active','1', '<?php echo $info['Pati…"
type textarea "x"
type textarea "<td><a class="dlt-btn" onclick="insDelete('active','1', '<?php echo $info['Pati…"
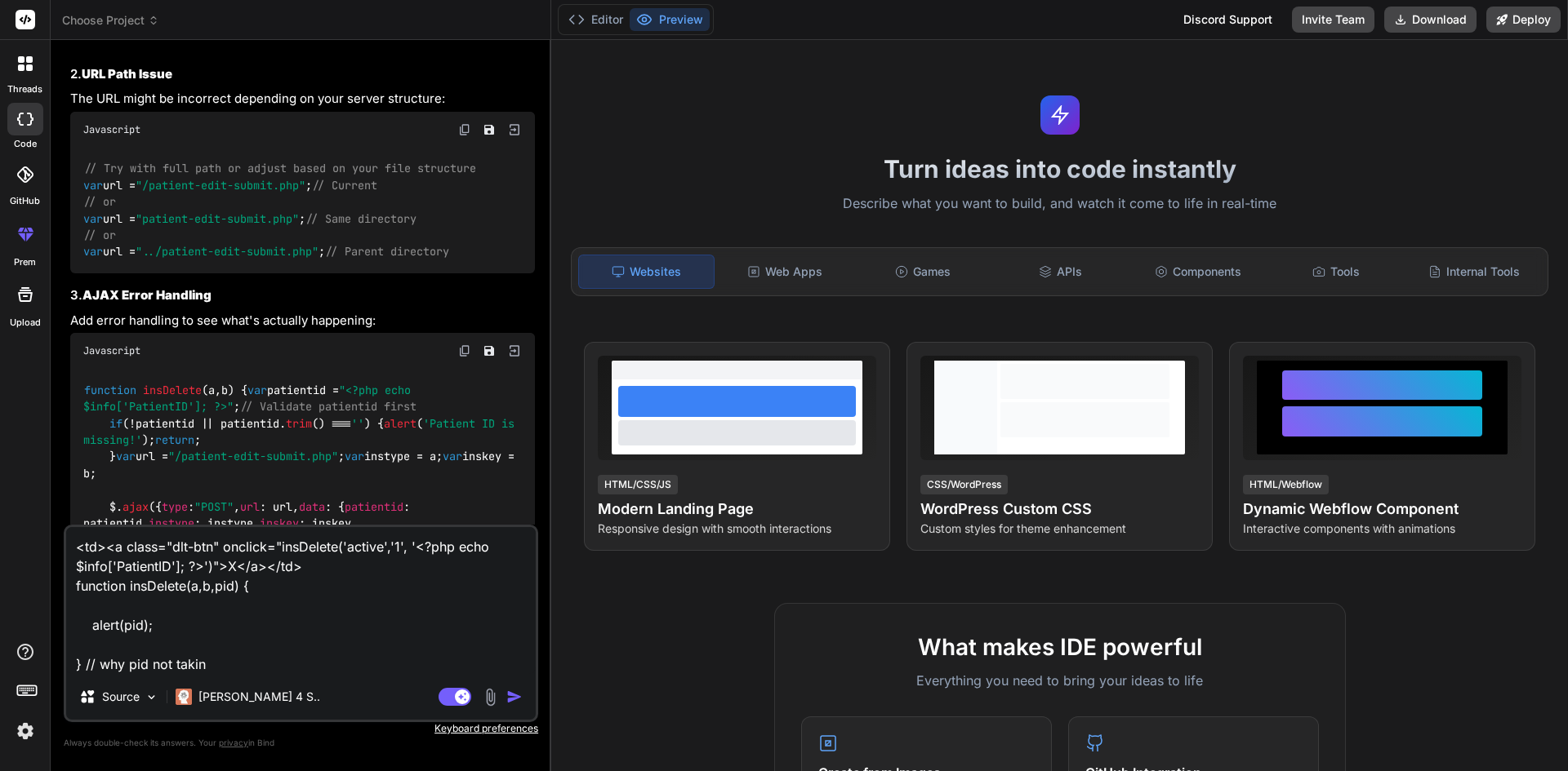
type textarea "x"
type textarea "<td><a class="dlt-btn" onclick="insDelete('active','1', '<?php echo $info['Pati…"
type textarea "x"
type textarea "<td><a class="dlt-btn" onclick="insDelete('active','1', '<?php echo $info['Pati…"
type textarea "x"
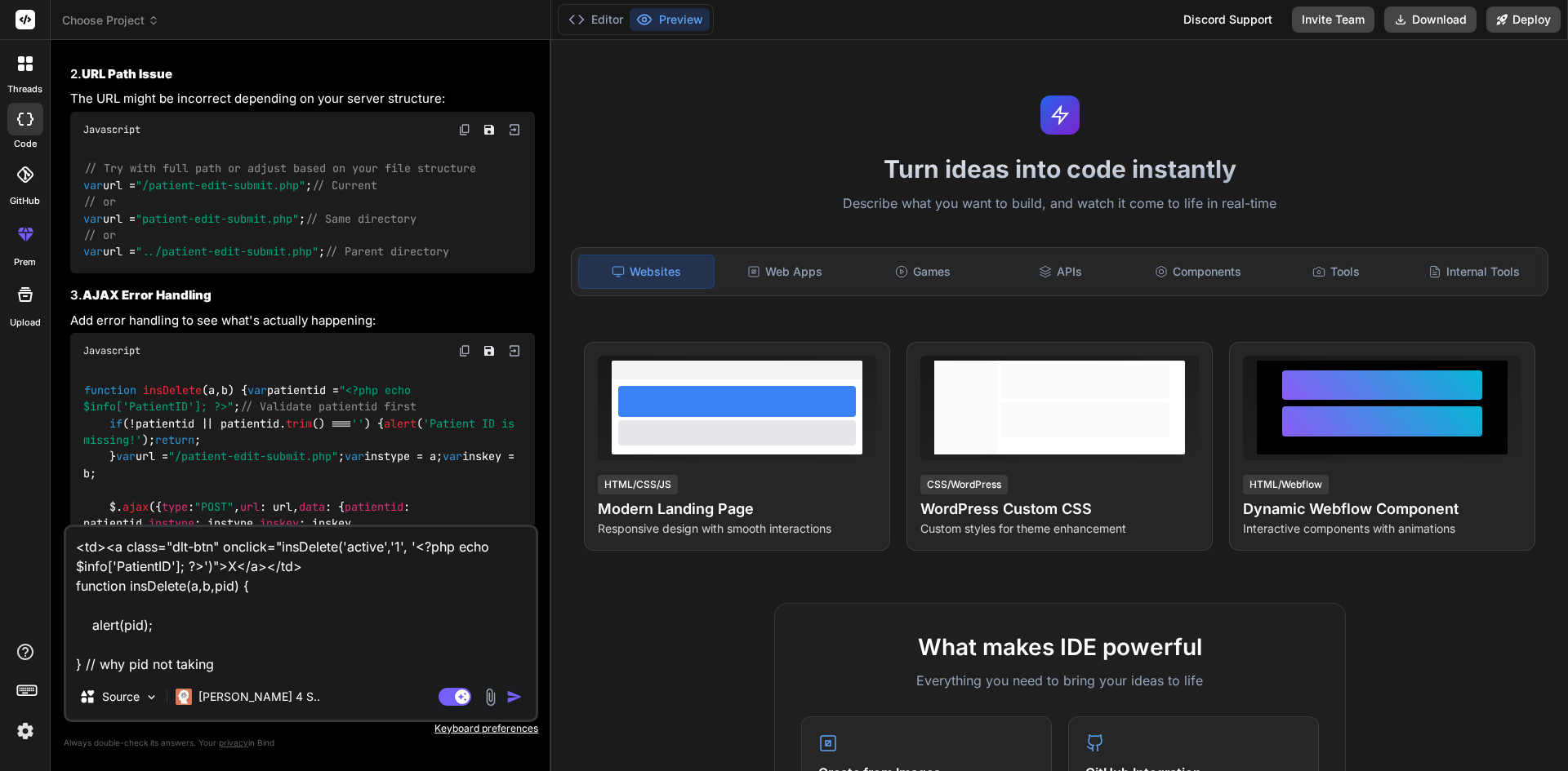
type textarea "<td><a class="dlt-btn" onclick="insDelete('active','1', '<?php echo $info['Pati…"
type textarea "x"
type textarea "<td><a class="dlt-btn" onclick="insDelete('active','1', '<?php echo $info['Pati…"
type textarea "x"
type textarea "<td><a class="dlt-btn" onclick="insDelete('active','1', '<?php echo $info['Pati…"
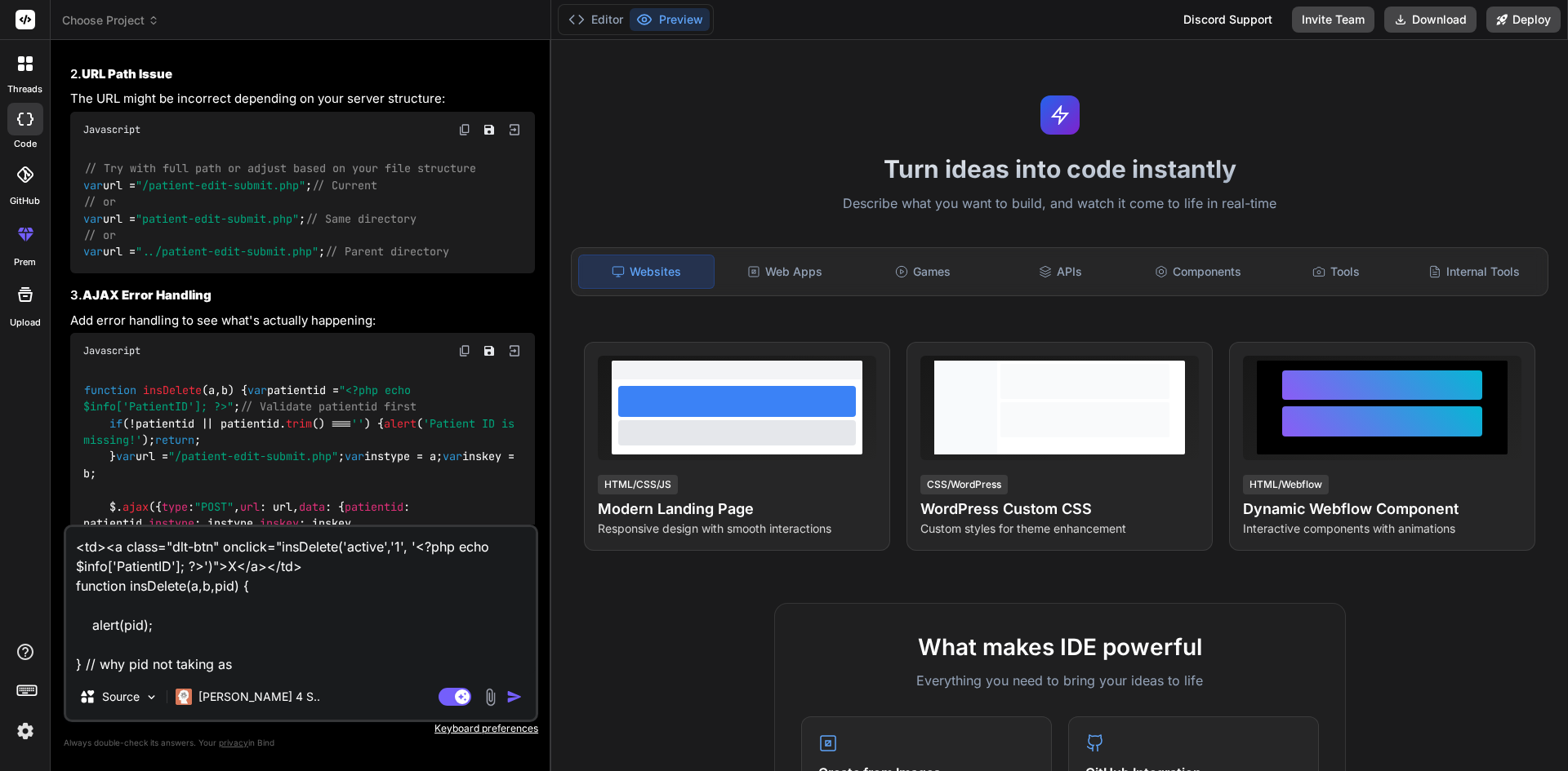
type textarea "x"
type textarea "<td><a class="dlt-btn" onclick="insDelete('active','1', '<?php echo $info['Pati…"
type textarea "x"
type textarea "<td><a class="dlt-btn" onclick="insDelete('active','1', '<?php echo $info['Pati…"
type textarea "x"
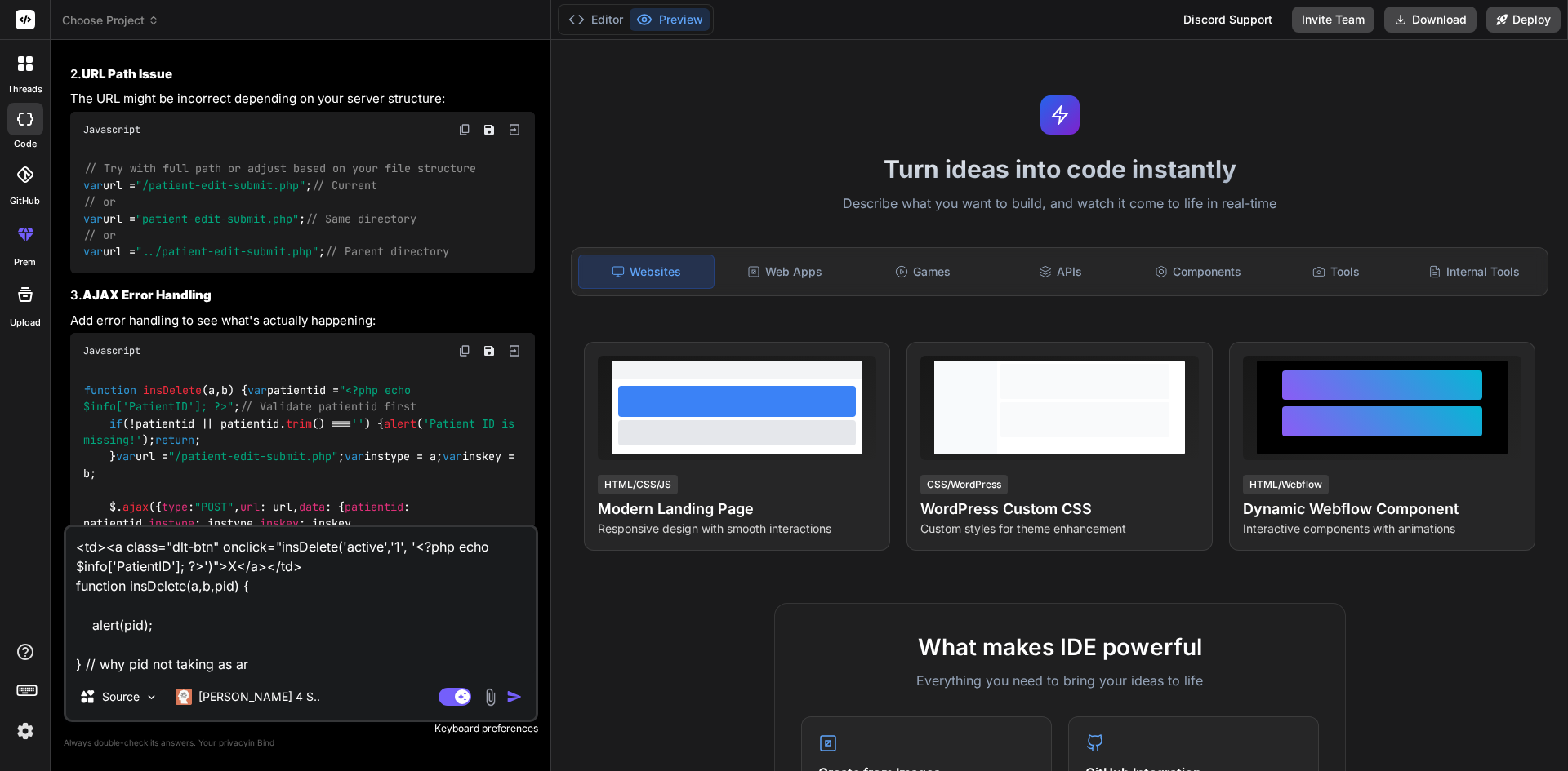
type textarea "<td><a class="dlt-btn" onclick="insDelete('active','1', '<?php echo $info['Pati…"
type textarea "x"
type textarea "<td><a class="dlt-btn" onclick="insDelete('active','1', '<?php echo $info['Pati…"
click at [148, 587] on textarea "<td><a class="dlt-btn" onclick="insDelete('active','1', '<?php echo $info['Pati…" at bounding box center [300, 600] width 469 height 147
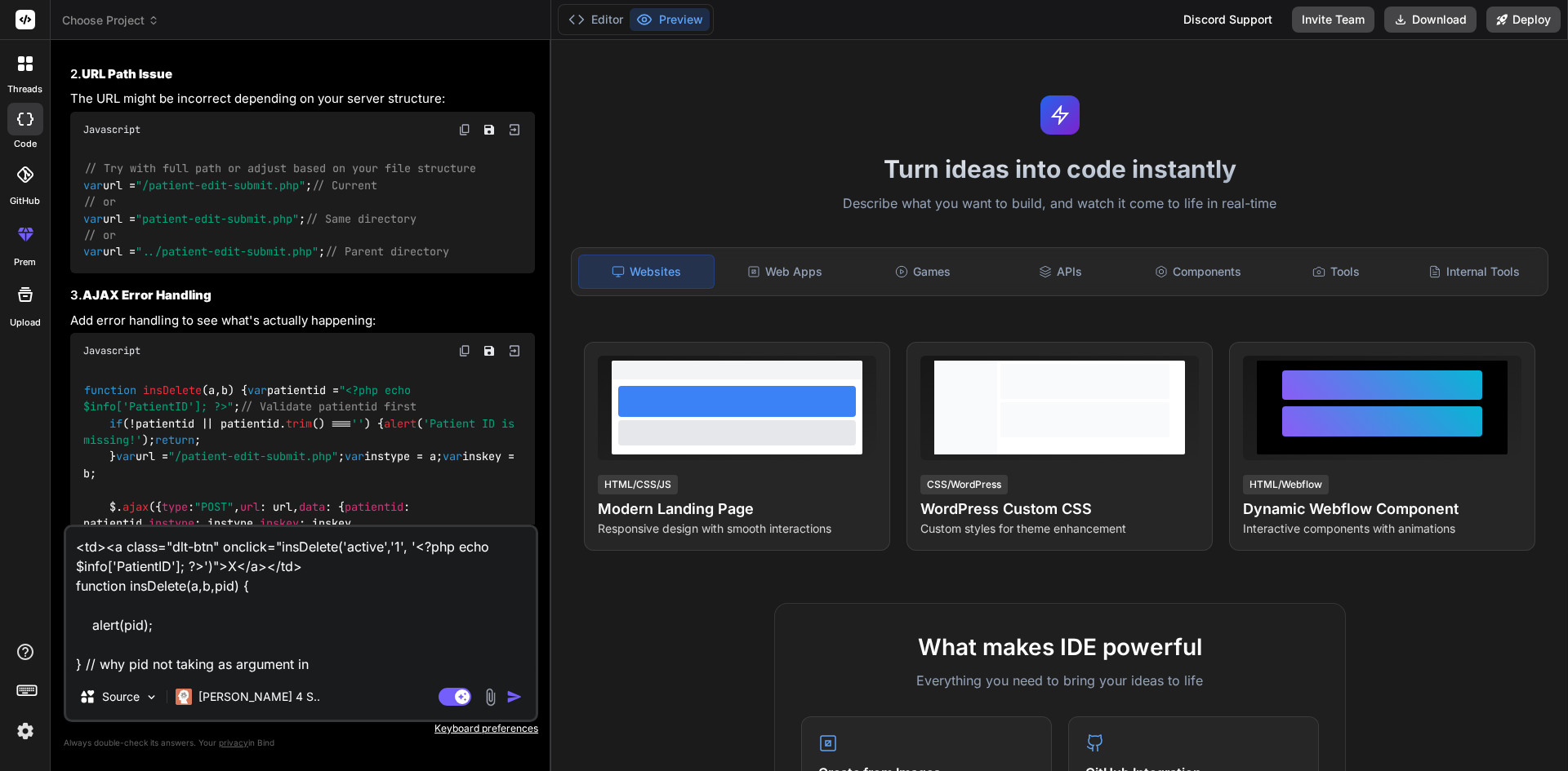
click at [324, 669] on textarea "<td><a class="dlt-btn" onclick="insDelete('active','1', '<?php echo $info['Pati…" at bounding box center [300, 600] width 469 height 147
paste textarea "insDelete"
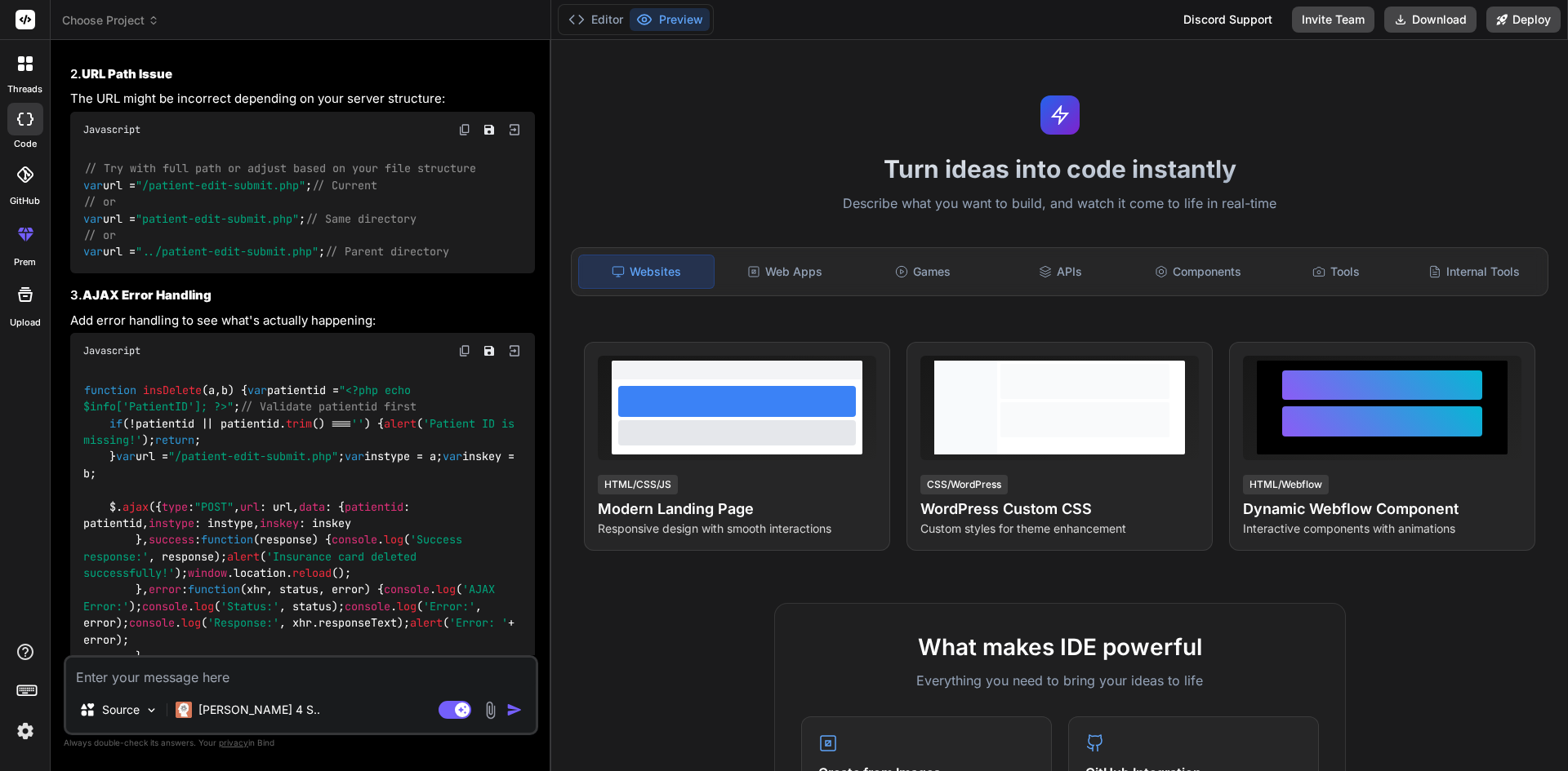
scroll to position [1969, 0]
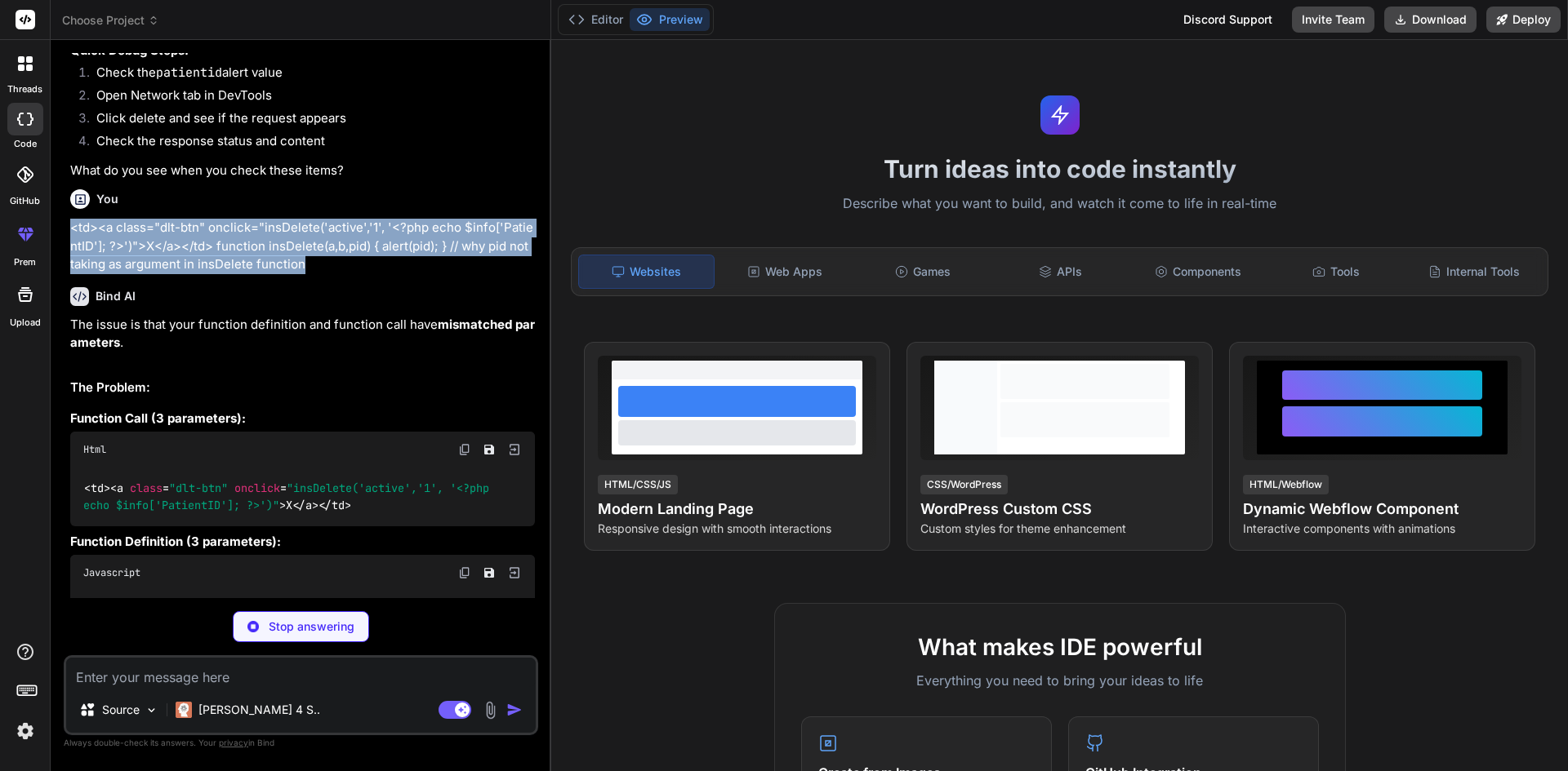
drag, startPoint x: 308, startPoint y: 539, endPoint x: 64, endPoint y: 494, distance: 248.1
click at [64, 494] on div "You ccsu Bind AI I'm not sure what "ccsu" refers to. Could you please clarify w…" at bounding box center [300, 411] width 475 height 717
copy p "<td><a class="dlt-btn" onclick="insDelete('active','1', '<?php echo $info['Pati…"
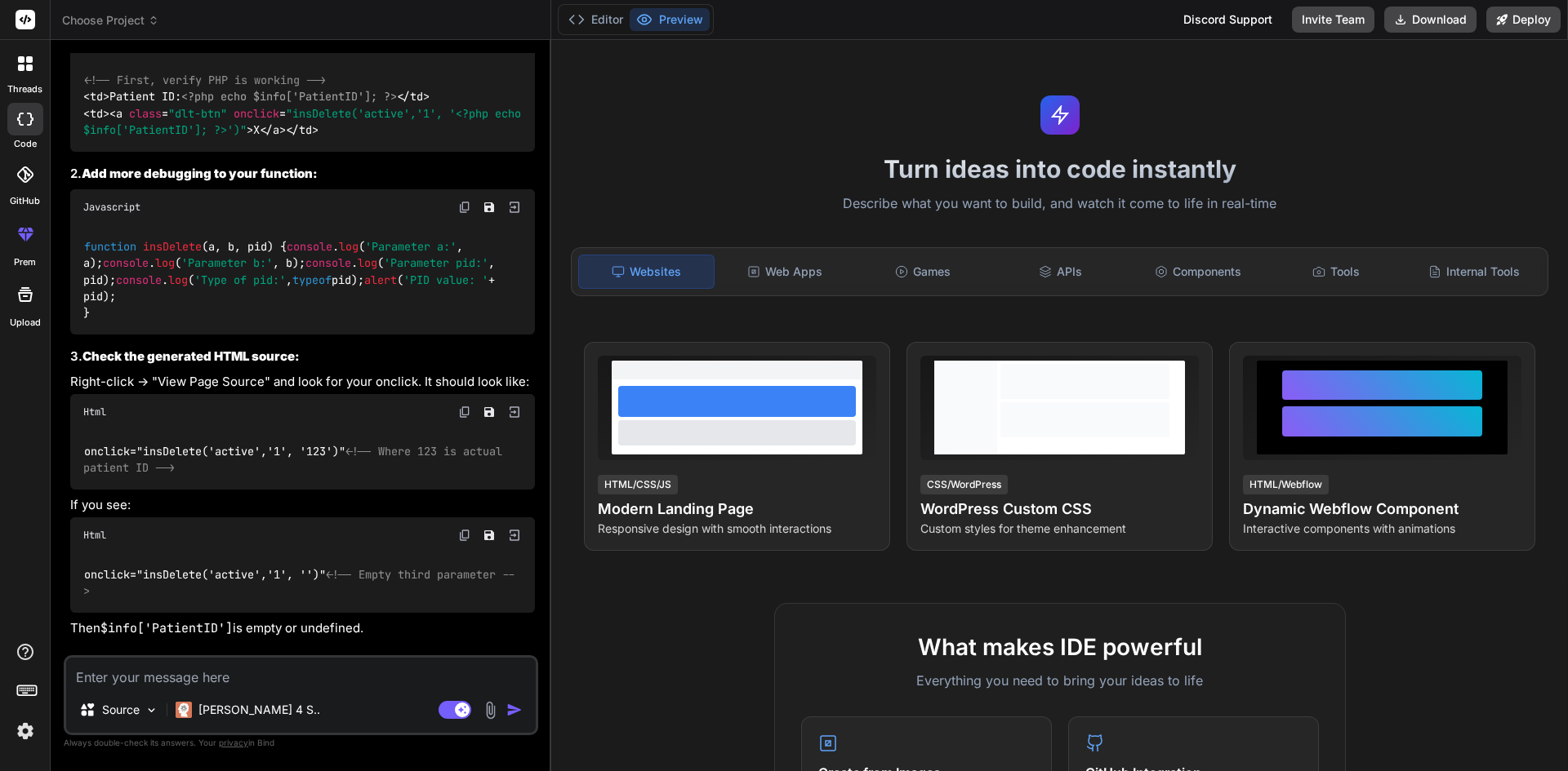
scroll to position [2866, 0]
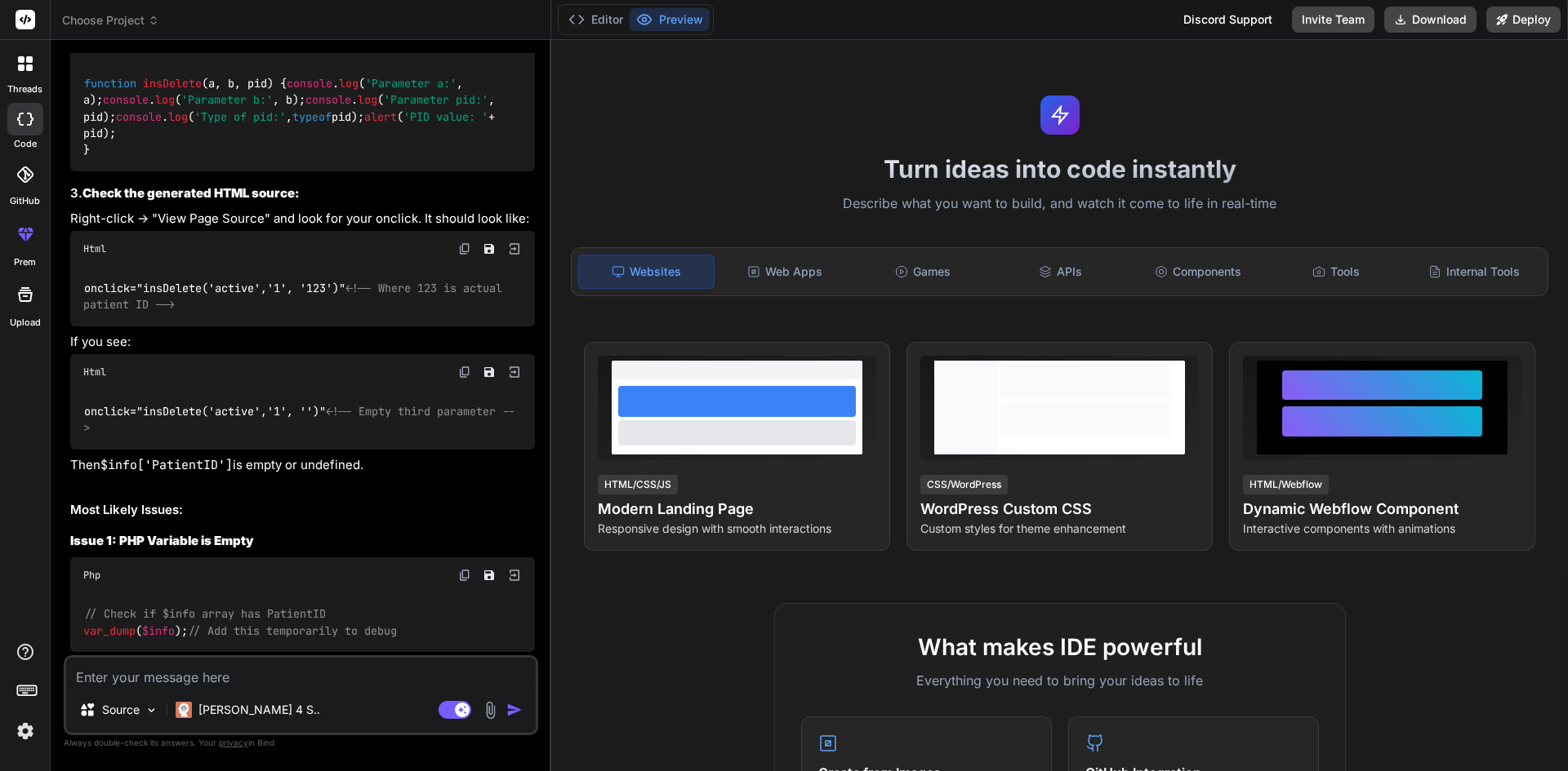
click at [260, 90] on span "a, b, pid" at bounding box center [238, 83] width 59 height 15
copy span "pid"
click at [121, 671] on textarea at bounding box center [300, 672] width 469 height 29
paste textarea "pid"
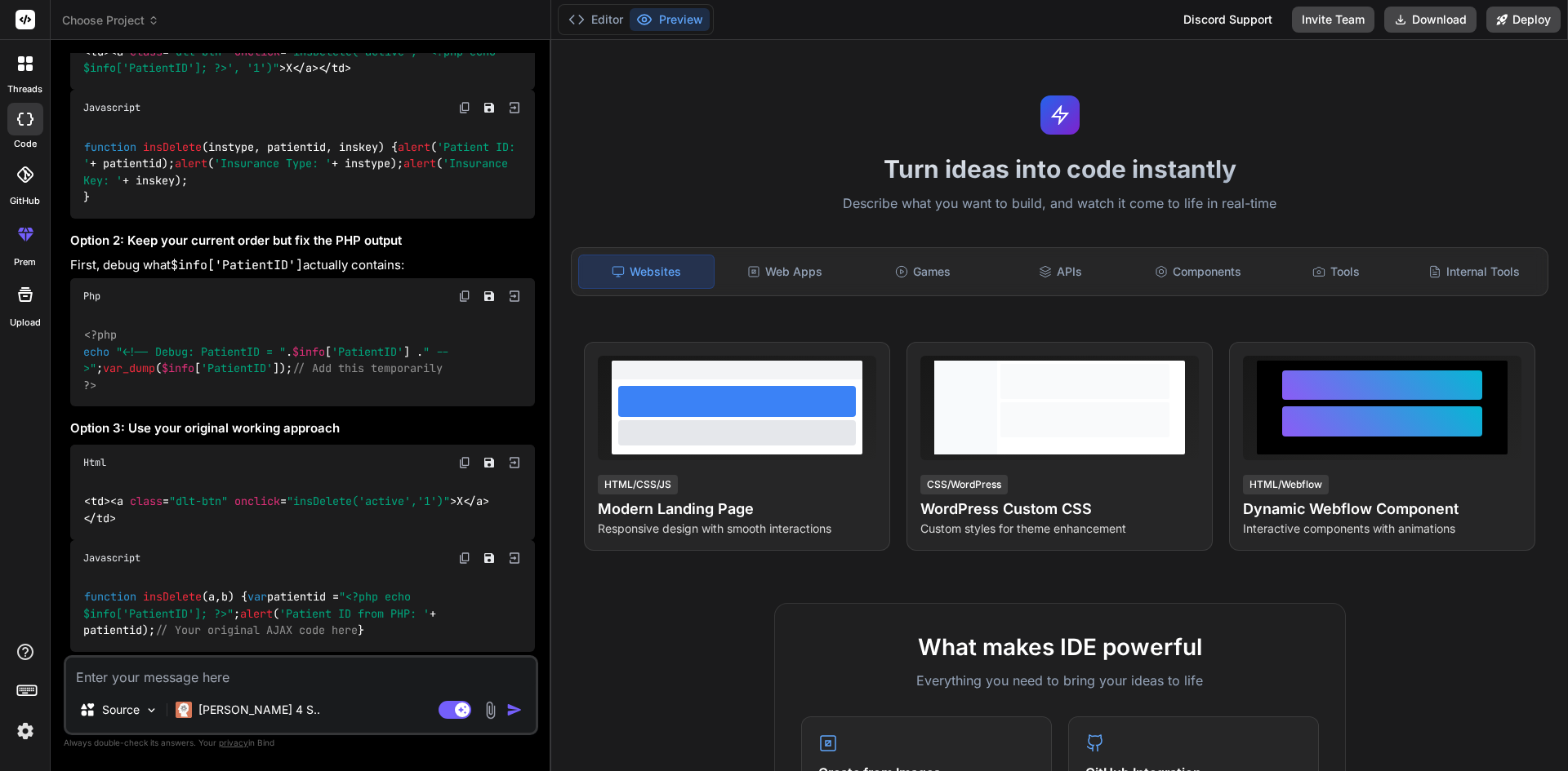
scroll to position [4727, 0]
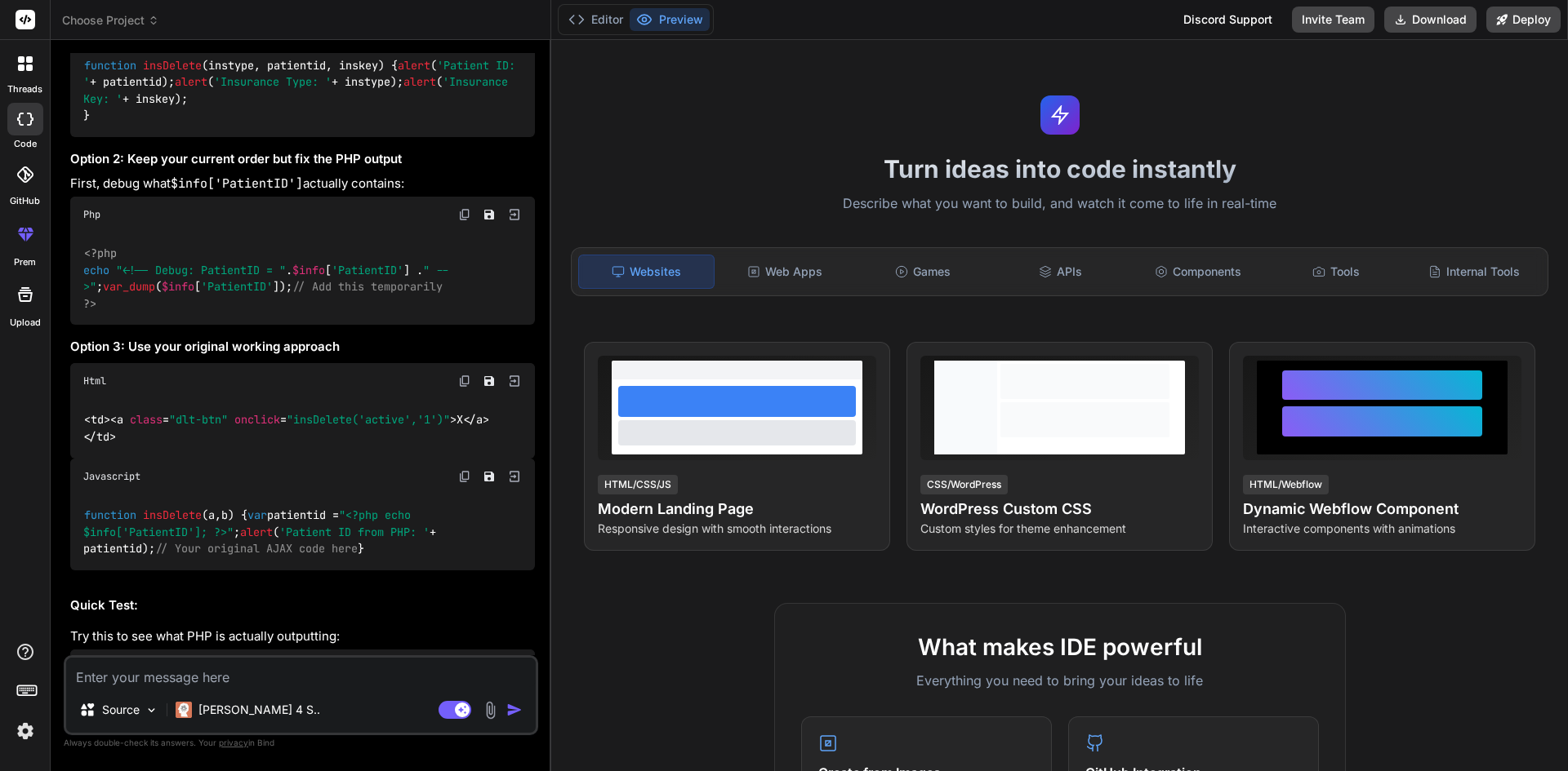
drag, startPoint x: 116, startPoint y: 533, endPoint x: 79, endPoint y: 471, distance: 72.2
click at [79, 137] on div "function insDelete ( instype, patientid, inskey ) { alert ( 'Patient ID: ' + pa…" at bounding box center [302, 90] width 464 height 93
click at [92, 124] on code "function insDelete ( instype, patientid, inskey ) { alert ( 'Patient ID: ' + pa…" at bounding box center [302, 90] width 438 height 67
drag, startPoint x: 390, startPoint y: 461, endPoint x: 86, endPoint y: 459, distance: 304.0
click at [86, 124] on code "function insDelete ( instype, patientid, inskey ) { alert ( 'Patient ID: ' + pa…" at bounding box center [302, 90] width 438 height 67
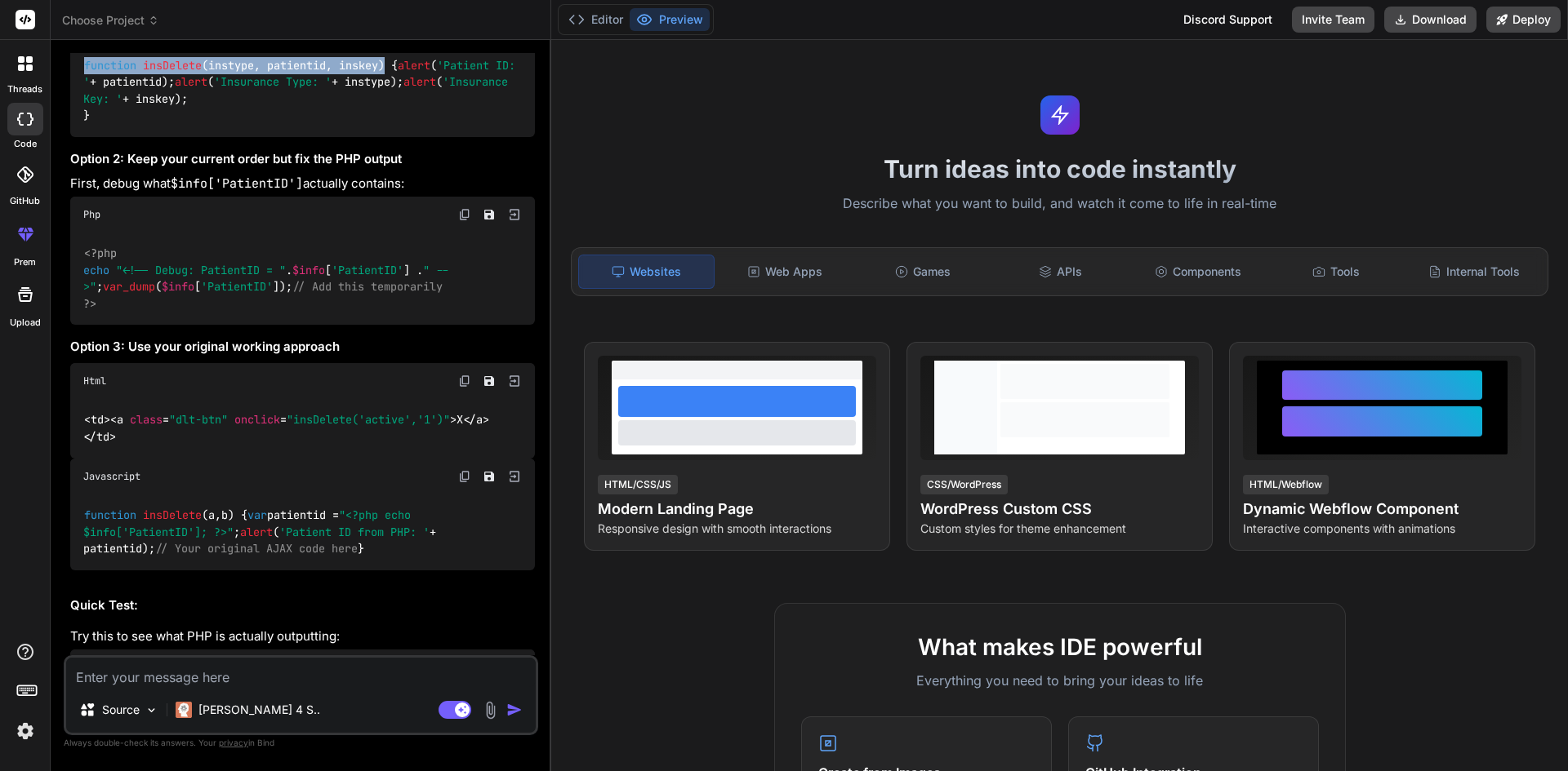
copy code "function insDelete ( instype, patientid, inskey )"
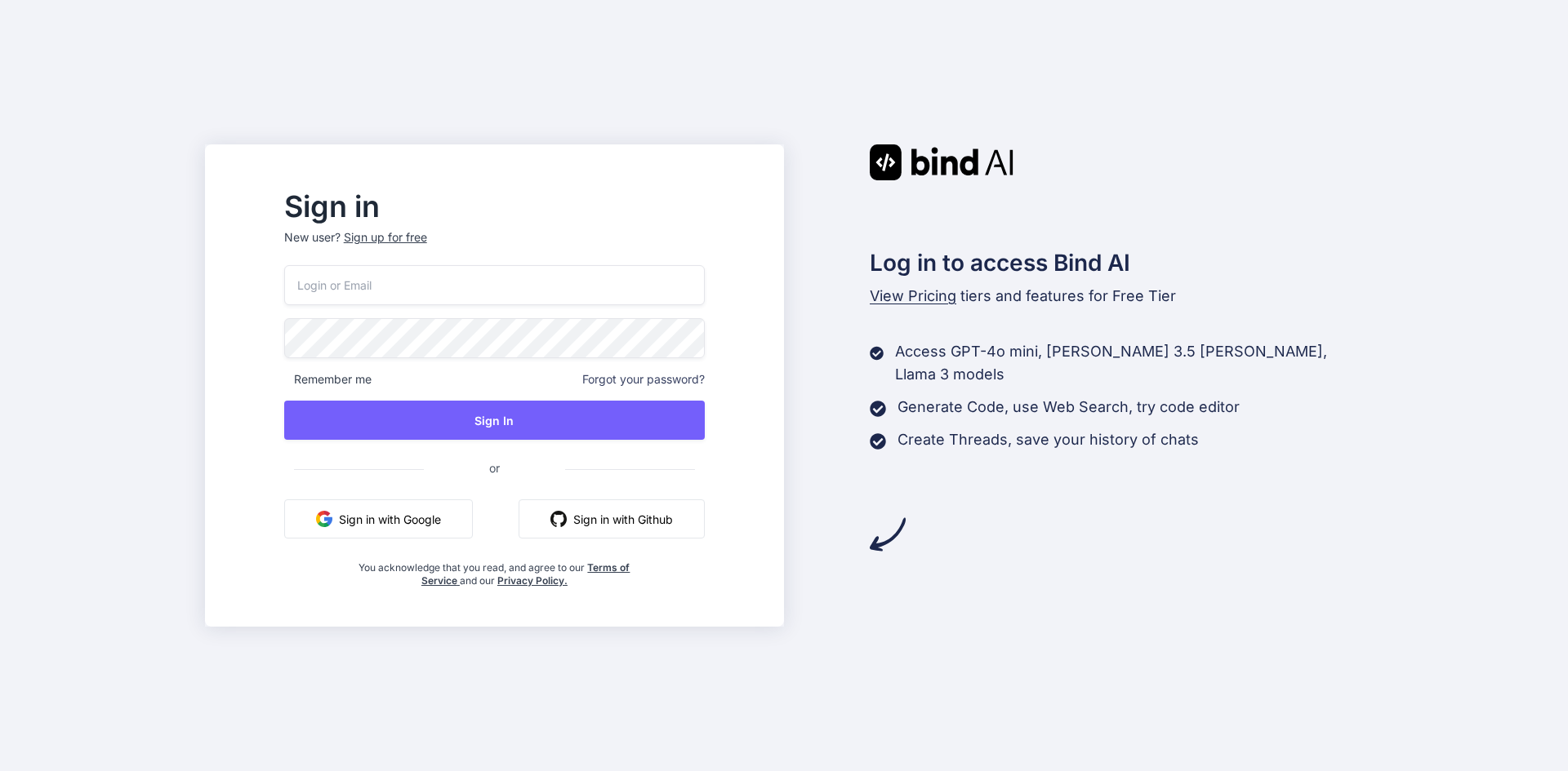
click at [368, 287] on input "email" at bounding box center [494, 285] width 421 height 40
type input "[EMAIL_ADDRESS][DOMAIN_NAME]"
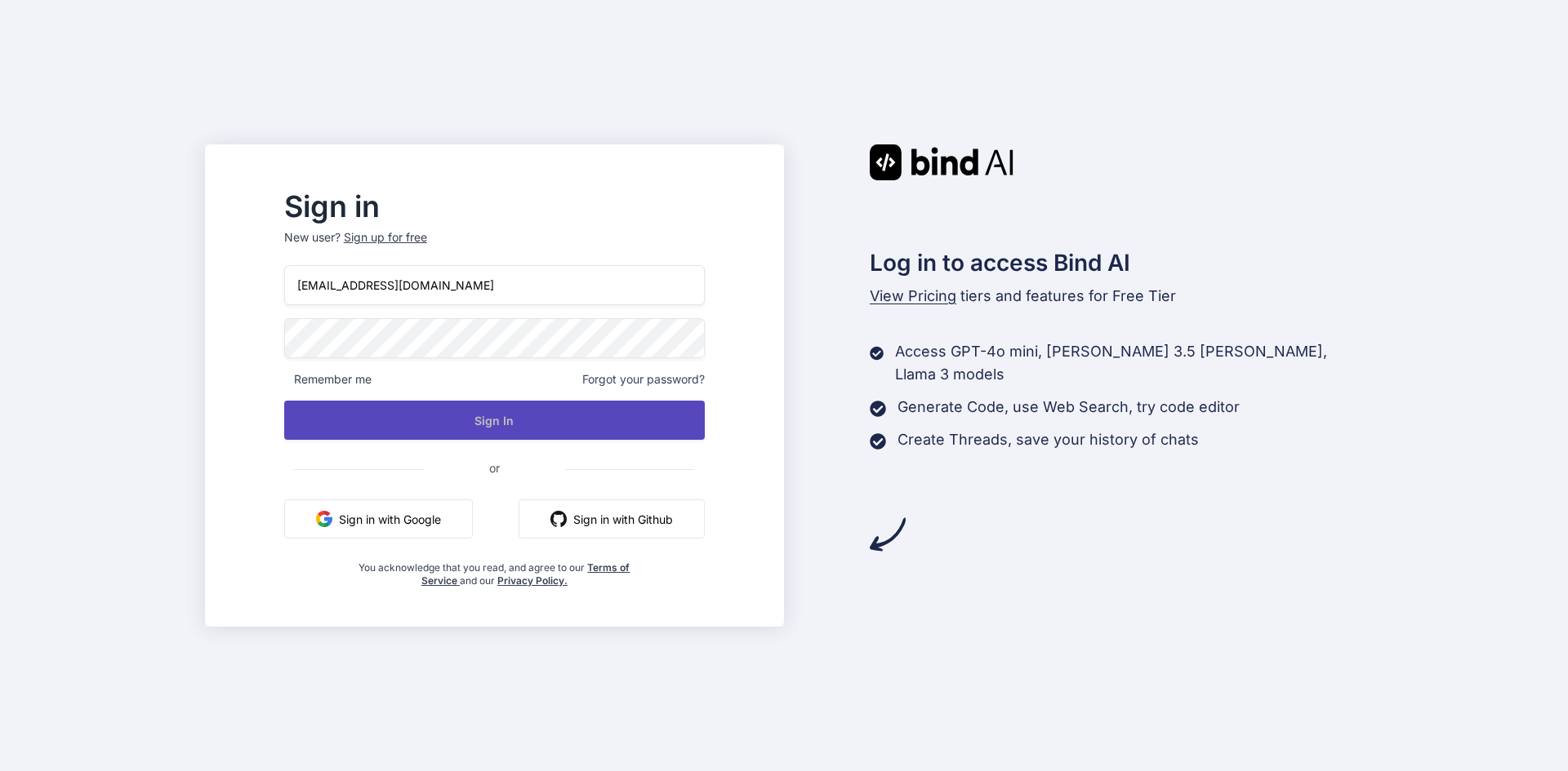
click at [431, 420] on button "Sign In" at bounding box center [494, 420] width 421 height 39
